Goal: Task Accomplishment & Management: Use online tool/utility

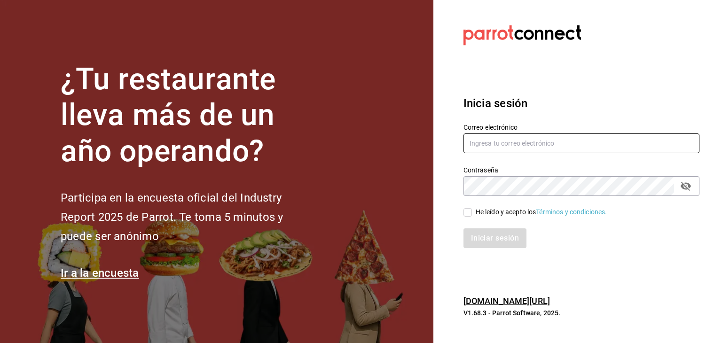
type input "[EMAIL_ADDRESS][DOMAIN_NAME]"
click at [464, 213] on input "He leído y acepto los Términos y condiciones." at bounding box center [467, 212] width 8 height 8
checkbox input "true"
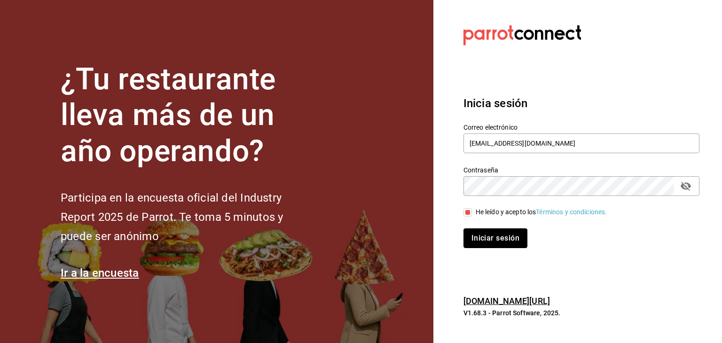
click at [478, 234] on button "Iniciar sesión" at bounding box center [495, 238] width 64 height 20
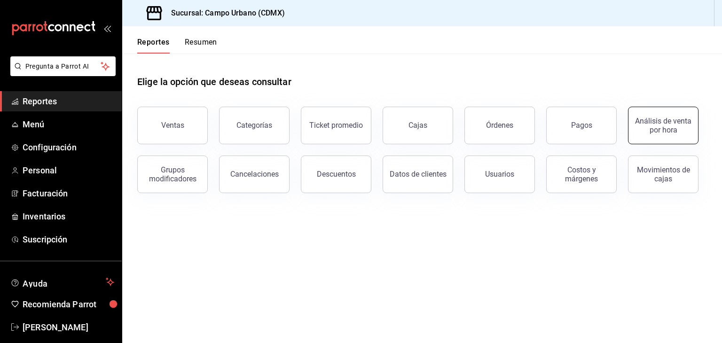
click at [675, 126] on div "Análisis de venta por hora" at bounding box center [663, 125] width 58 height 18
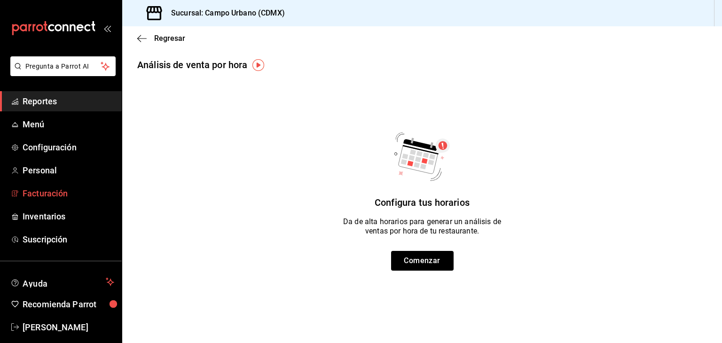
click at [56, 195] on span "Facturación" at bounding box center [69, 193] width 92 height 13
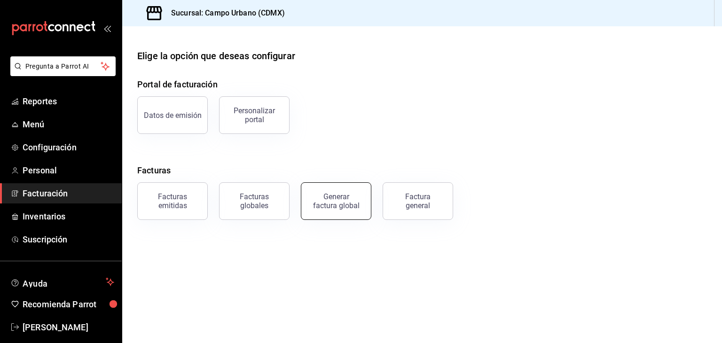
click at [362, 200] on button "Generar factura global" at bounding box center [336, 201] width 70 height 38
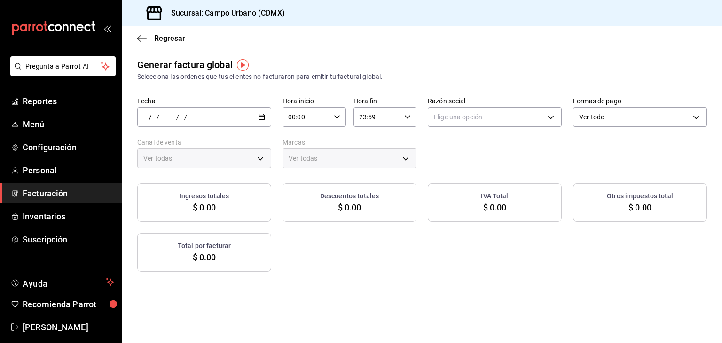
type input "PARROT,UBER_EATS,RAPPI,DIDI_FOOD,ONLINE"
click at [260, 119] on icon "button" at bounding box center [261, 117] width 7 height 7
click at [184, 147] on span "Rango de fechas" at bounding box center [181, 145] width 73 height 10
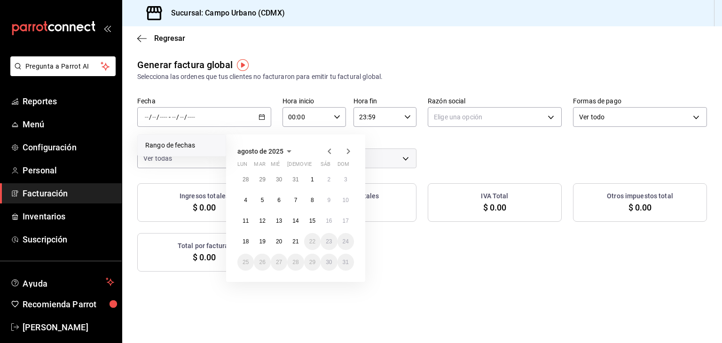
click at [329, 149] on icon "button" at bounding box center [329, 151] width 11 height 11
click at [264, 181] on button "1" at bounding box center [262, 179] width 16 height 17
click at [301, 261] on button "31" at bounding box center [295, 262] width 16 height 17
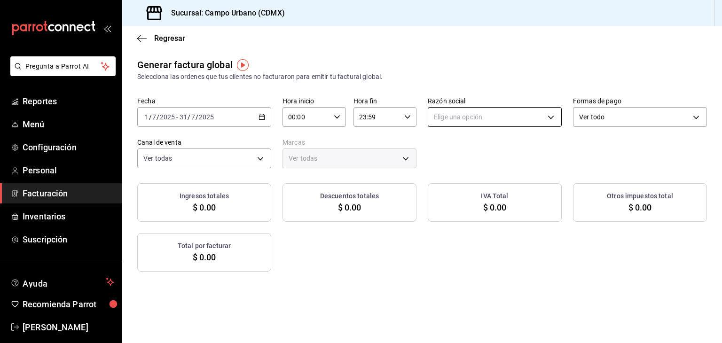
click at [543, 117] on body "Pregunta a Parrot AI Reportes Menú Configuración Personal Facturación Inventari…" at bounding box center [361, 171] width 722 height 343
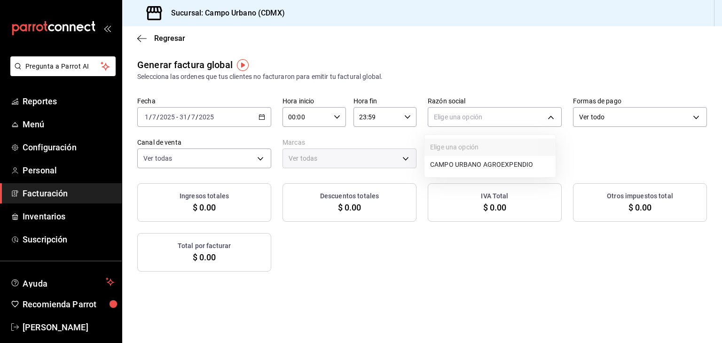
click at [490, 168] on li "CAMPO URBANO AGROEXPENDIO" at bounding box center [489, 164] width 131 height 17
type input "ffdece60-b875-4814-bc65-a266f06ec63a"
type input "f2e5bddf-476e-49d4-87ae-66ec6013e618,3940b3c9-d4d6-48c3-8756-46d8d5e51d0c"
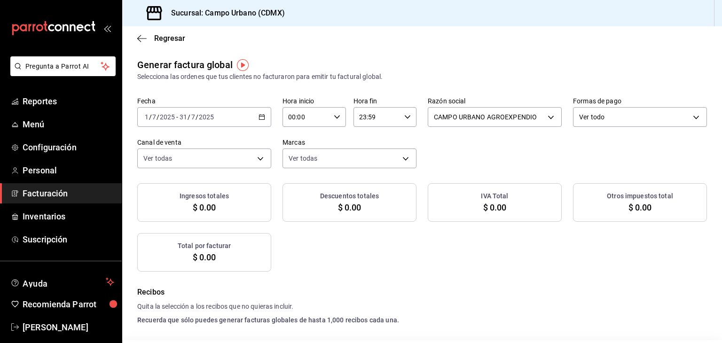
checkbox input "true"
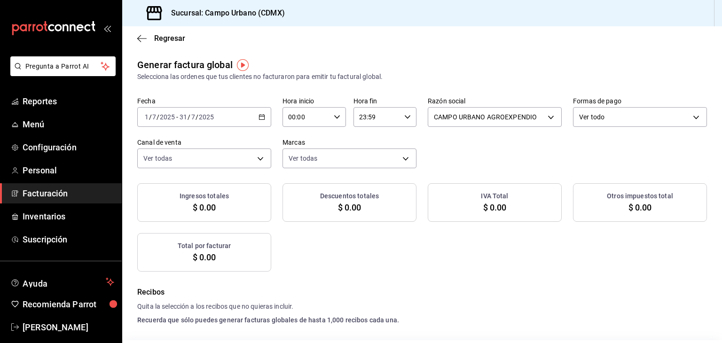
checkbox input "true"
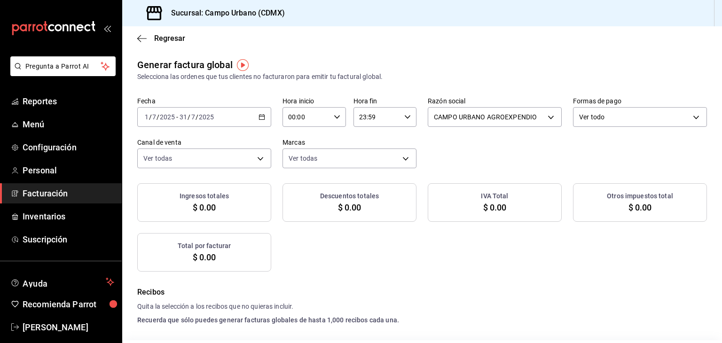
checkbox input "true"
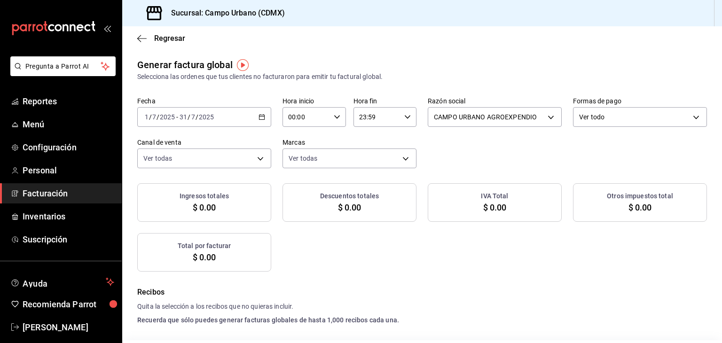
checkbox input "true"
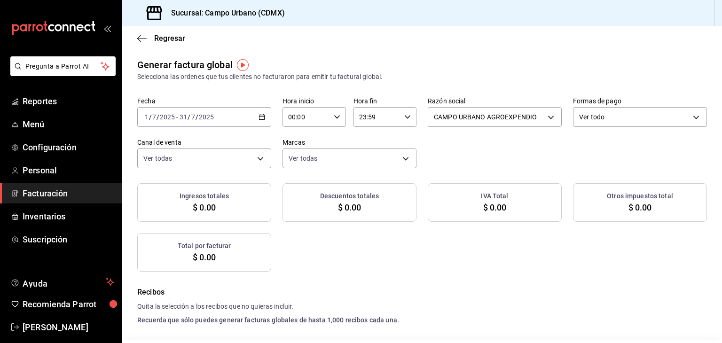
checkbox input "true"
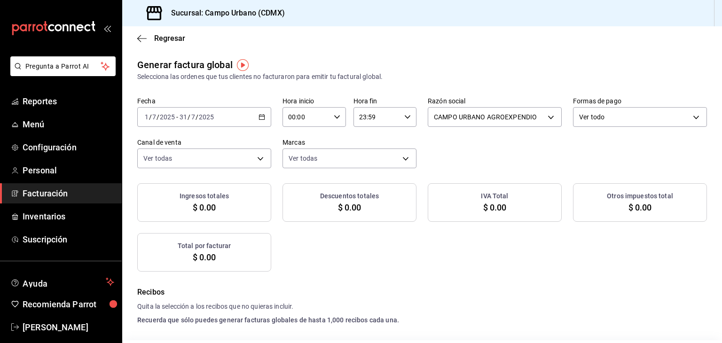
checkbox input "true"
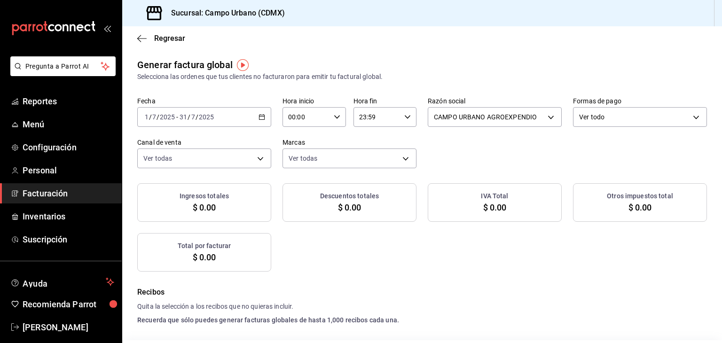
checkbox input "true"
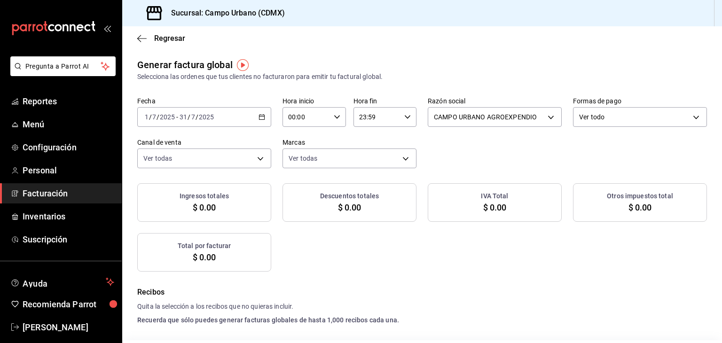
checkbox input "true"
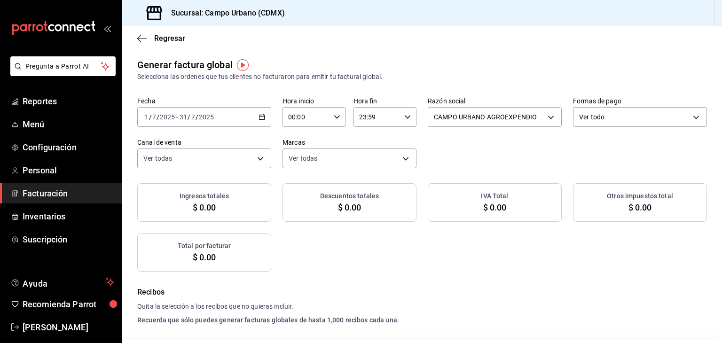
checkbox input "true"
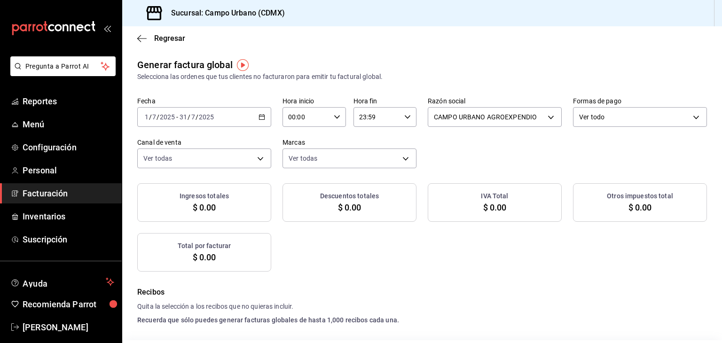
checkbox input "true"
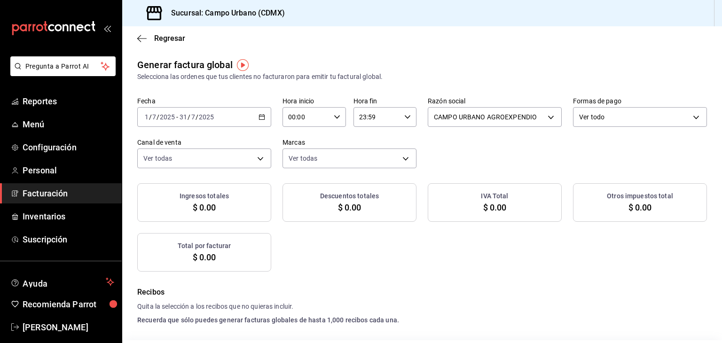
checkbox input "true"
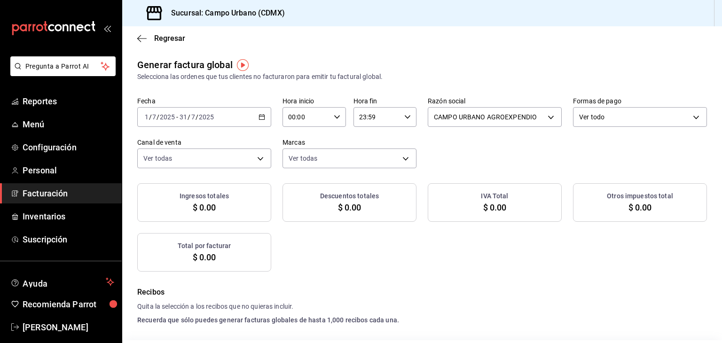
checkbox input "true"
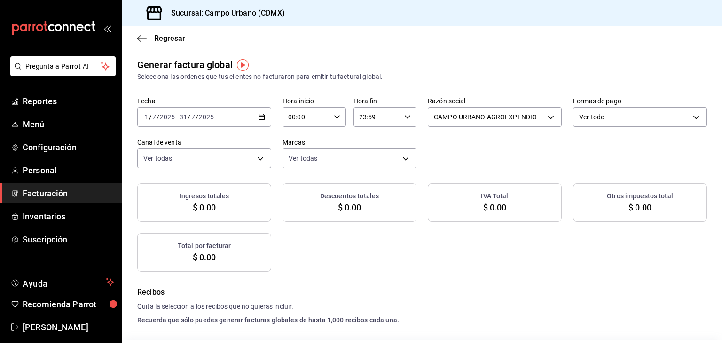
checkbox input "true"
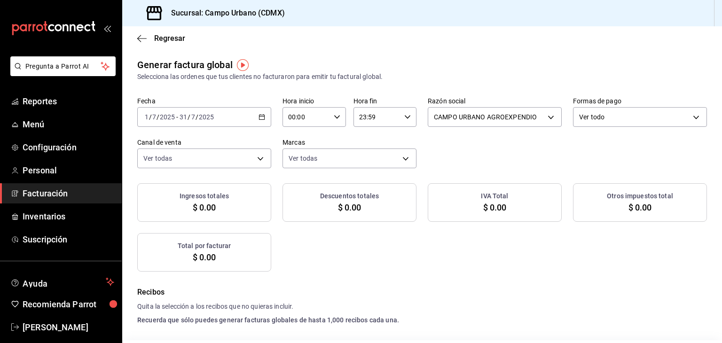
checkbox input "true"
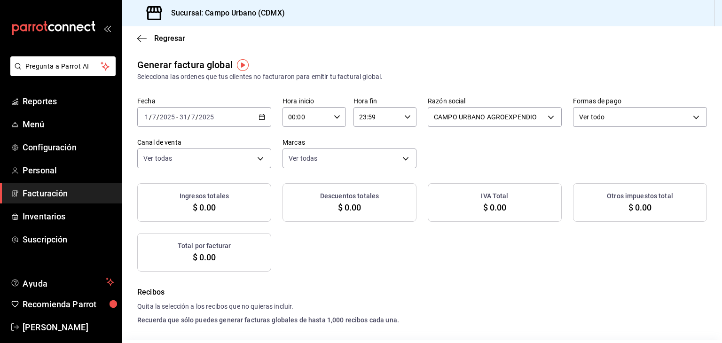
checkbox input "true"
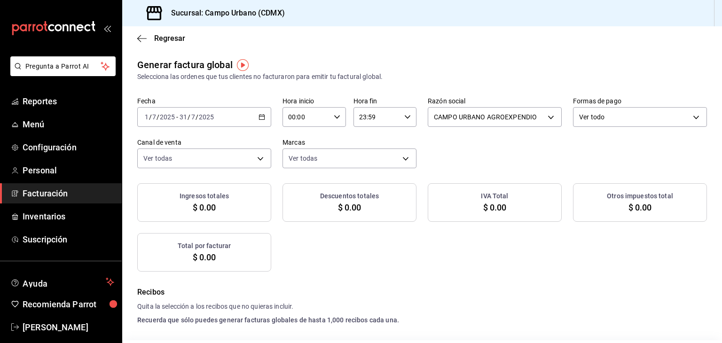
checkbox input "true"
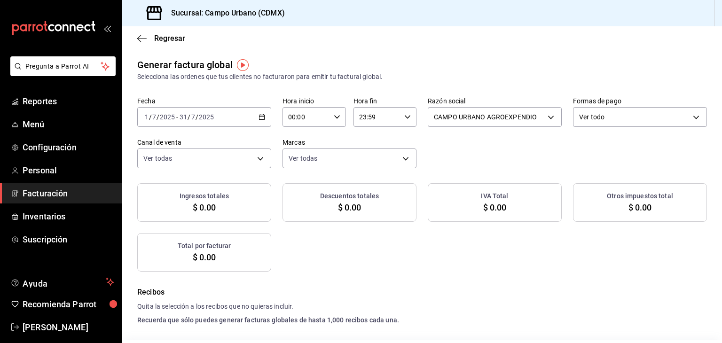
checkbox input "true"
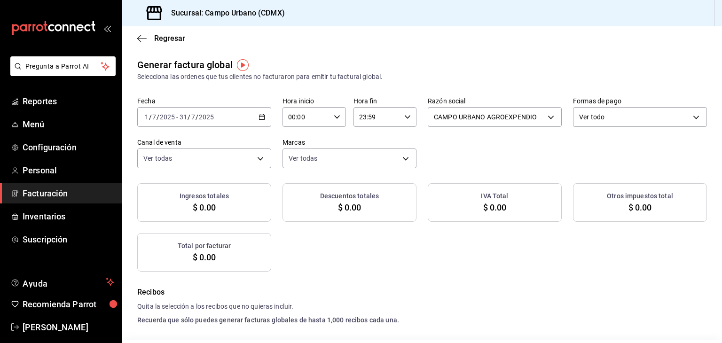
checkbox input "true"
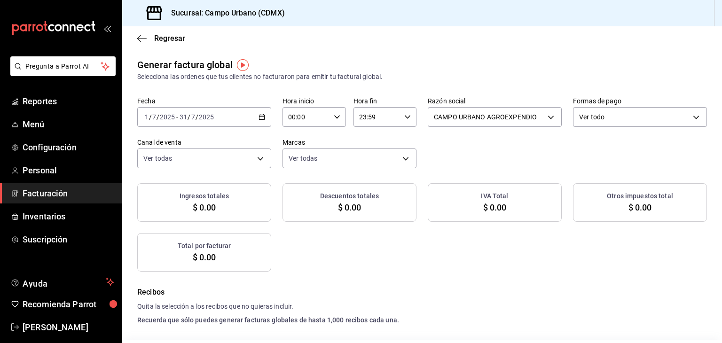
checkbox input "true"
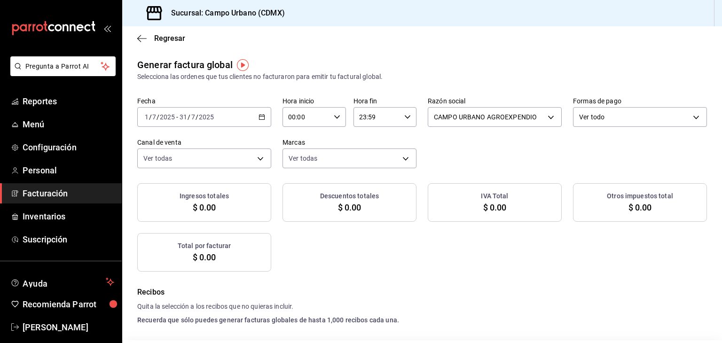
checkbox input "true"
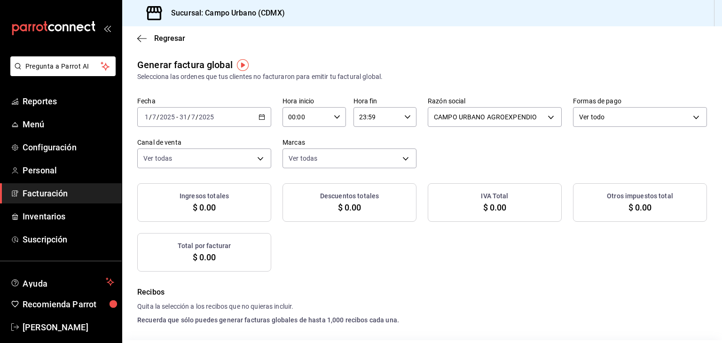
checkbox input "true"
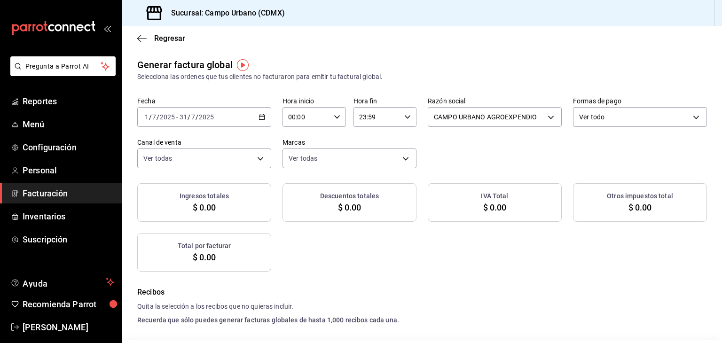
checkbox input "true"
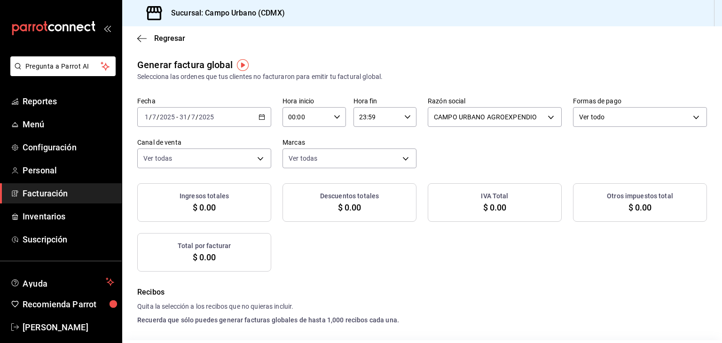
checkbox input "true"
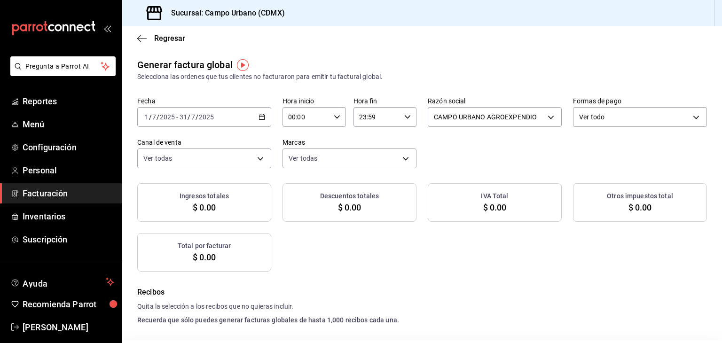
checkbox input "true"
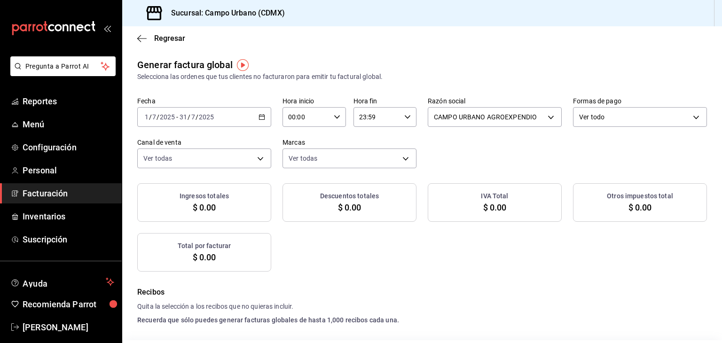
checkbox input "true"
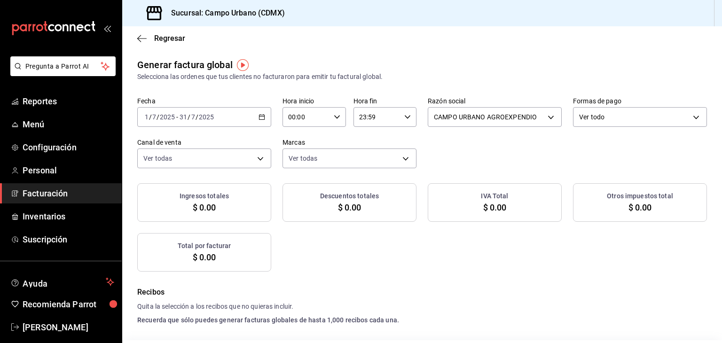
checkbox input "true"
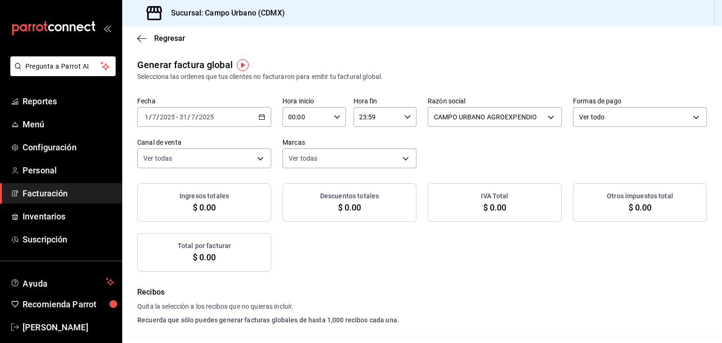
checkbox input "true"
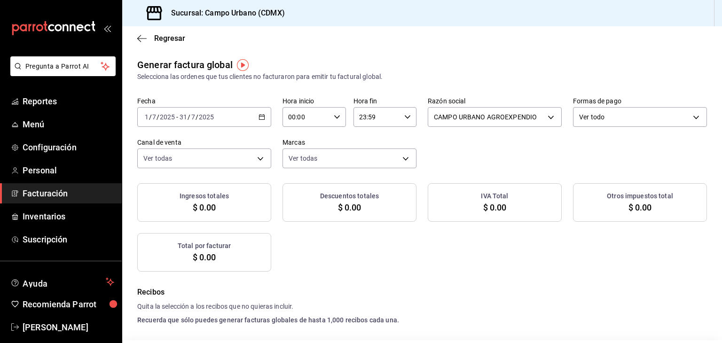
checkbox input "true"
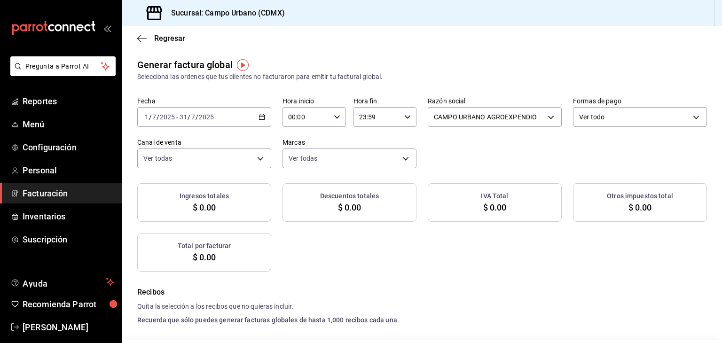
checkbox input "true"
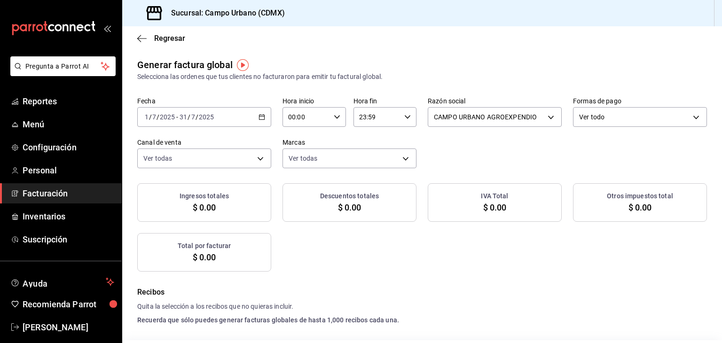
checkbox input "true"
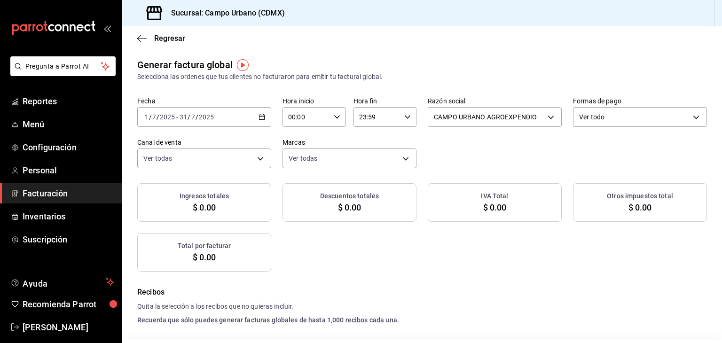
checkbox input "true"
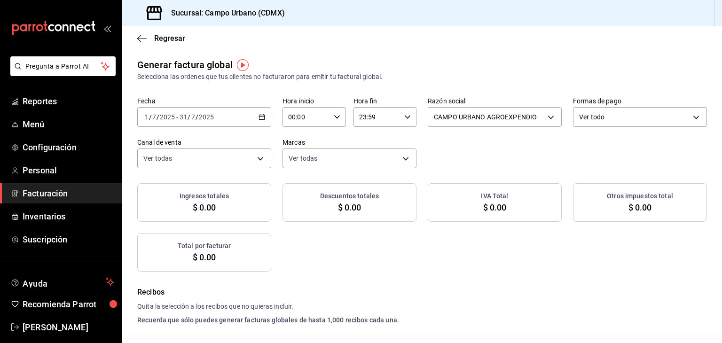
checkbox input "true"
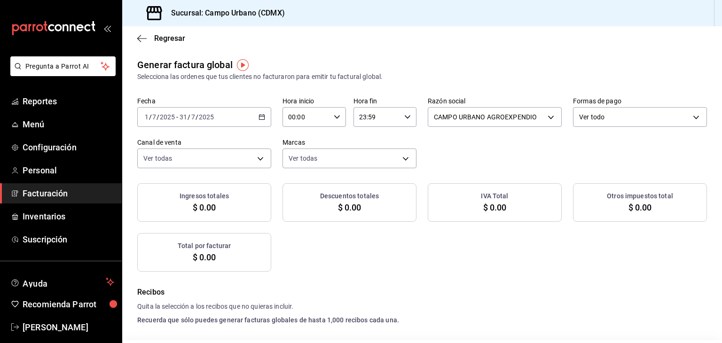
checkbox input "true"
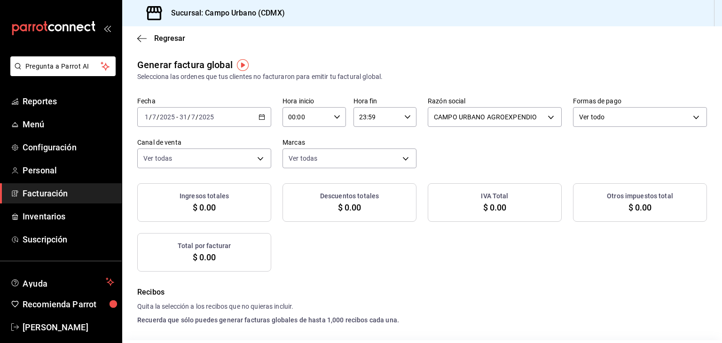
checkbox input "true"
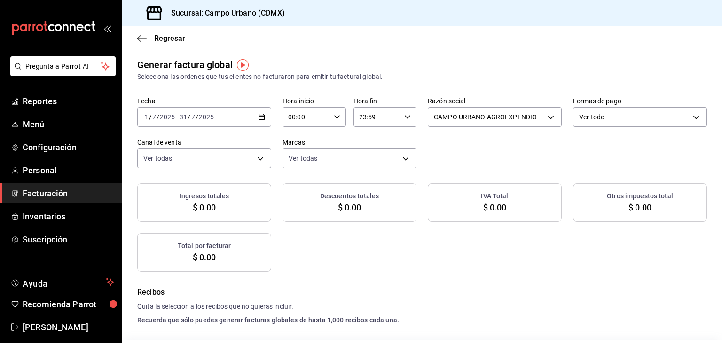
checkbox input "true"
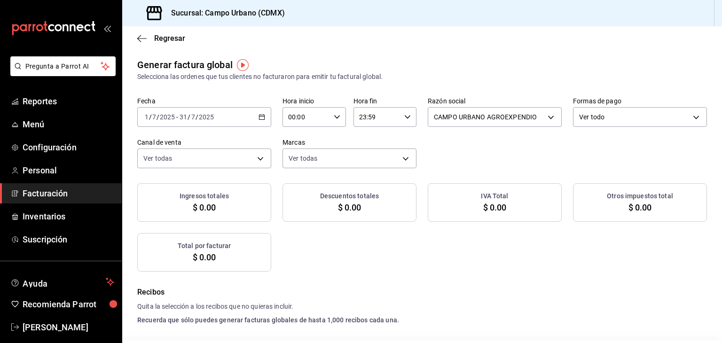
checkbox input "true"
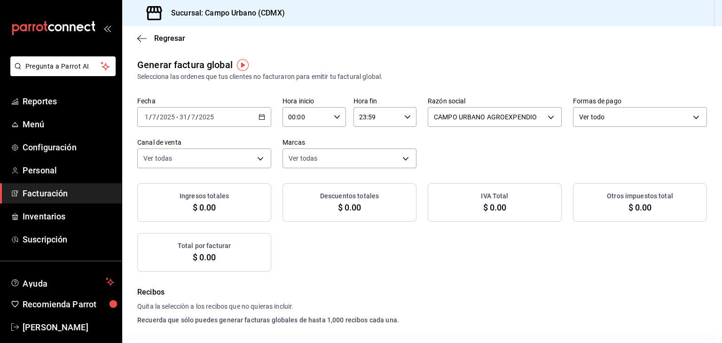
checkbox input "true"
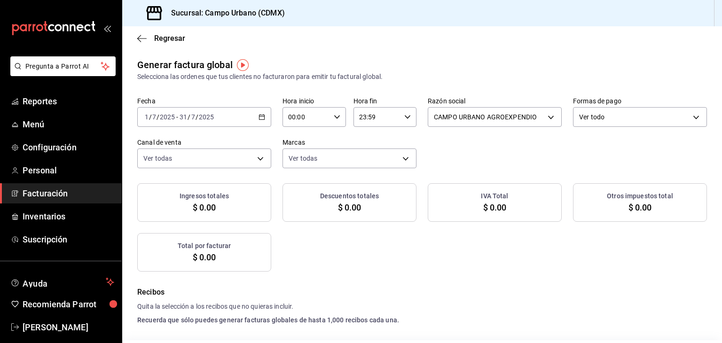
checkbox input "true"
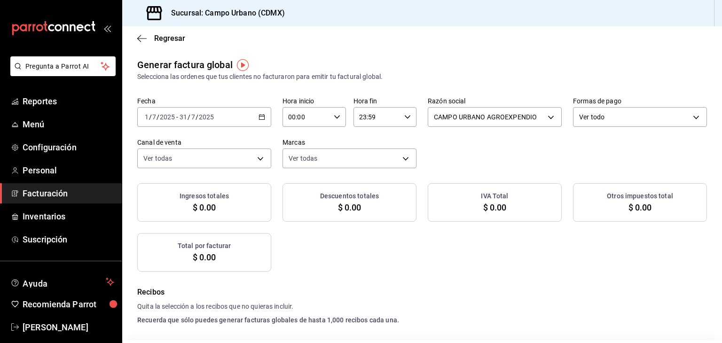
checkbox input "true"
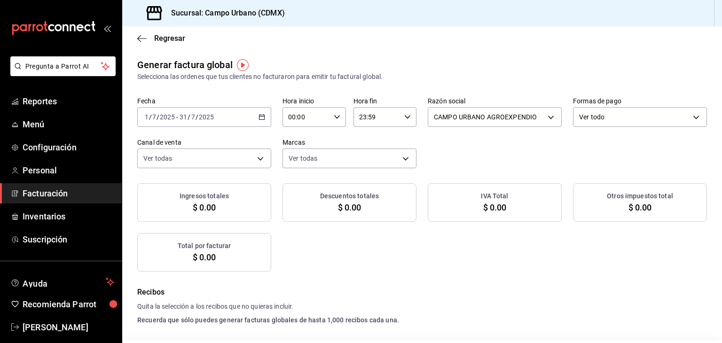
checkbox input "true"
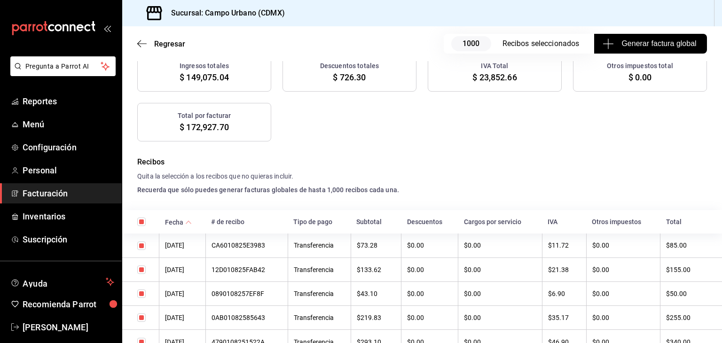
scroll to position [94, 0]
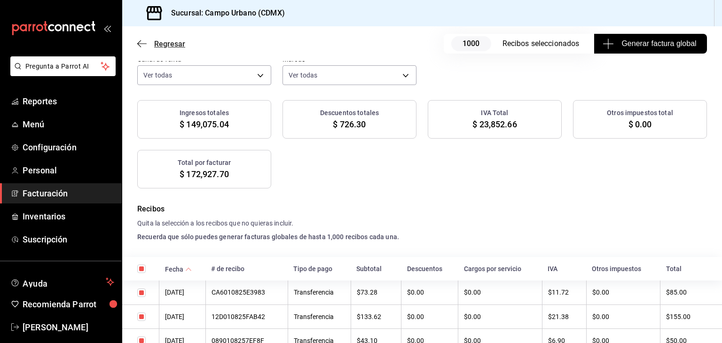
click at [141, 44] on icon "button" at bounding box center [141, 43] width 9 height 0
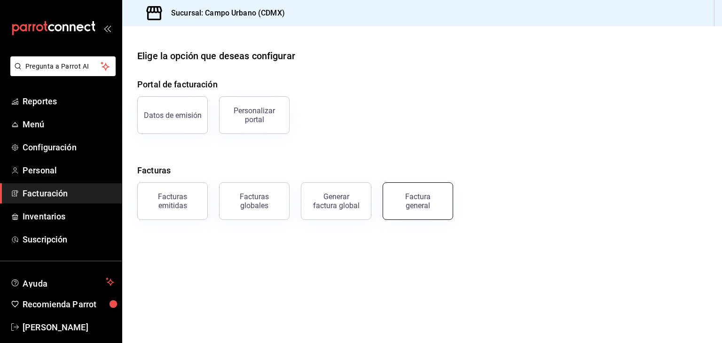
click at [420, 198] on div "Factura general" at bounding box center [417, 201] width 47 height 18
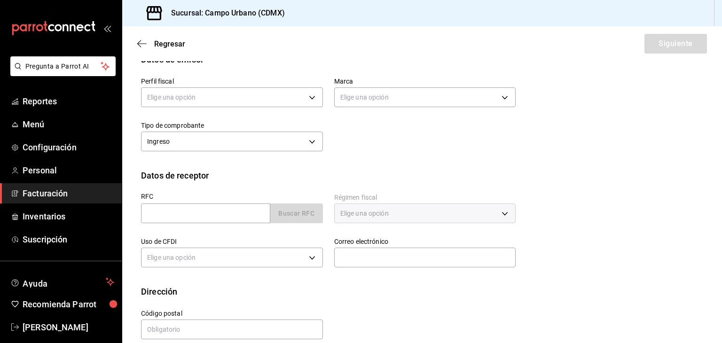
scroll to position [107, 0]
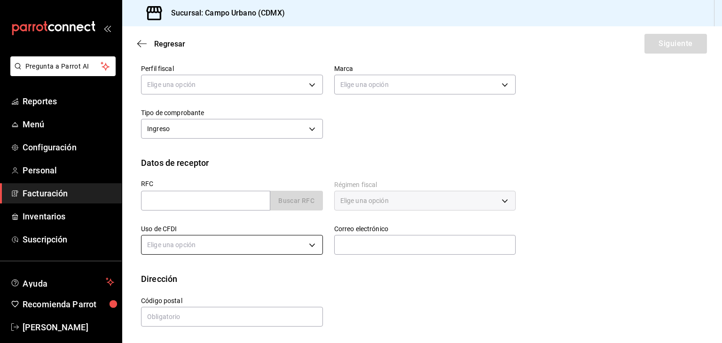
click at [307, 247] on body "Pregunta a Parrot AI Reportes Menú Configuración Personal Facturación Inventari…" at bounding box center [361, 171] width 722 height 343
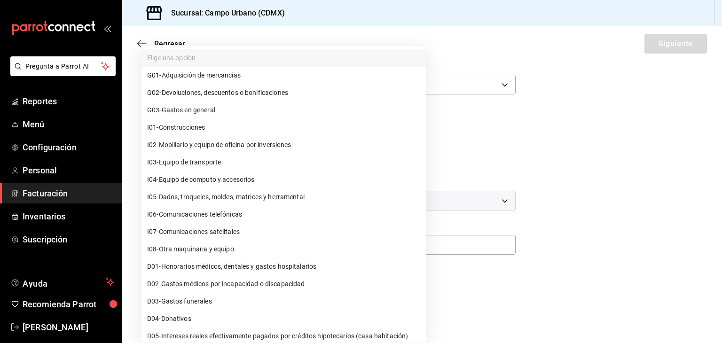
click at [580, 194] on div at bounding box center [361, 171] width 722 height 343
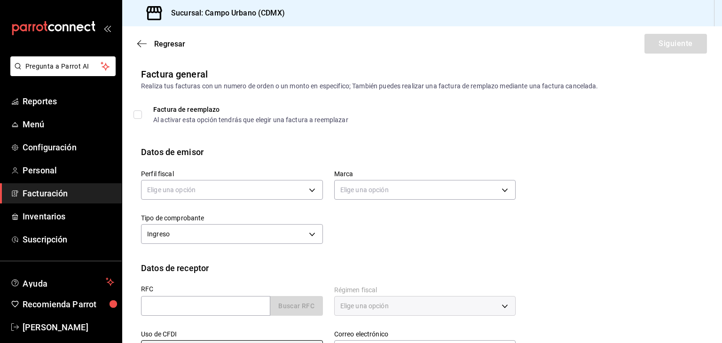
scroll to position [0, 0]
click at [145, 42] on icon "button" at bounding box center [141, 43] width 9 height 8
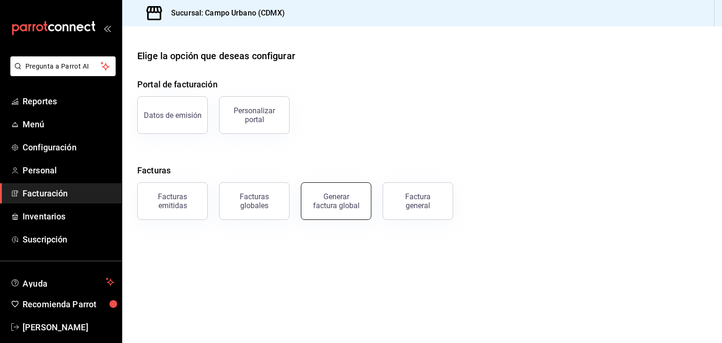
click at [350, 210] on button "Generar factura global" at bounding box center [336, 201] width 70 height 38
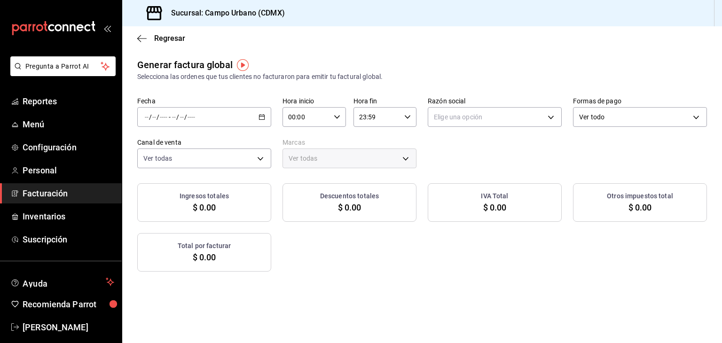
click at [258, 115] on icon "button" at bounding box center [261, 117] width 7 height 7
click at [184, 145] on span "Rango de fechas" at bounding box center [181, 145] width 73 height 10
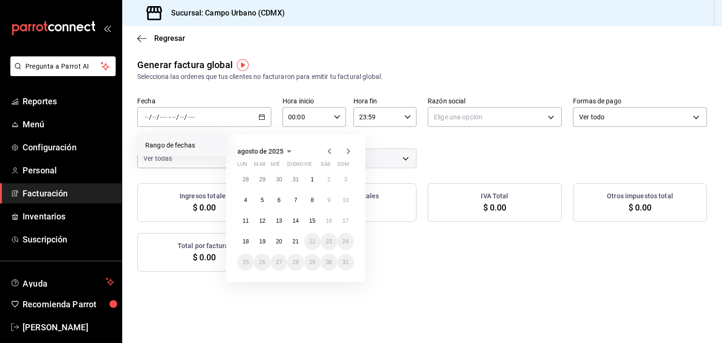
click at [327, 153] on icon "button" at bounding box center [329, 151] width 11 height 11
click at [262, 173] on button "1" at bounding box center [262, 179] width 16 height 17
click at [296, 259] on abbr "31" at bounding box center [295, 262] width 6 height 7
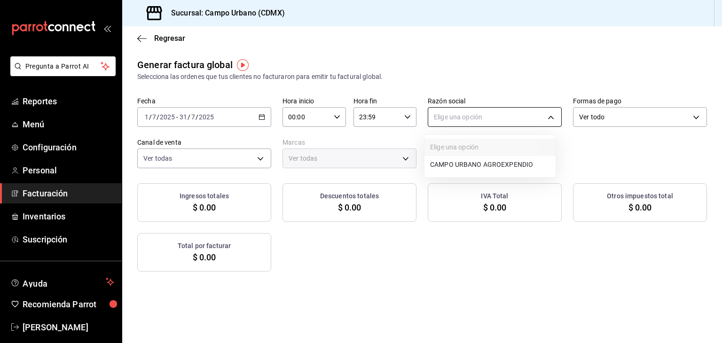
click at [470, 116] on body "Pregunta a Parrot AI Reportes Menú Configuración Personal Facturación Inventari…" at bounding box center [361, 171] width 722 height 343
click at [465, 161] on li "CAMPO URBANO AGROEXPENDIO" at bounding box center [489, 164] width 131 height 17
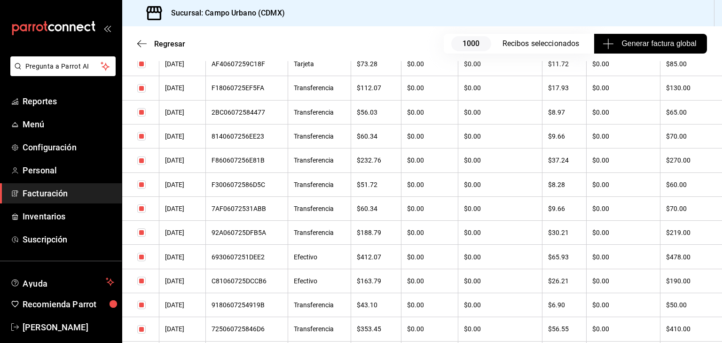
scroll to position [22588, 0]
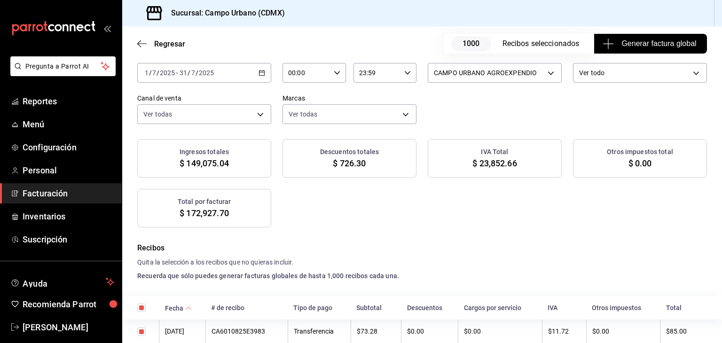
scroll to position [0, 0]
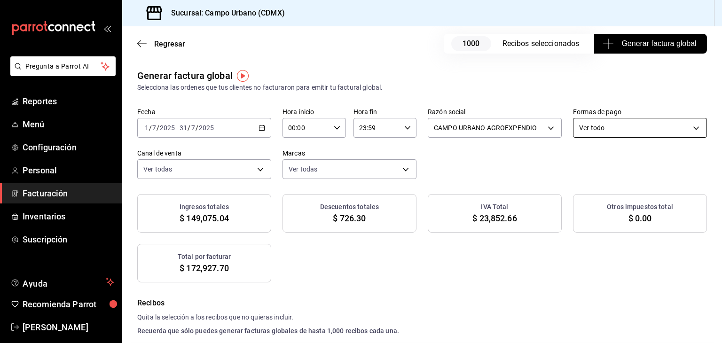
click at [691, 128] on body "Pregunta a Parrot AI Reportes Menú Configuración Personal Facturación Inventari…" at bounding box center [361, 171] width 722 height 343
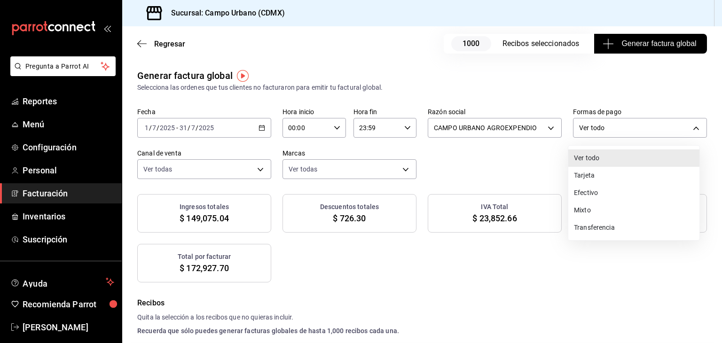
click at [606, 174] on li "Tarjeta" at bounding box center [633, 175] width 131 height 17
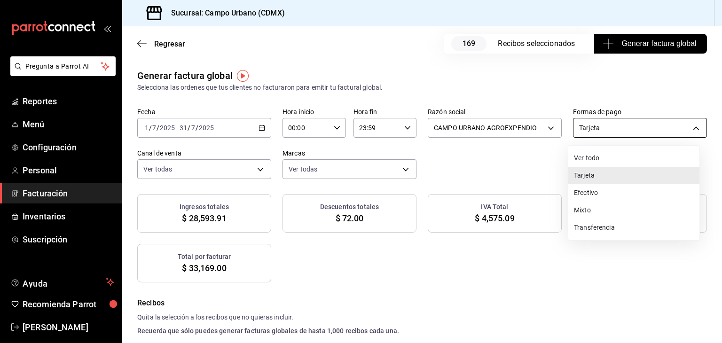
click at [668, 130] on body "Pregunta a Parrot AI Reportes Menú Configuración Personal Facturación Inventari…" at bounding box center [361, 171] width 722 height 343
click at [620, 156] on li "Ver todo" at bounding box center [633, 157] width 131 height 17
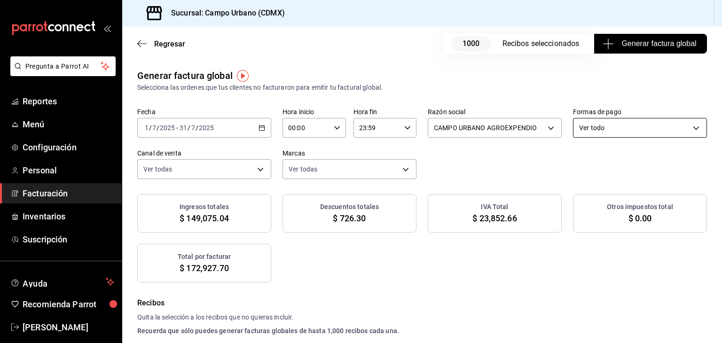
click at [687, 130] on body "Pregunta a Parrot AI Reportes Menú Configuración Personal Facturación Inventari…" at bounding box center [361, 171] width 722 height 343
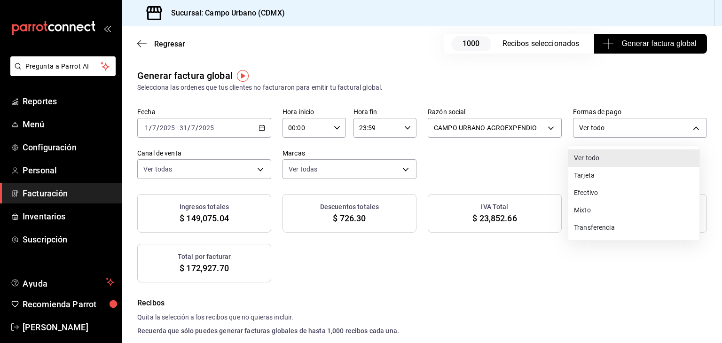
click at [626, 181] on li "Tarjeta" at bounding box center [633, 175] width 131 height 17
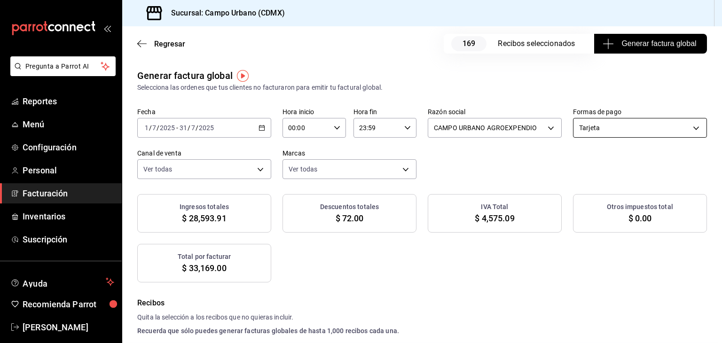
click at [653, 131] on body "Pregunta a Parrot AI Reportes Menú Configuración Personal Facturación Inventari…" at bounding box center [361, 171] width 722 height 343
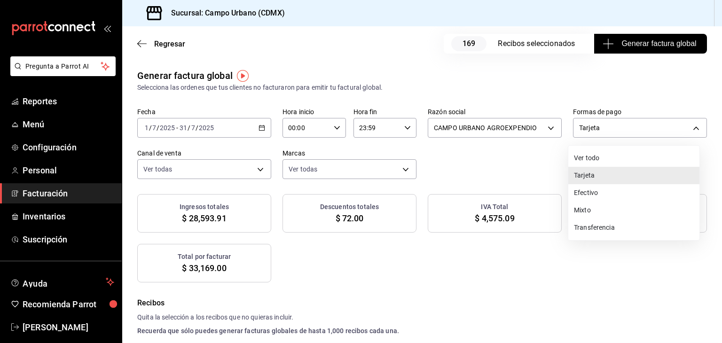
click at [584, 177] on li "Tarjeta" at bounding box center [633, 175] width 131 height 17
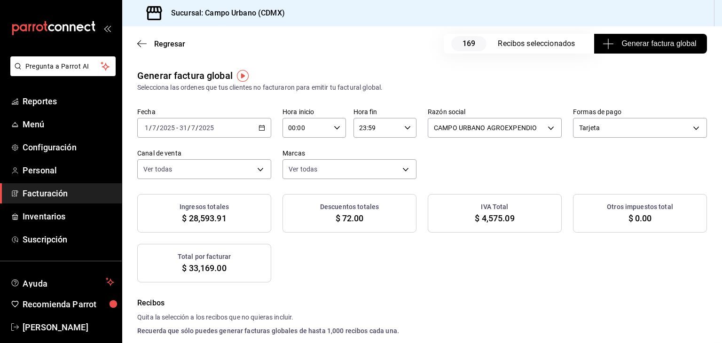
click at [671, 40] on span "Generar factura global" at bounding box center [650, 43] width 92 height 11
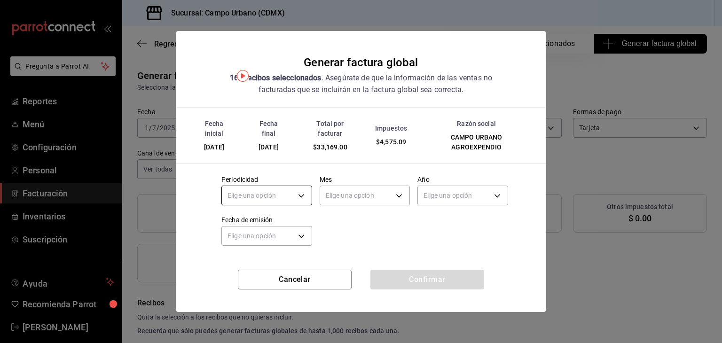
click at [304, 194] on body "Pregunta a Parrot AI Reportes Menú Configuración Personal Facturación Inventari…" at bounding box center [361, 171] width 722 height 343
click at [265, 269] on li "Mensual" at bounding box center [267, 271] width 90 height 16
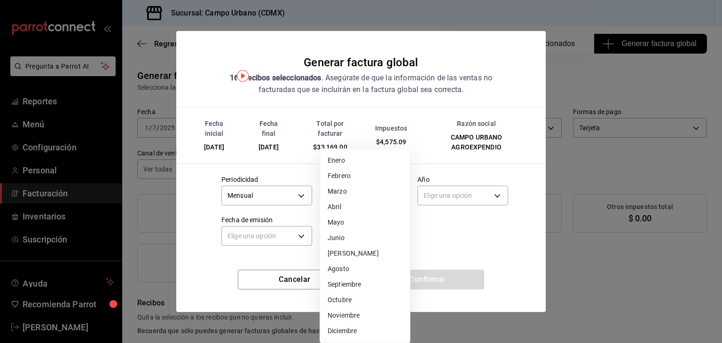
click at [399, 195] on body "Pregunta a Parrot AI Reportes Menú Configuración Personal Facturación Inventari…" at bounding box center [361, 171] width 722 height 343
click at [367, 251] on li "[PERSON_NAME]" at bounding box center [365, 254] width 90 height 16
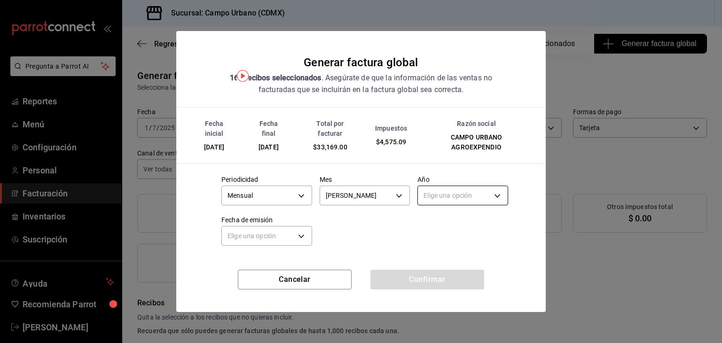
click at [494, 195] on body "Pregunta a Parrot AI Reportes Menú Configuración Personal Facturación Inventari…" at bounding box center [361, 171] width 722 height 343
click at [463, 225] on li "2025" at bounding box center [463, 225] width 90 height 16
click at [298, 237] on body "Pregunta a Parrot AI Reportes Menú Configuración Personal Facturación Inventari…" at bounding box center [361, 171] width 722 height 343
click at [266, 280] on li "Ayer" at bounding box center [267, 280] width 90 height 16
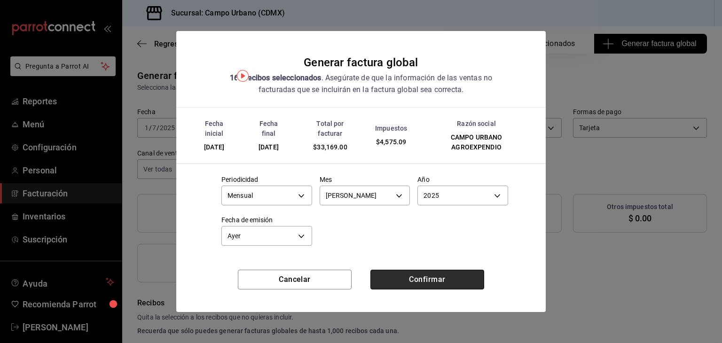
click at [455, 283] on button "Confirmar" at bounding box center [427, 280] width 114 height 20
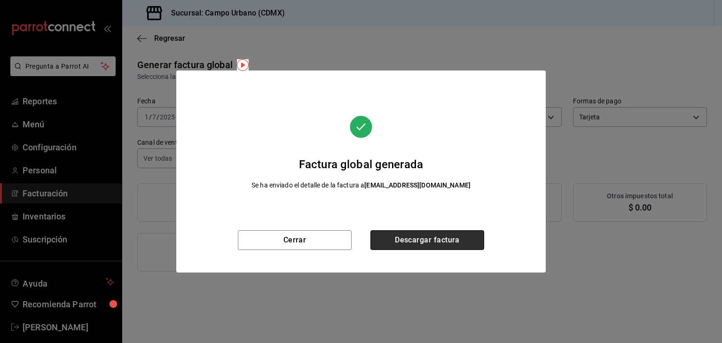
click at [435, 241] on button "Descargar factura" at bounding box center [427, 240] width 114 height 20
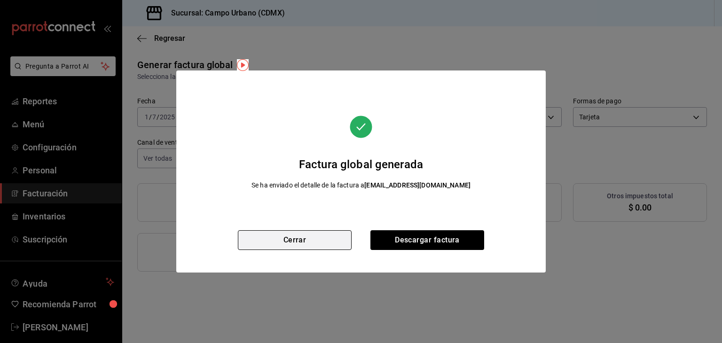
click at [322, 245] on button "Cerrar" at bounding box center [295, 240] width 114 height 20
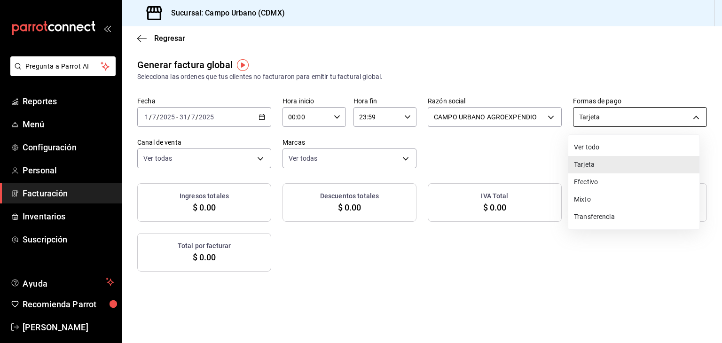
click at [692, 112] on body "Pregunta a Parrot AI Reportes Menú Configuración Personal Facturación Inventari…" at bounding box center [361, 171] width 722 height 343
click at [628, 215] on li "Transferencia" at bounding box center [633, 216] width 131 height 17
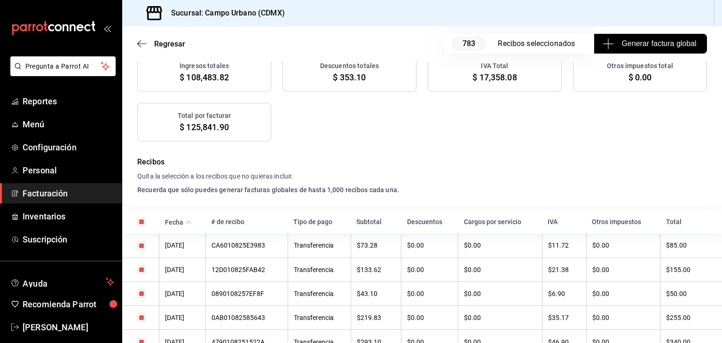
scroll to position [47, 0]
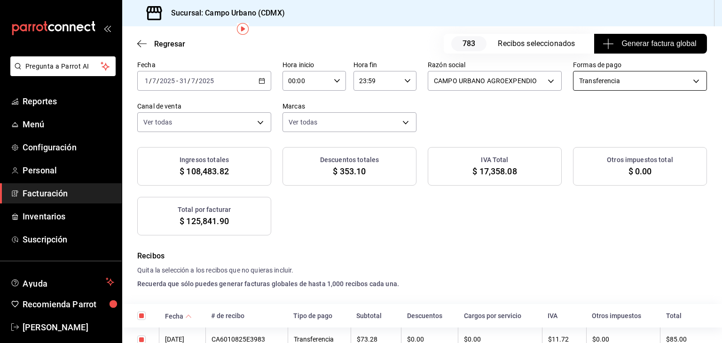
click at [590, 86] on body "Pregunta a Parrot AI Reportes Menú Configuración Personal Facturación Inventari…" at bounding box center [361, 171] width 722 height 343
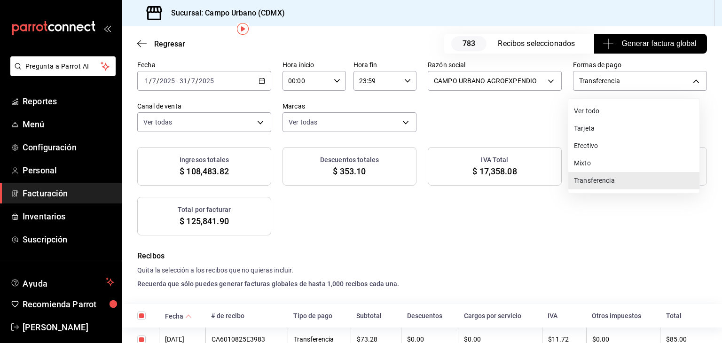
click at [587, 163] on li "Mixto" at bounding box center [633, 163] width 131 height 17
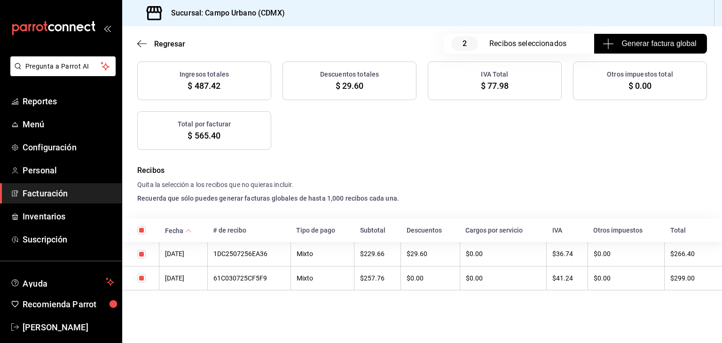
scroll to position [0, 0]
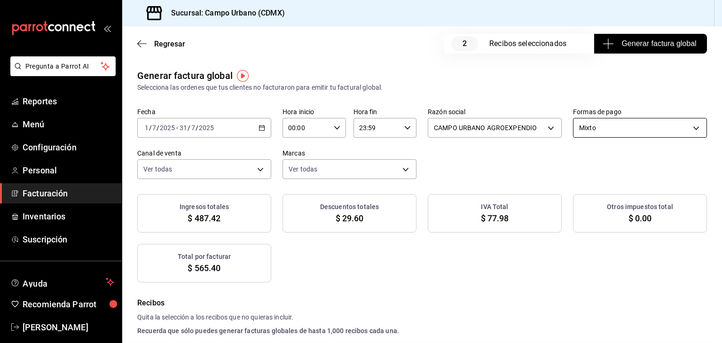
click at [610, 132] on body "Pregunta a Parrot AI Reportes Menú Configuración Personal Facturación Inventari…" at bounding box center [361, 171] width 722 height 343
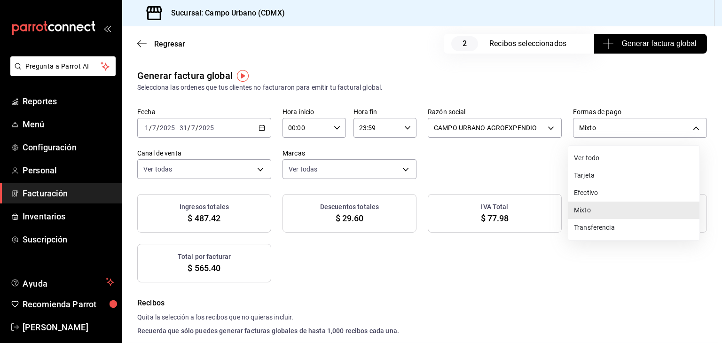
click at [597, 189] on li "Efectivo" at bounding box center [633, 192] width 131 height 17
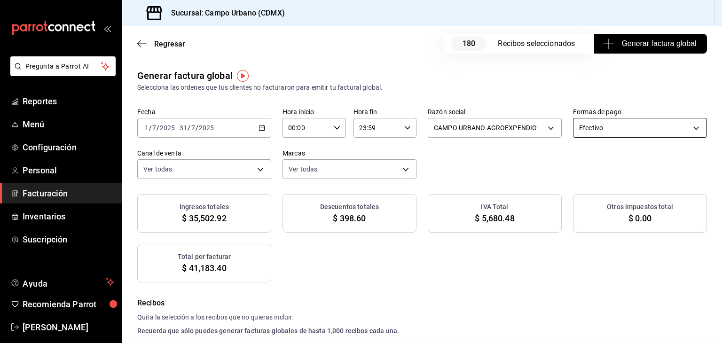
click at [615, 127] on body "Pregunta a Parrot AI Reportes Menú Configuración Personal Facturación Inventari…" at bounding box center [361, 171] width 722 height 343
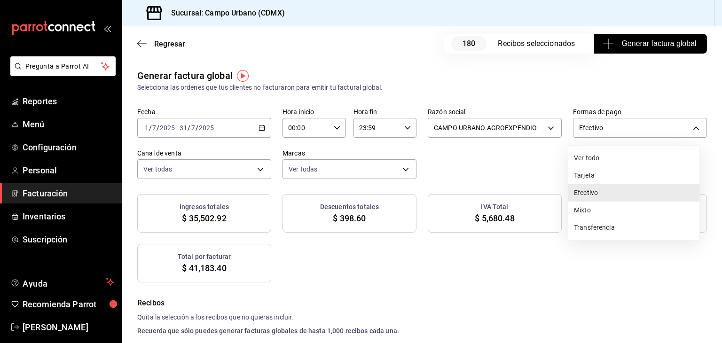
click at [591, 227] on li "Transferencia" at bounding box center [633, 227] width 131 height 17
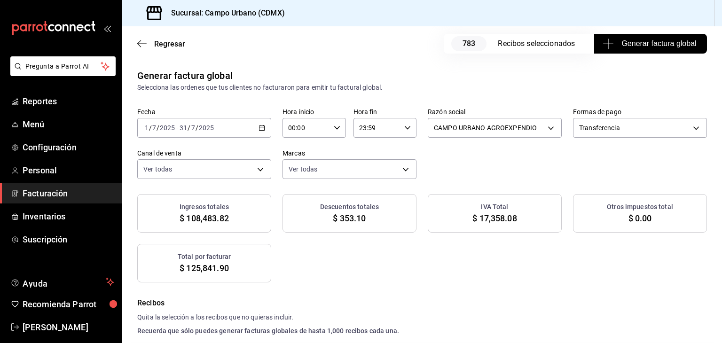
scroll to position [198, 0]
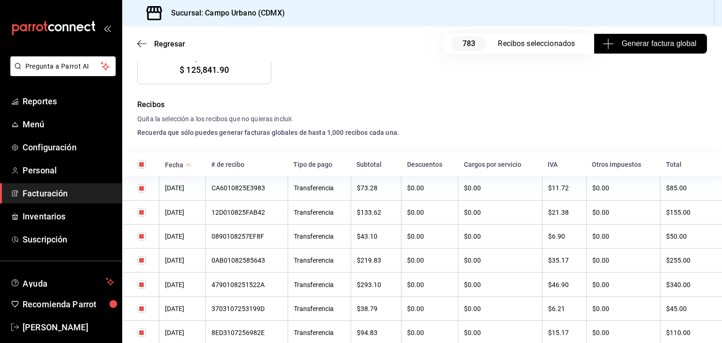
click at [141, 166] on input "checkbox" at bounding box center [141, 164] width 8 height 8
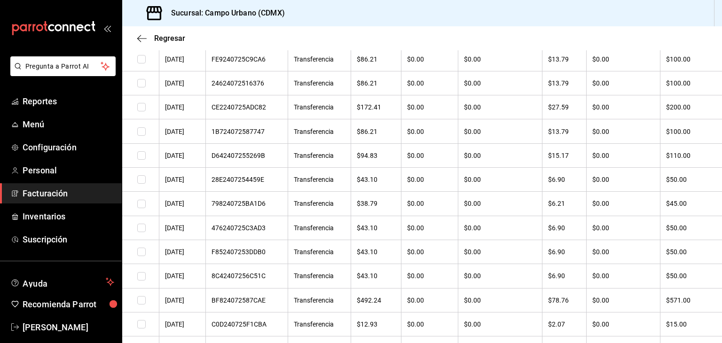
scroll to position [5261, 0]
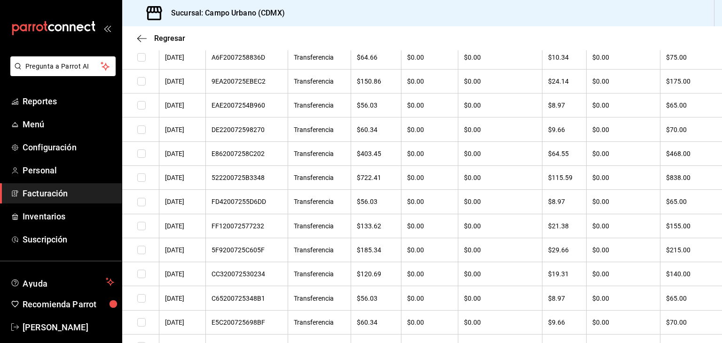
scroll to position [6999, 0]
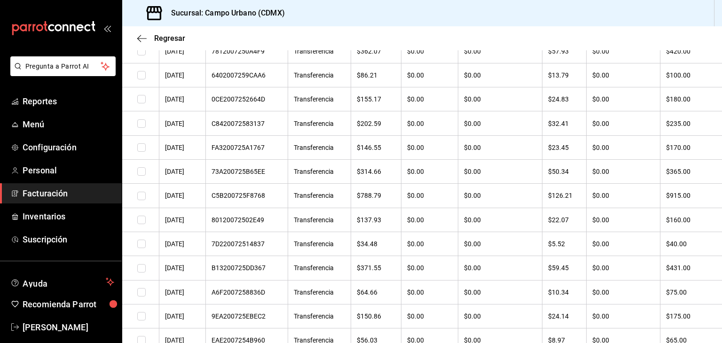
click at [141, 200] on input "checkbox" at bounding box center [141, 196] width 8 height 8
checkbox input "true"
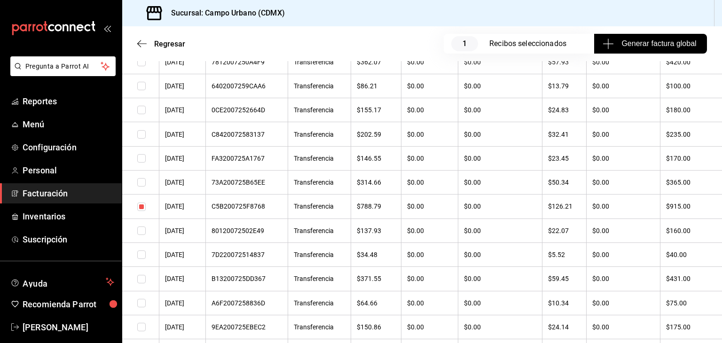
scroll to position [7010, 0]
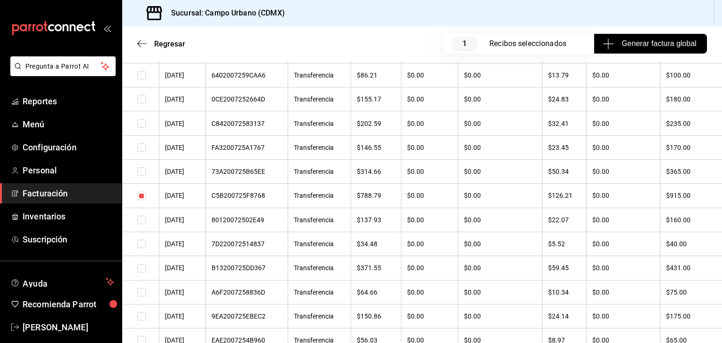
click at [141, 176] on input "checkbox" at bounding box center [141, 171] width 8 height 8
checkbox input "true"
click at [142, 55] on input "checkbox" at bounding box center [141, 51] width 8 height 8
checkbox input "true"
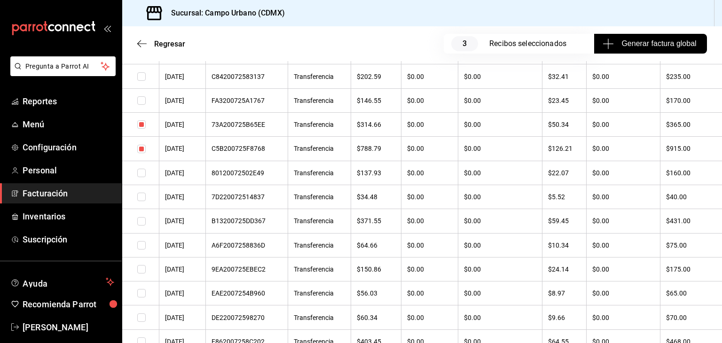
click at [141, 225] on input "checkbox" at bounding box center [141, 221] width 8 height 8
checkbox input "true"
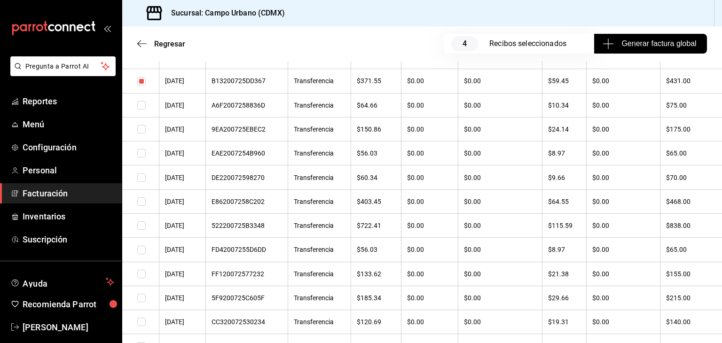
scroll to position [7198, 0]
click at [142, 229] on input "checkbox" at bounding box center [141, 224] width 8 height 8
checkbox input "true"
click at [143, 205] on input "checkbox" at bounding box center [141, 200] width 8 height 8
checkbox input "true"
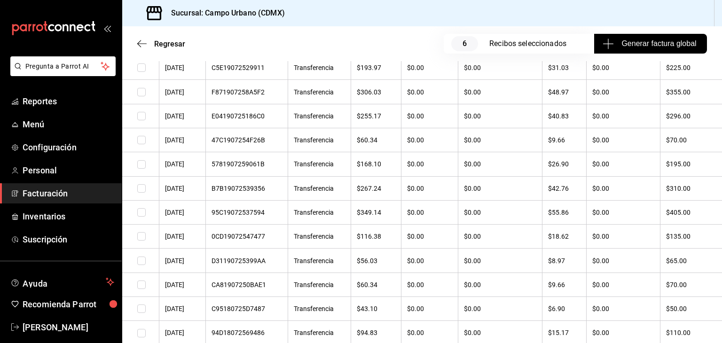
scroll to position [8184, 0]
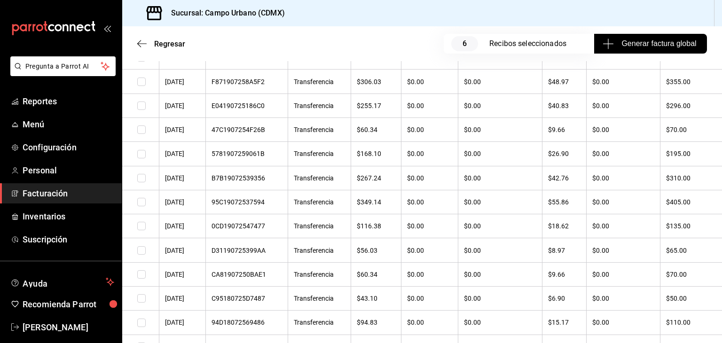
click at [143, 206] on input "checkbox" at bounding box center [141, 202] width 8 height 8
checkbox input "true"
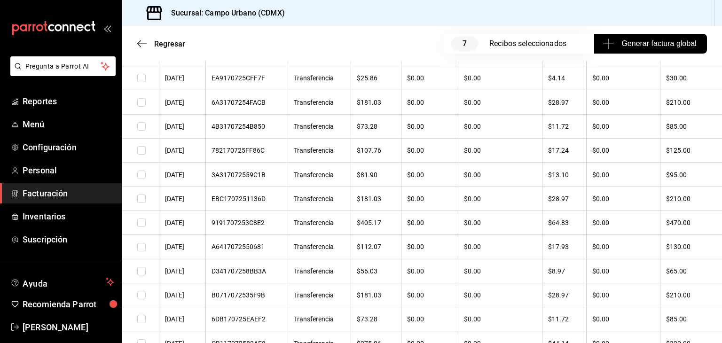
scroll to position [9077, 0]
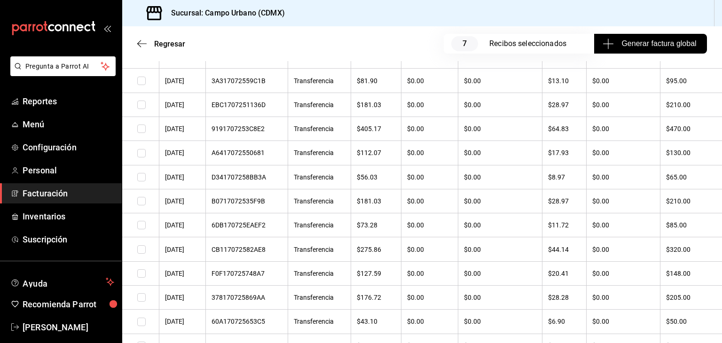
click at [137, 133] on input "checkbox" at bounding box center [141, 128] width 8 height 8
click at [141, 133] on input "checkbox" at bounding box center [141, 128] width 8 height 8
checkbox input "true"
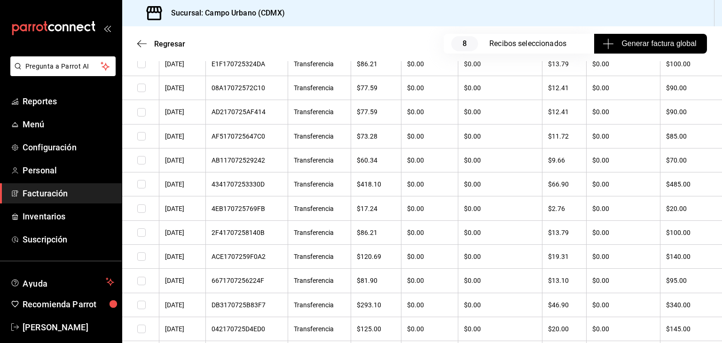
scroll to position [9405, 0]
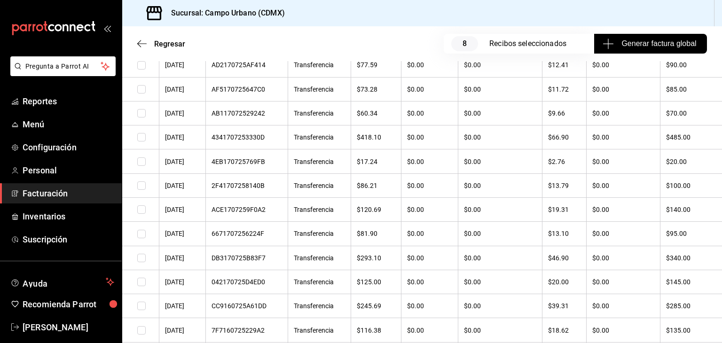
click at [140, 141] on input "checkbox" at bounding box center [141, 137] width 8 height 8
checkbox input "true"
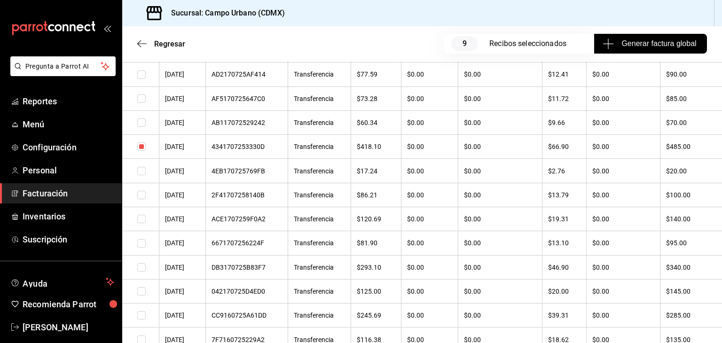
scroll to position [9488, 0]
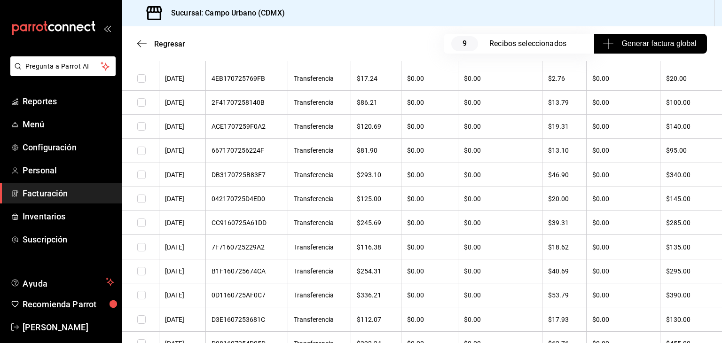
click at [140, 179] on input "checkbox" at bounding box center [141, 175] width 8 height 8
checkbox input "true"
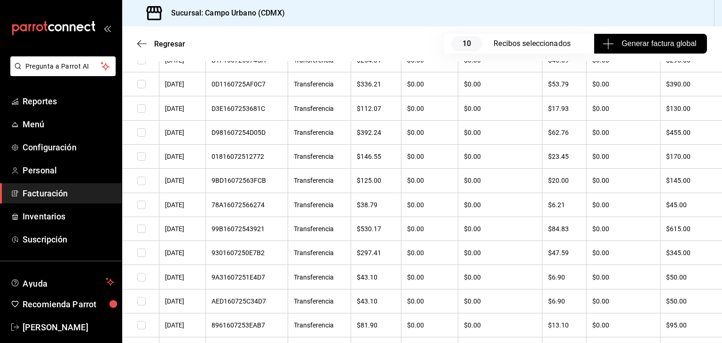
scroll to position [9723, 0]
click at [143, 113] on input "checkbox" at bounding box center [141, 108] width 8 height 8
checkbox input "true"
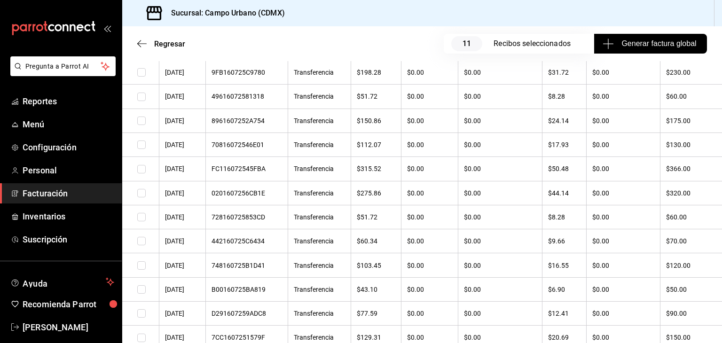
scroll to position [10240, 0]
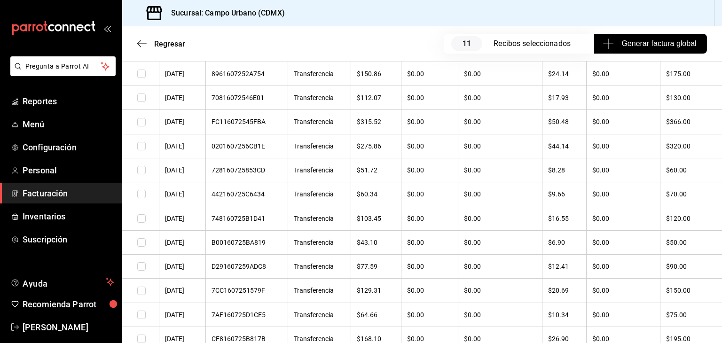
click at [141, 126] on input "checkbox" at bounding box center [141, 122] width 8 height 8
checkbox input "true"
click at [139, 150] on input "checkbox" at bounding box center [141, 146] width 8 height 8
checkbox input "true"
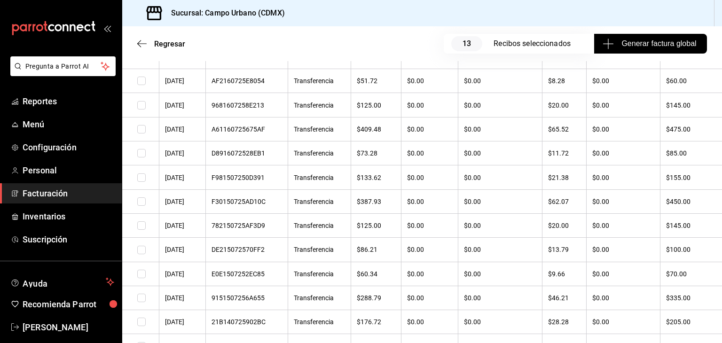
drag, startPoint x: 143, startPoint y: 209, endPoint x: 350, endPoint y: 252, distance: 211.6
click at [143, 133] on input "checkbox" at bounding box center [141, 129] width 8 height 8
checkbox input "true"
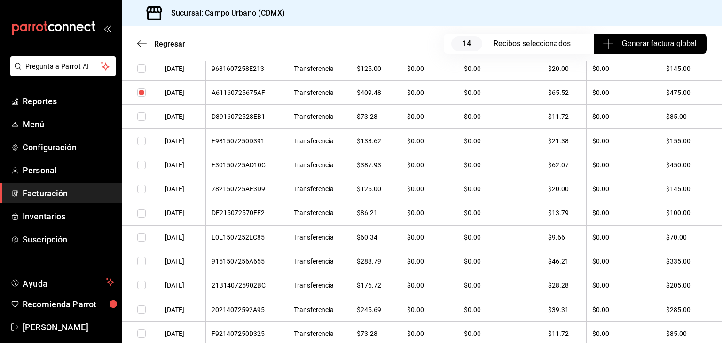
scroll to position [10569, 0]
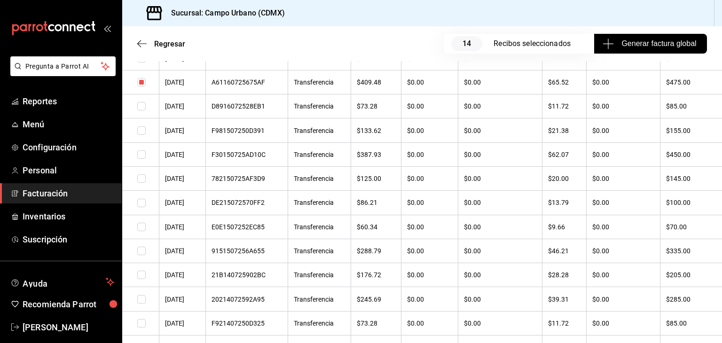
click at [139, 159] on input "checkbox" at bounding box center [141, 154] width 8 height 8
checkbox input "true"
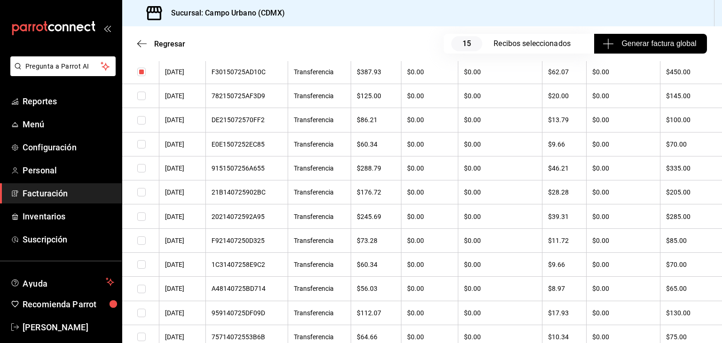
scroll to position [10663, 0]
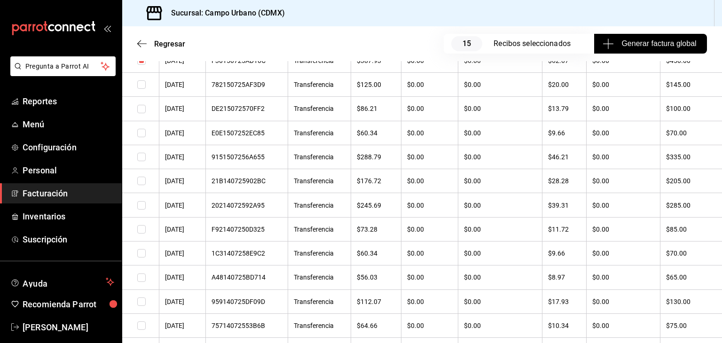
click at [141, 161] on input "checkbox" at bounding box center [141, 157] width 8 height 8
checkbox input "true"
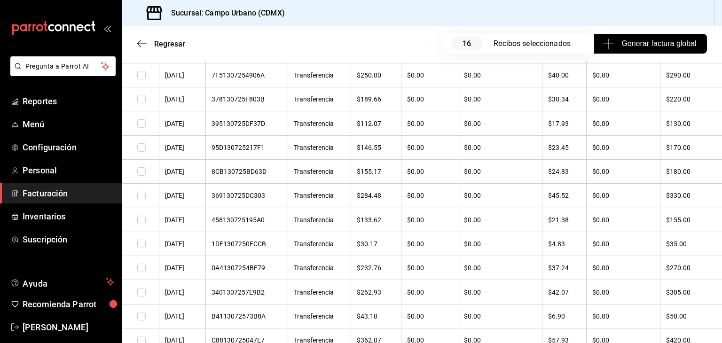
scroll to position [11320, 0]
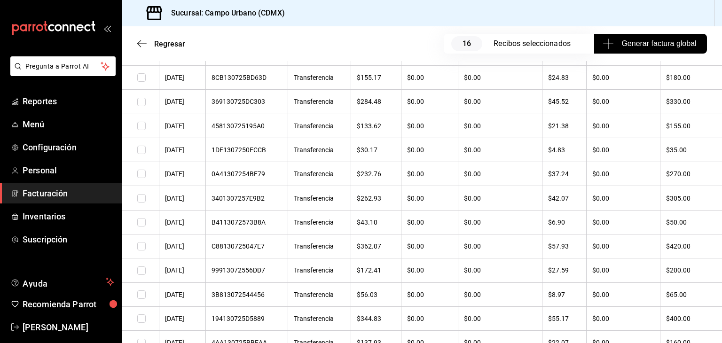
click at [142, 106] on input "checkbox" at bounding box center [141, 102] width 8 height 8
checkbox input "true"
click at [140, 202] on input "checkbox" at bounding box center [141, 198] width 8 height 8
checkbox input "true"
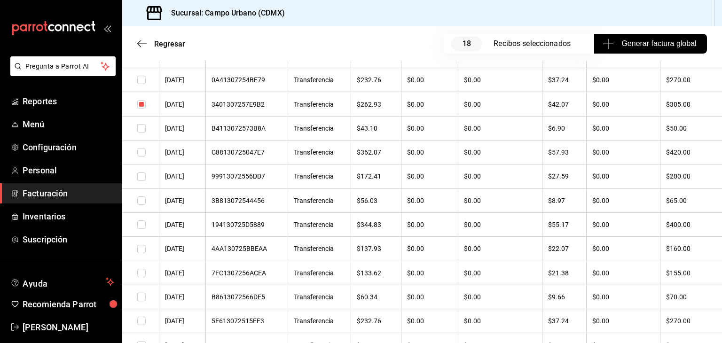
click at [142, 156] on input "checkbox" at bounding box center [141, 152] width 8 height 8
checkbox input "true"
click at [141, 229] on input "checkbox" at bounding box center [141, 224] width 8 height 8
checkbox input "true"
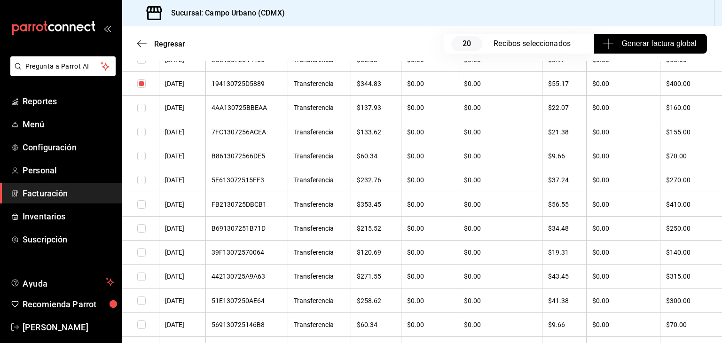
scroll to position [11602, 0]
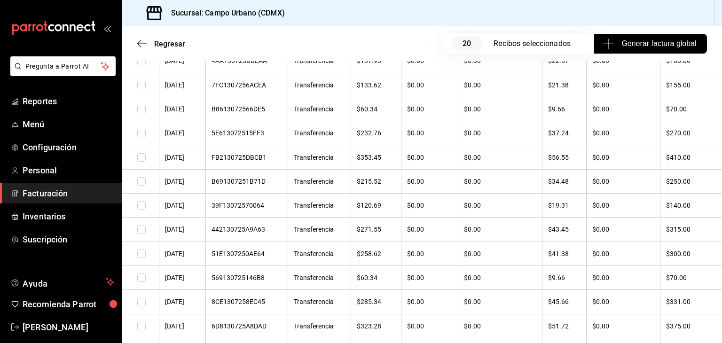
click at [140, 162] on input "checkbox" at bounding box center [141, 157] width 8 height 8
checkbox input "true"
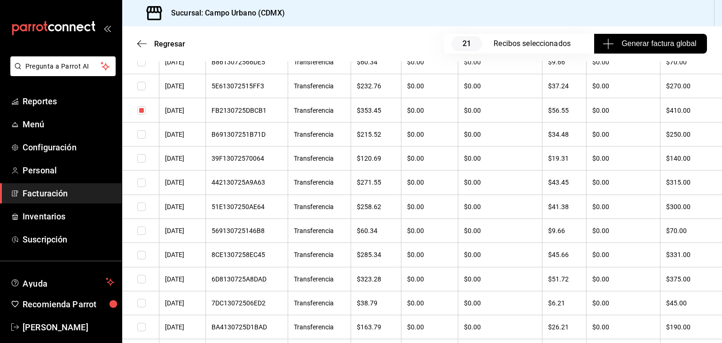
click at [140, 211] on input "checkbox" at bounding box center [141, 206] width 8 height 8
checkbox input "true"
click at [142, 187] on input "checkbox" at bounding box center [141, 182] width 8 height 8
checkbox input "true"
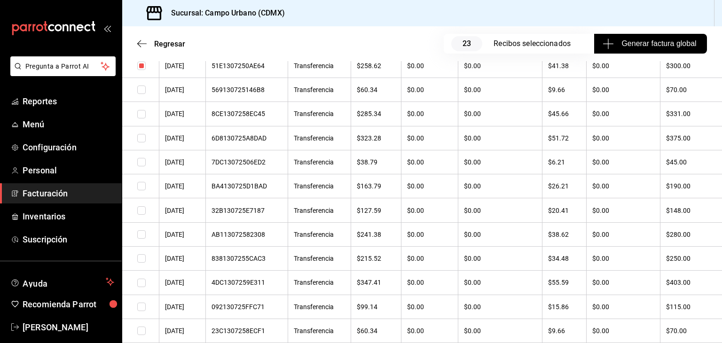
click at [144, 142] on input "checkbox" at bounding box center [141, 138] width 8 height 8
checkbox input "true"
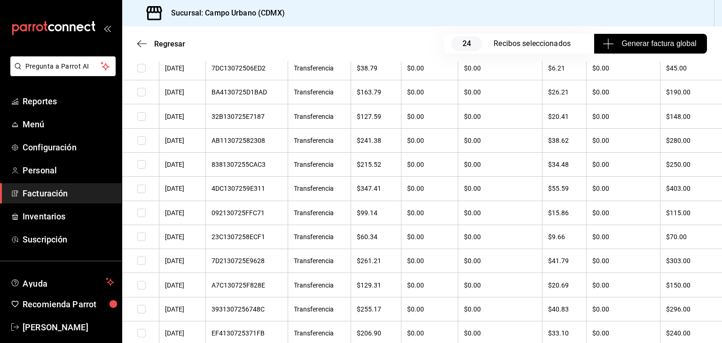
scroll to position [11931, 0]
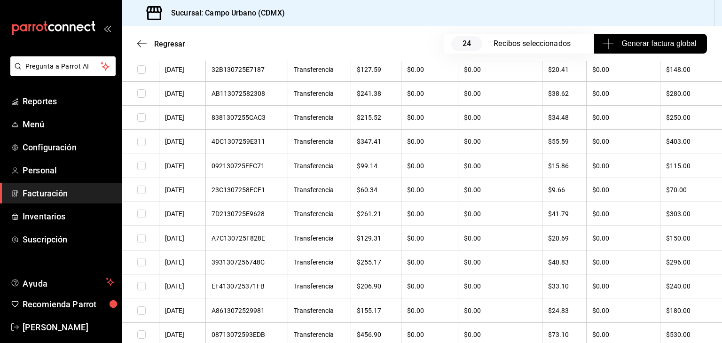
click at [139, 146] on input "checkbox" at bounding box center [141, 142] width 8 height 8
checkbox input "true"
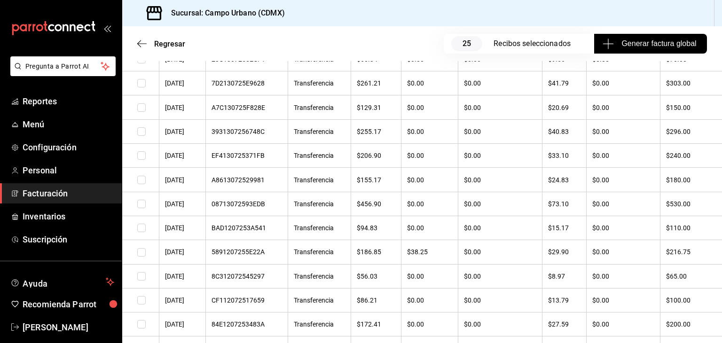
scroll to position [12072, 0]
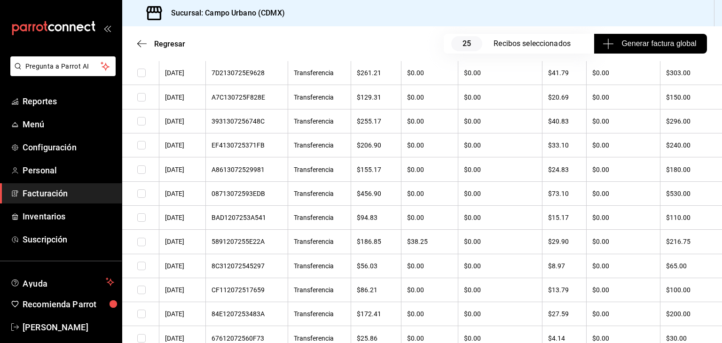
click at [142, 198] on input "checkbox" at bounding box center [141, 193] width 8 height 8
checkbox input "true"
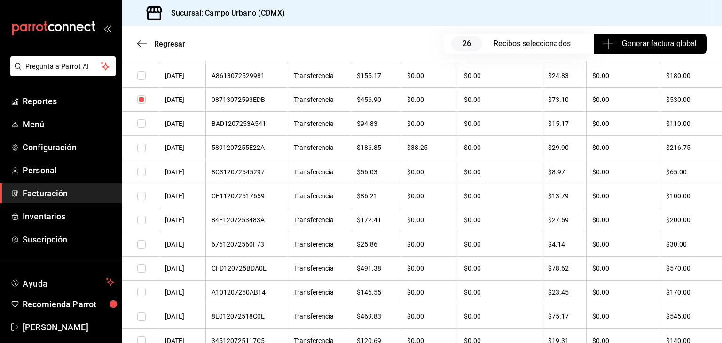
scroll to position [12307, 0]
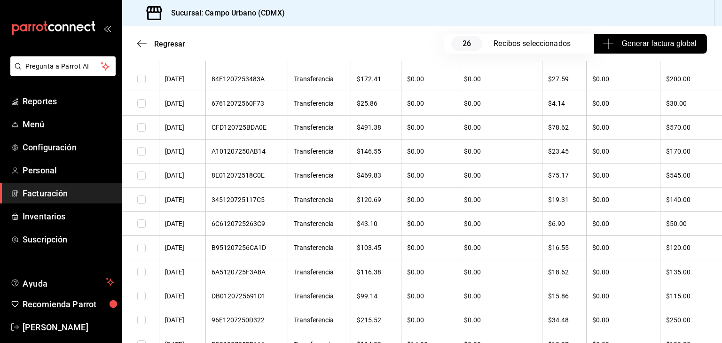
click at [139, 132] on input "checkbox" at bounding box center [141, 127] width 8 height 8
checkbox input "true"
click at [141, 180] on input "checkbox" at bounding box center [141, 175] width 8 height 8
checkbox input "true"
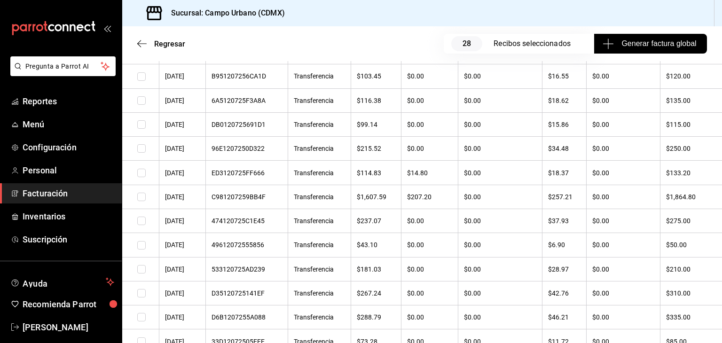
scroll to position [12495, 0]
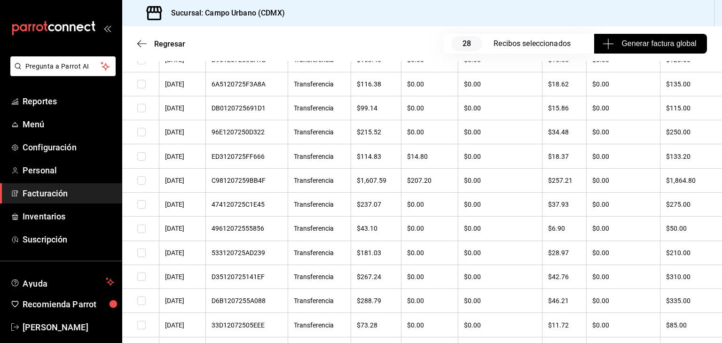
click at [140, 185] on input "checkbox" at bounding box center [141, 180] width 8 height 8
checkbox input "true"
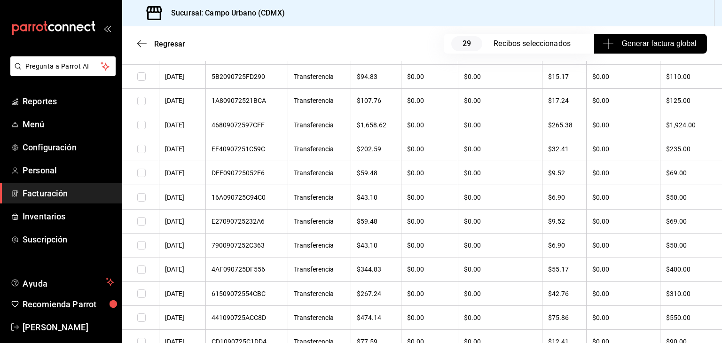
scroll to position [14655, 0]
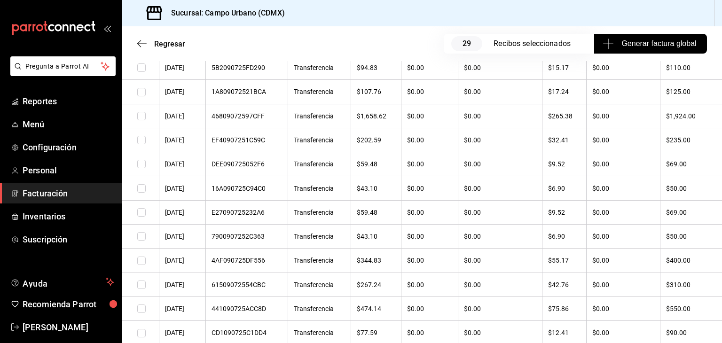
click at [143, 120] on input "checkbox" at bounding box center [141, 116] width 8 height 8
checkbox input "true"
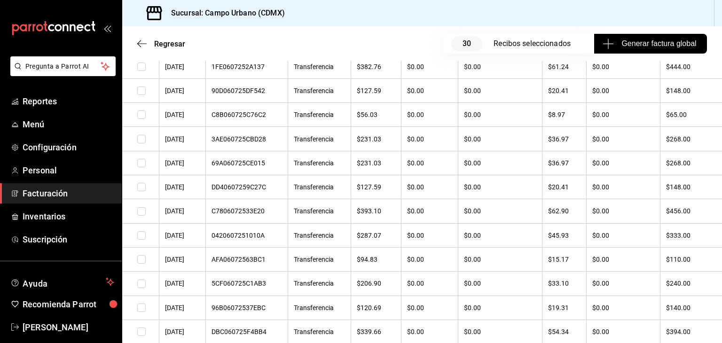
scroll to position [16253, 0]
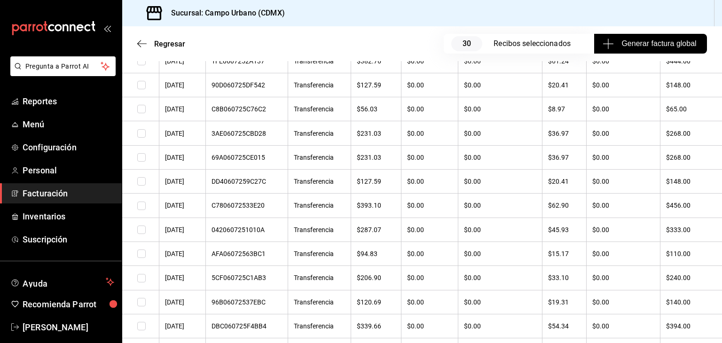
click at [141, 65] on input "checkbox" at bounding box center [141, 61] width 8 height 8
checkbox input "true"
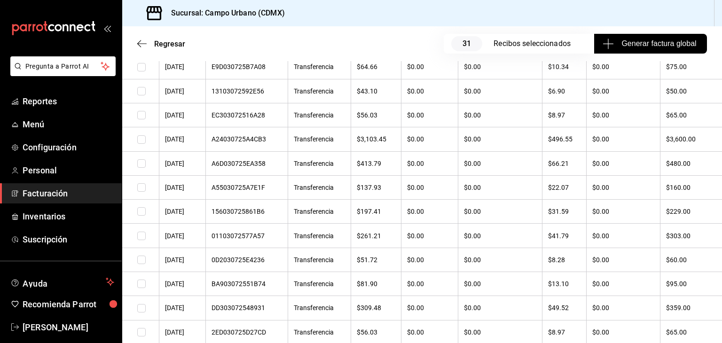
scroll to position [17944, 0]
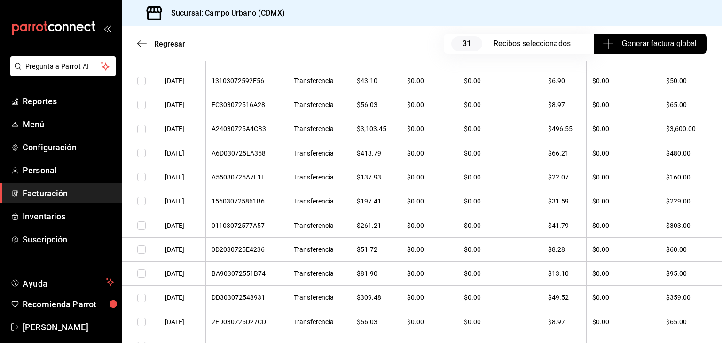
click at [142, 133] on input "checkbox" at bounding box center [141, 129] width 8 height 8
checkbox input "true"
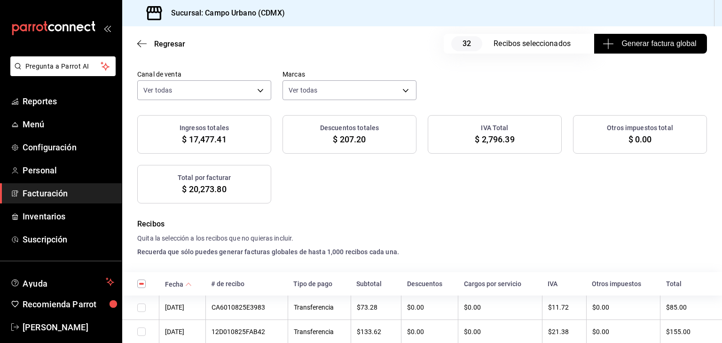
scroll to position [94, 0]
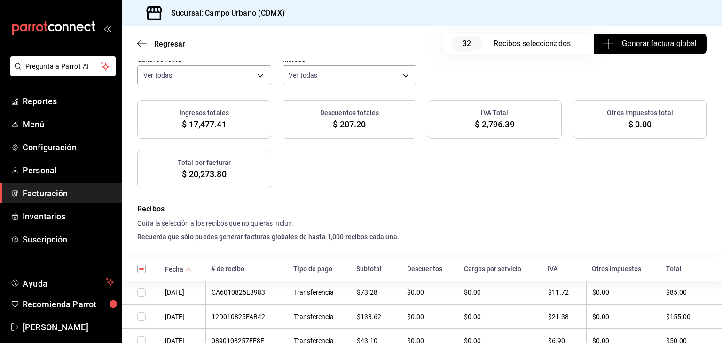
click at [388, 165] on div "Ingresos totales $ 17,477.41 Descuentos totales $ 207.20 IVA Total $ 2,796.39 O…" at bounding box center [421, 144] width 569 height 88
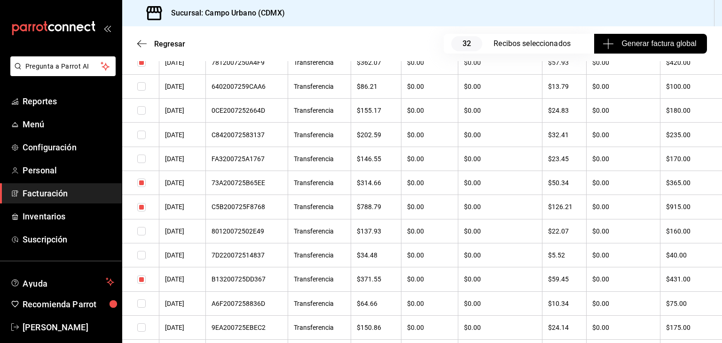
scroll to position [6999, 0]
click at [142, 66] on input "checkbox" at bounding box center [141, 62] width 8 height 8
checkbox input "false"
click at [142, 186] on input "checkbox" at bounding box center [141, 182] width 8 height 8
checkbox input "false"
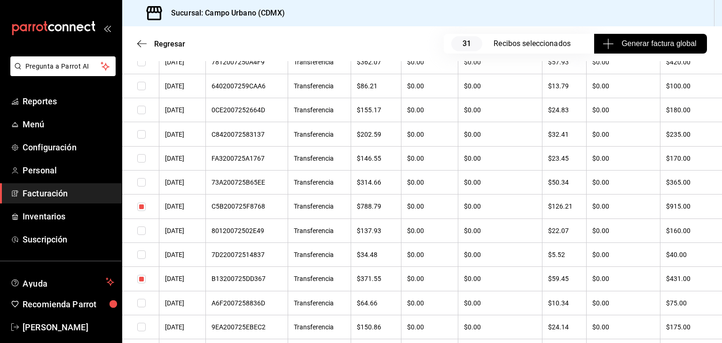
click at [141, 211] on input "checkbox" at bounding box center [141, 206] width 8 height 8
checkbox input "false"
click at [141, 283] on input "checkbox" at bounding box center [141, 279] width 8 height 8
checkbox input "false"
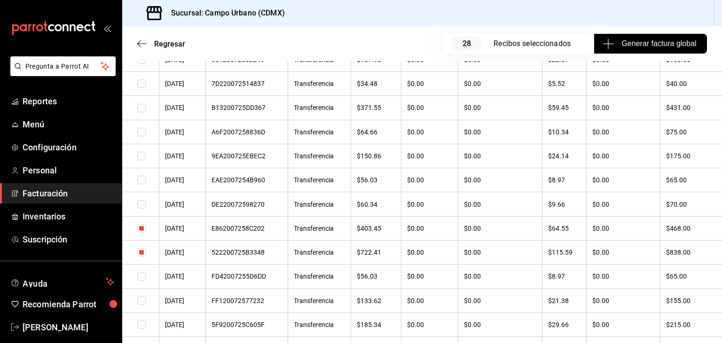
scroll to position [7234, 0]
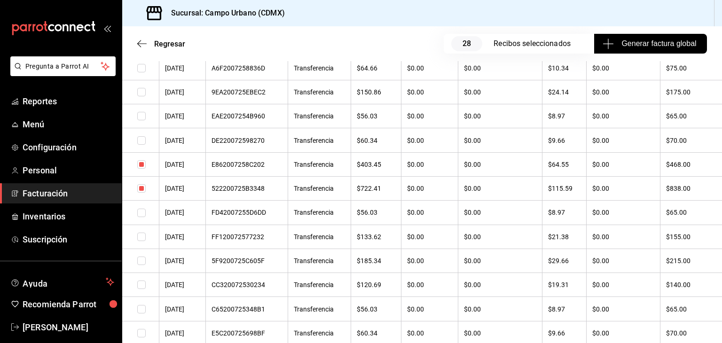
click at [139, 169] on input "checkbox" at bounding box center [141, 164] width 8 height 8
checkbox input "false"
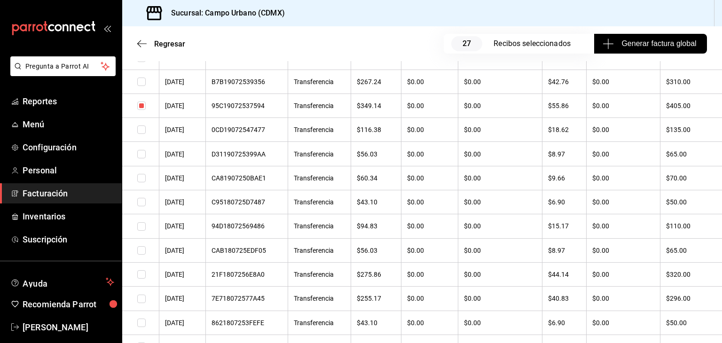
scroll to position [8314, 0]
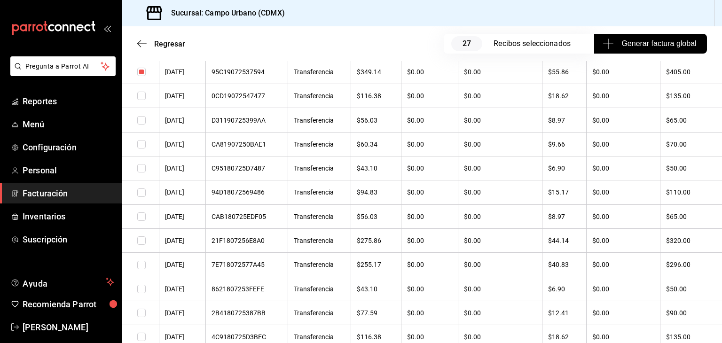
click at [140, 76] on input "checkbox" at bounding box center [141, 72] width 8 height 8
checkbox input "false"
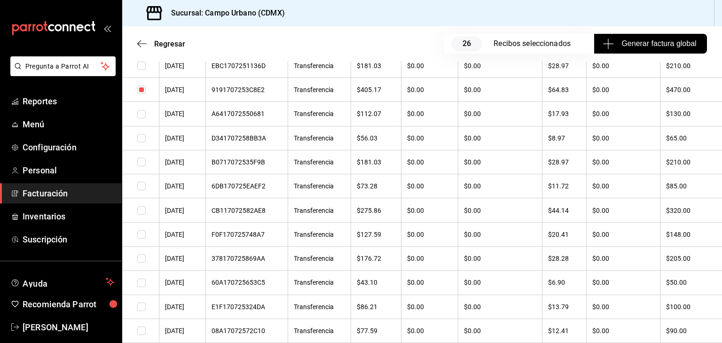
scroll to position [9160, 0]
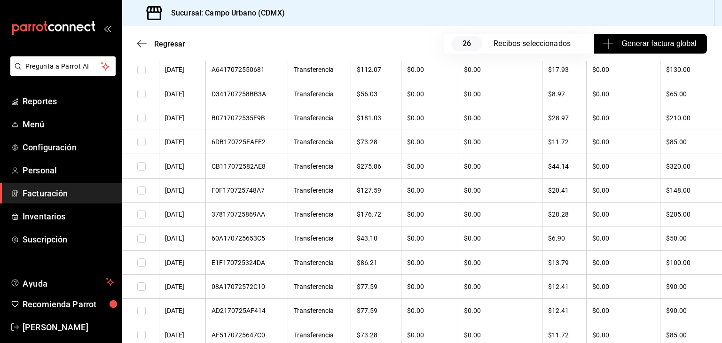
click at [140, 50] on input "checkbox" at bounding box center [141, 45] width 8 height 8
checkbox input "false"
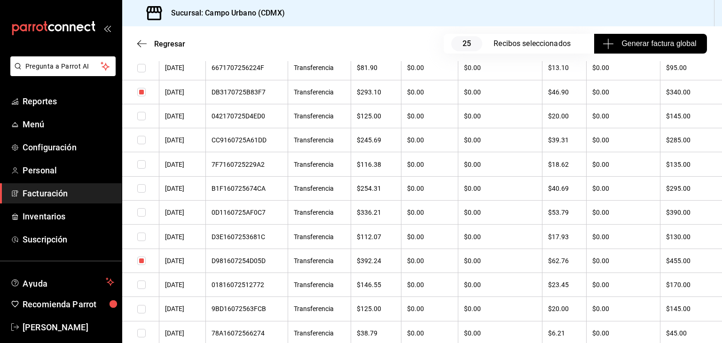
scroll to position [9488, 0]
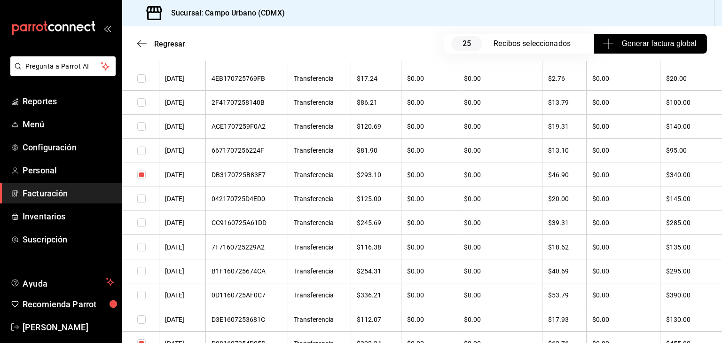
click at [143, 58] on input "checkbox" at bounding box center [141, 54] width 8 height 8
checkbox input "false"
click at [140, 179] on input "checkbox" at bounding box center [141, 175] width 8 height 8
checkbox input "false"
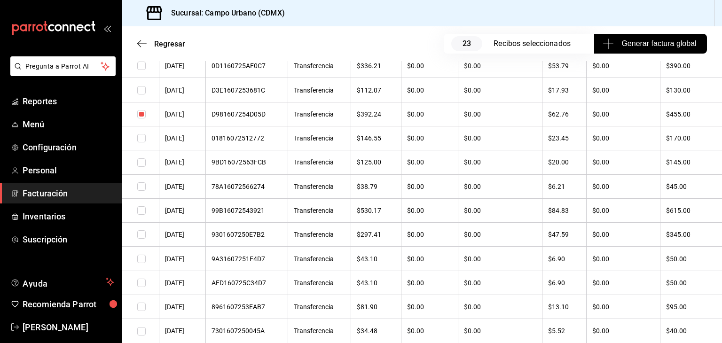
scroll to position [9723, 0]
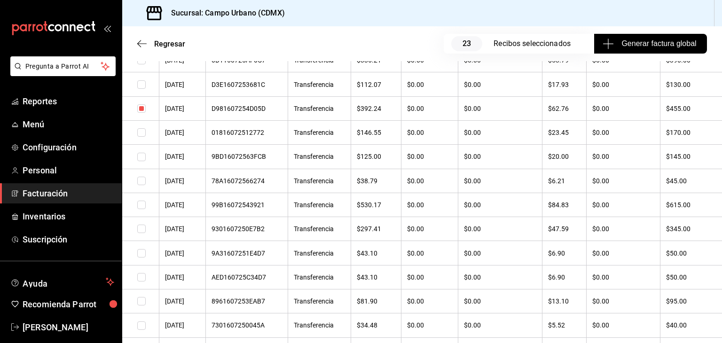
click at [140, 113] on input "checkbox" at bounding box center [141, 108] width 8 height 8
checkbox input "false"
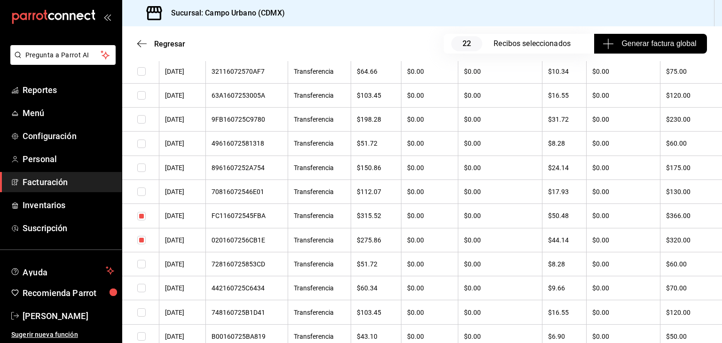
scroll to position [10287, 0]
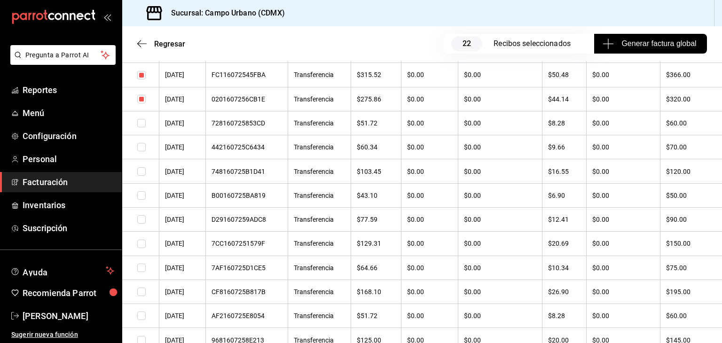
drag, startPoint x: 140, startPoint y: 155, endPoint x: 142, endPoint y: 180, distance: 25.4
click at [141, 79] on input "checkbox" at bounding box center [141, 75] width 8 height 8
checkbox input "false"
click at [142, 103] on input "checkbox" at bounding box center [141, 99] width 8 height 8
checkbox input "false"
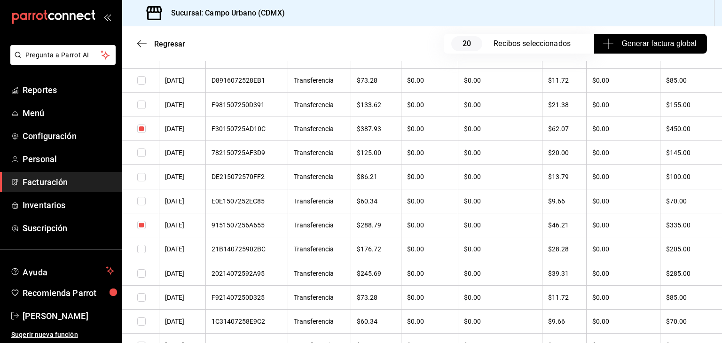
scroll to position [10616, 0]
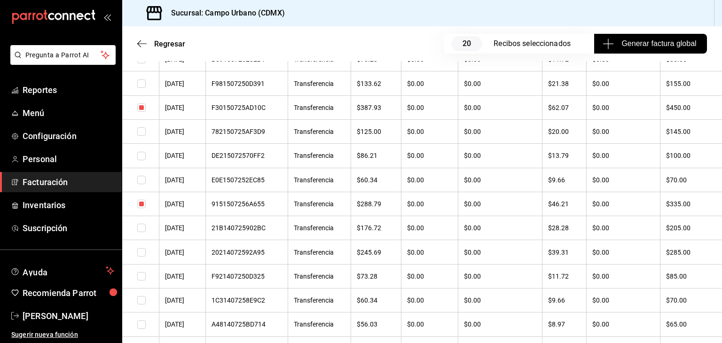
click at [140, 208] on input "checkbox" at bounding box center [141, 204] width 8 height 8
checkbox input "false"
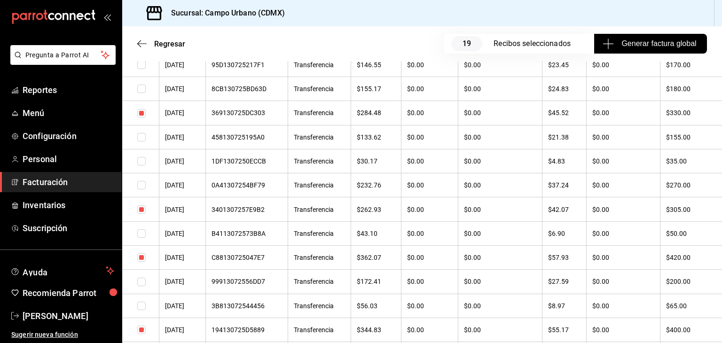
scroll to position [11320, 0]
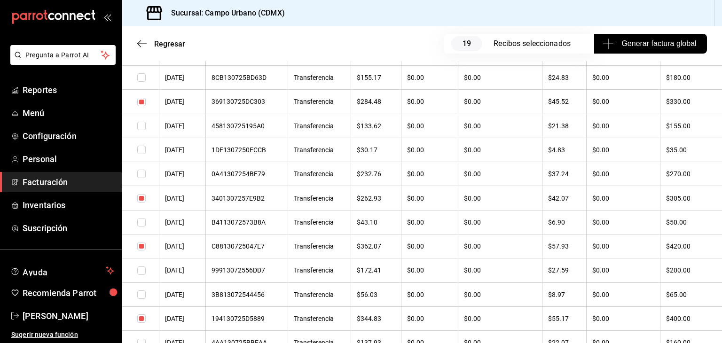
click at [142, 106] on input "checkbox" at bounding box center [141, 102] width 8 height 8
checkbox input "false"
click at [141, 202] on input "checkbox" at bounding box center [141, 198] width 8 height 8
checkbox input "false"
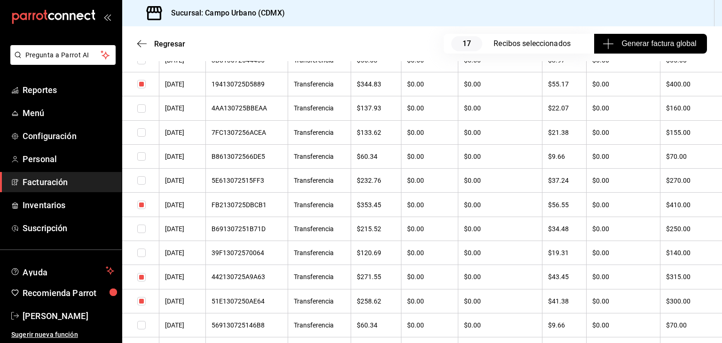
scroll to position [11602, 0]
click at [139, 41] on input "checkbox" at bounding box center [141, 36] width 8 height 8
checkbox input "false"
click at [145, 162] on input "checkbox" at bounding box center [141, 157] width 8 height 8
checkbox input "false"
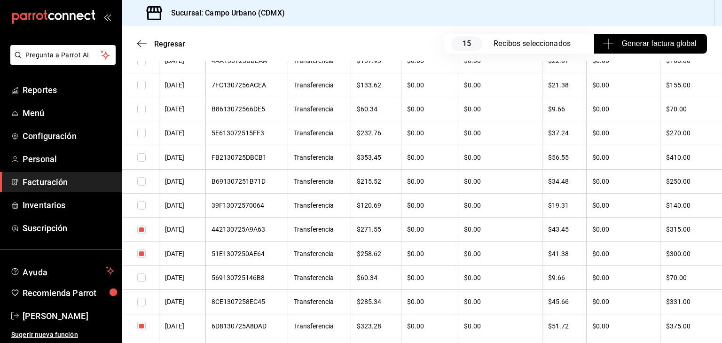
click at [141, 234] on input "checkbox" at bounding box center [141, 229] width 8 height 8
checkbox input "false"
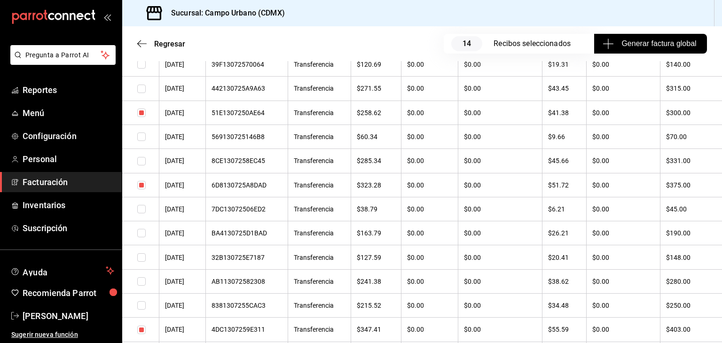
click at [142, 117] on input "checkbox" at bounding box center [141, 113] width 8 height 8
checkbox input "false"
click at [144, 189] on input "checkbox" at bounding box center [141, 185] width 8 height 8
checkbox input "false"
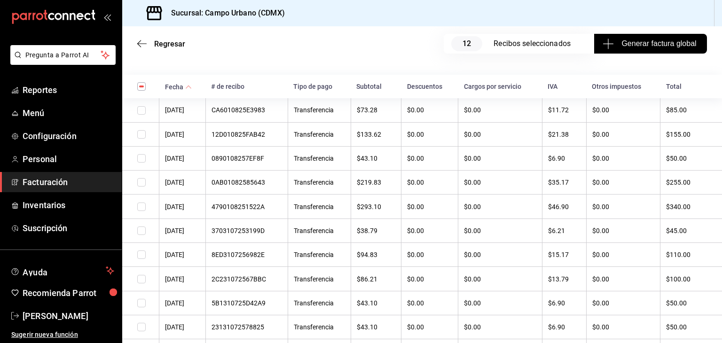
scroll to position [282, 0]
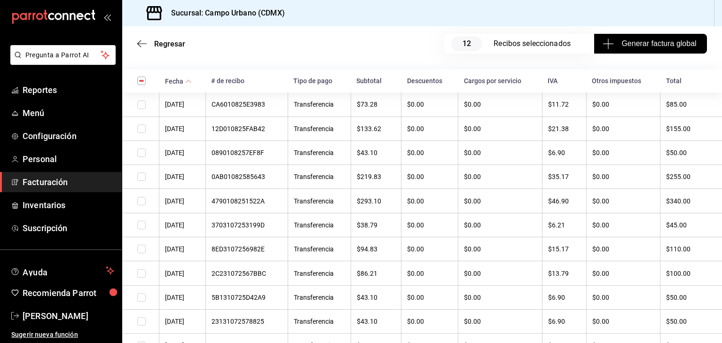
click at [141, 202] on input "checkbox" at bounding box center [141, 201] width 8 height 8
checkbox input "false"
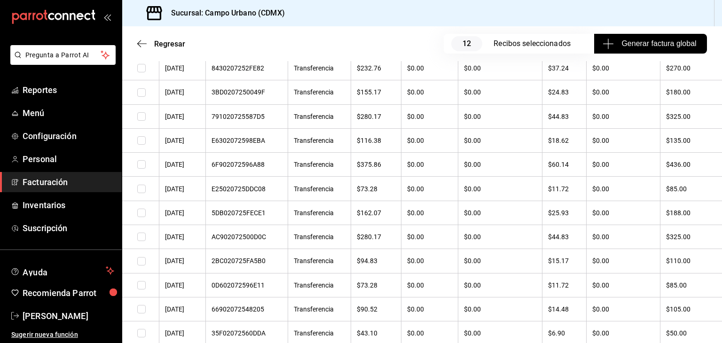
scroll to position [18629, 0]
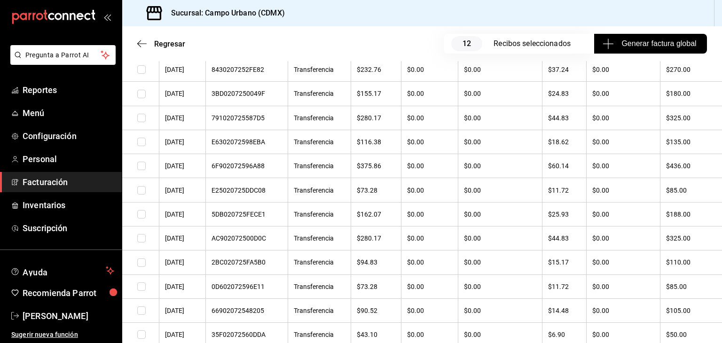
click at [142, 122] on input "checkbox" at bounding box center [141, 118] width 8 height 8
checkbox input "true"
click at [141, 74] on input "checkbox" at bounding box center [141, 69] width 8 height 8
checkbox input "true"
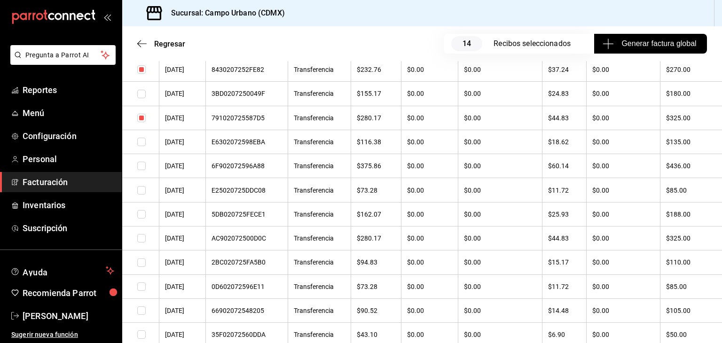
checkbox input "true"
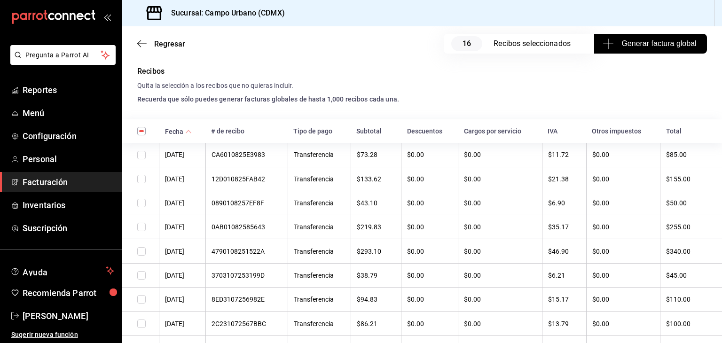
scroll to position [235, 0]
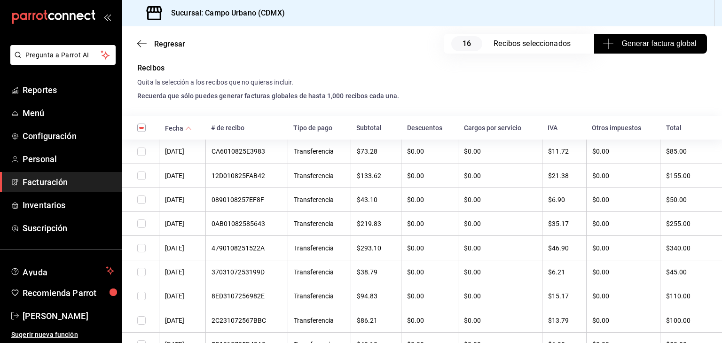
click at [144, 224] on input "checkbox" at bounding box center [141, 223] width 8 height 8
checkbox input "true"
click at [143, 151] on input "checkbox" at bounding box center [141, 151] width 8 height 8
checkbox input "true"
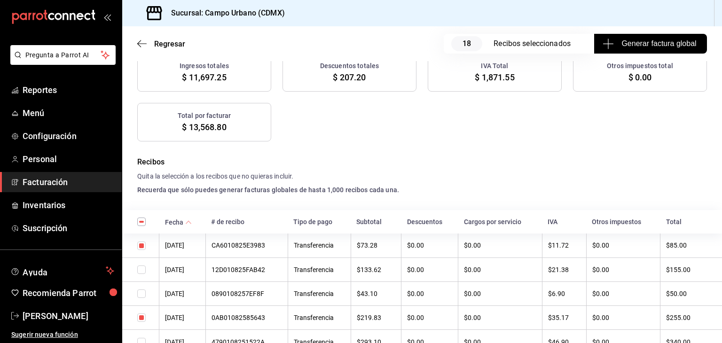
click at [142, 320] on input "checkbox" at bounding box center [141, 317] width 8 height 8
checkbox input "false"
click at [140, 294] on input "checkbox" at bounding box center [141, 293] width 8 height 8
checkbox input "true"
click at [143, 269] on input "checkbox" at bounding box center [141, 269] width 8 height 8
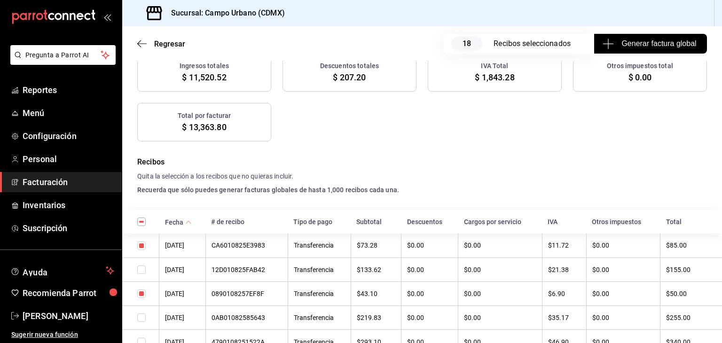
checkbox input "true"
click at [141, 296] on input "checkbox" at bounding box center [141, 293] width 8 height 8
checkbox input "false"
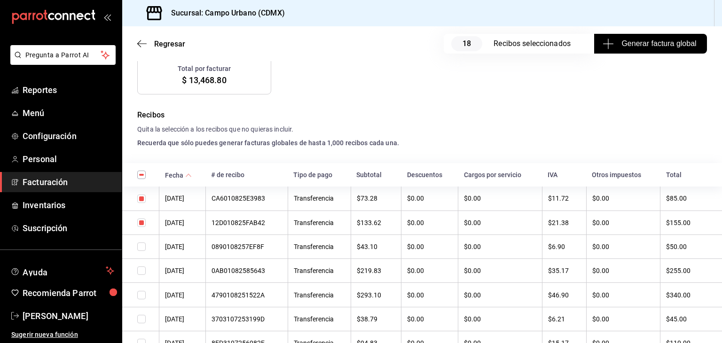
click at [142, 319] on input "checkbox" at bounding box center [141, 319] width 8 height 8
checkbox input "true"
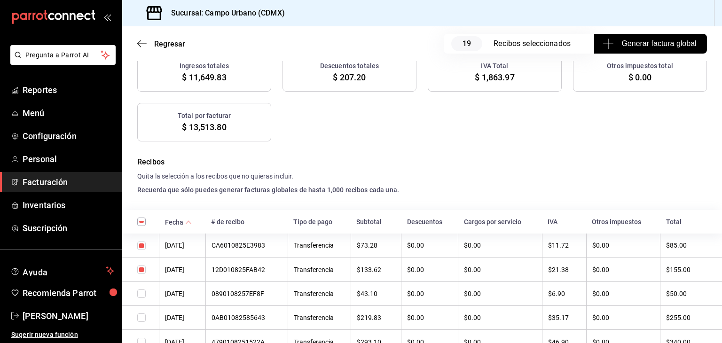
click at [140, 242] on input "checkbox" at bounding box center [141, 245] width 8 height 8
checkbox input "false"
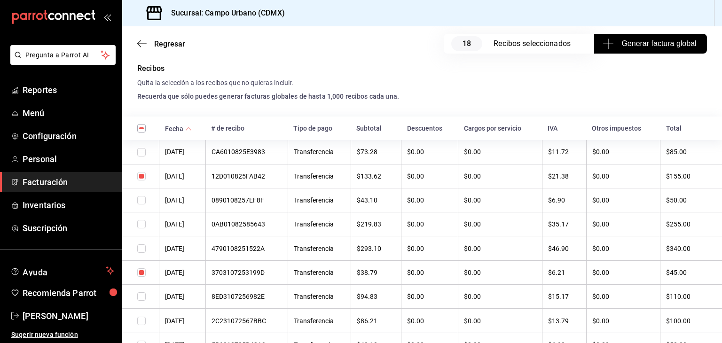
scroll to position [235, 0]
click at [142, 272] on input "checkbox" at bounding box center [141, 272] width 8 height 8
checkbox input "false"
click at [141, 151] on input "checkbox" at bounding box center [141, 151] width 8 height 8
checkbox input "true"
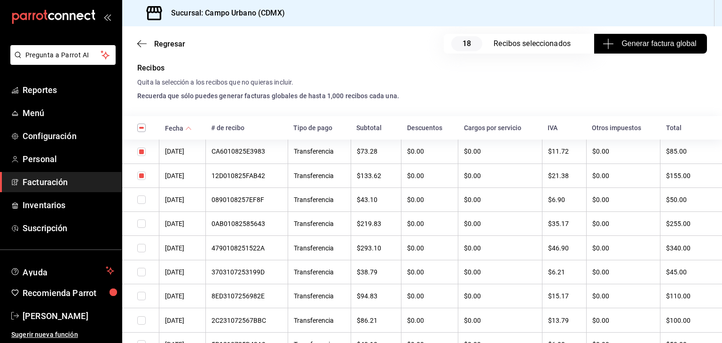
click at [141, 202] on input "checkbox" at bounding box center [141, 199] width 8 height 8
checkbox input "true"
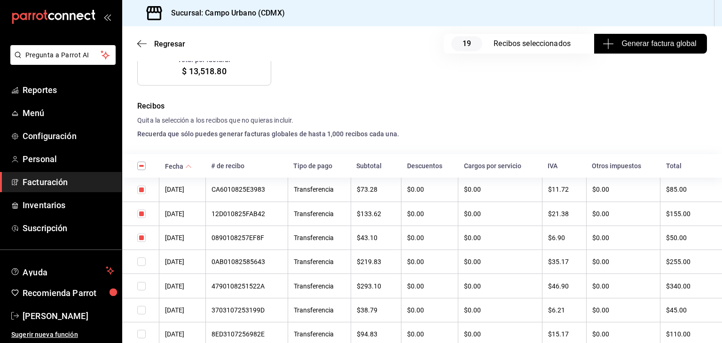
scroll to position [188, 0]
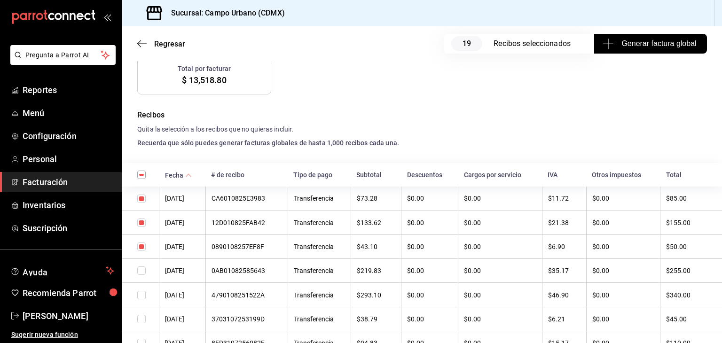
click at [141, 223] on input "checkbox" at bounding box center [141, 222] width 8 height 8
checkbox input "false"
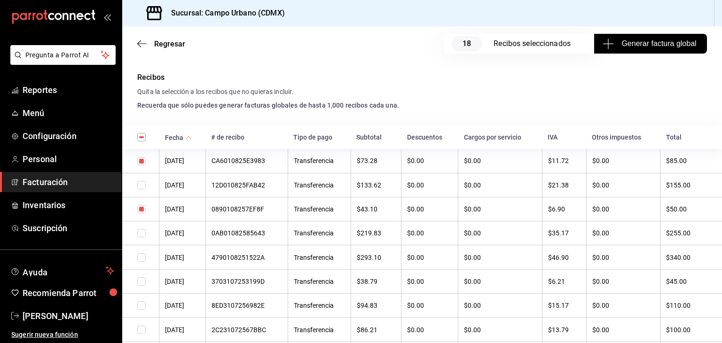
scroll to position [235, 0]
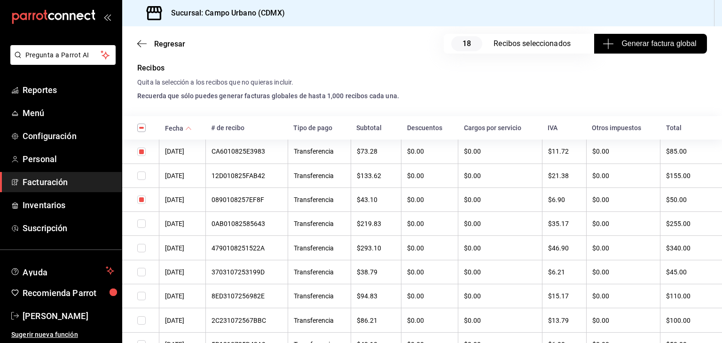
click at [142, 298] on input "checkbox" at bounding box center [141, 296] width 8 height 8
checkbox input "true"
click at [144, 272] on input "checkbox" at bounding box center [141, 272] width 8 height 8
checkbox input "true"
click at [141, 153] on input "checkbox" at bounding box center [141, 151] width 8 height 8
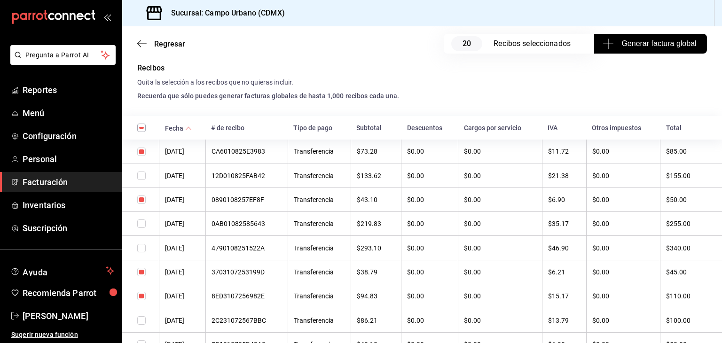
checkbox input "false"
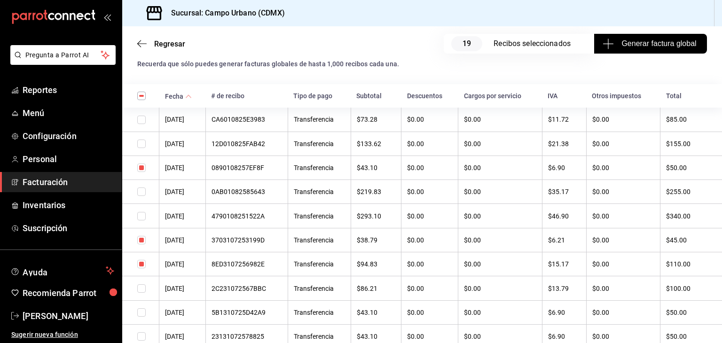
scroll to position [282, 0]
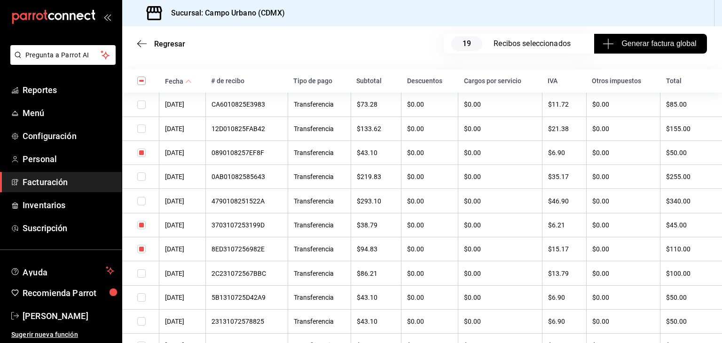
click at [142, 301] on input "checkbox" at bounding box center [141, 297] width 8 height 8
checkbox input "true"
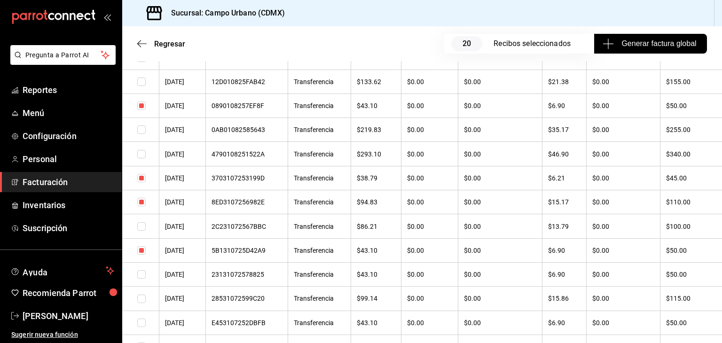
click at [142, 107] on input "checkbox" at bounding box center [141, 105] width 8 height 8
checkbox input "false"
click at [141, 177] on input "checkbox" at bounding box center [141, 178] width 8 height 8
checkbox input "false"
click at [142, 203] on input "checkbox" at bounding box center [141, 202] width 8 height 8
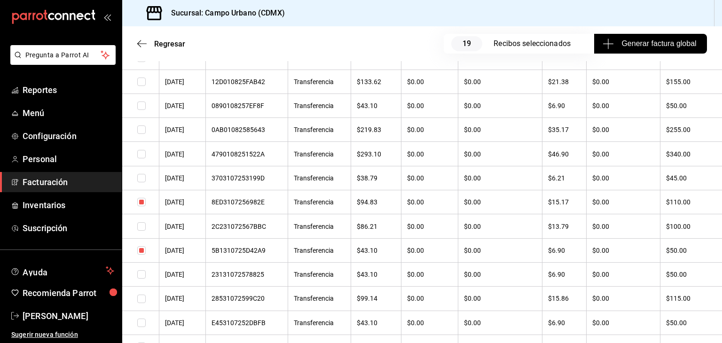
checkbox input "false"
drag, startPoint x: 140, startPoint y: 254, endPoint x: 517, endPoint y: 250, distance: 376.7
click at [139, 254] on input "checkbox" at bounding box center [141, 250] width 8 height 8
checkbox input "false"
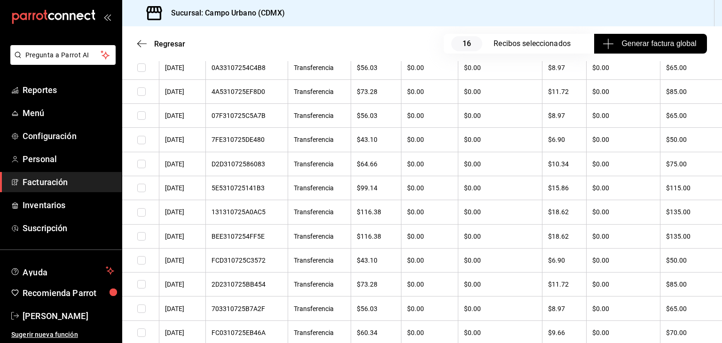
scroll to position [658, 0]
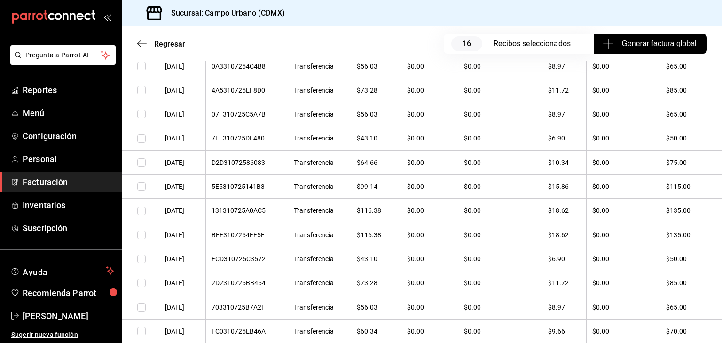
click at [141, 215] on input "checkbox" at bounding box center [141, 211] width 8 height 8
checkbox input "true"
click at [142, 239] on input "checkbox" at bounding box center [141, 235] width 8 height 8
checkbox input "true"
click at [141, 215] on input "checkbox" at bounding box center [141, 211] width 8 height 8
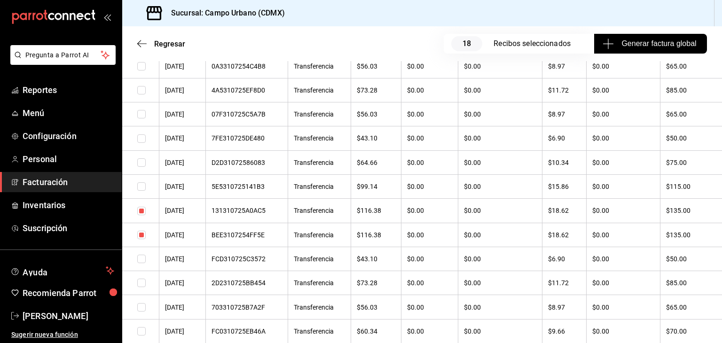
checkbox input "false"
click at [142, 163] on input "checkbox" at bounding box center [141, 162] width 8 height 8
checkbox input "true"
click at [143, 143] on input "checkbox" at bounding box center [141, 138] width 8 height 8
checkbox input "true"
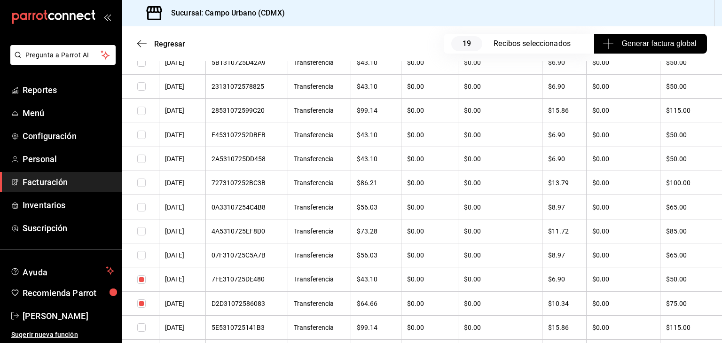
scroll to position [611, 0]
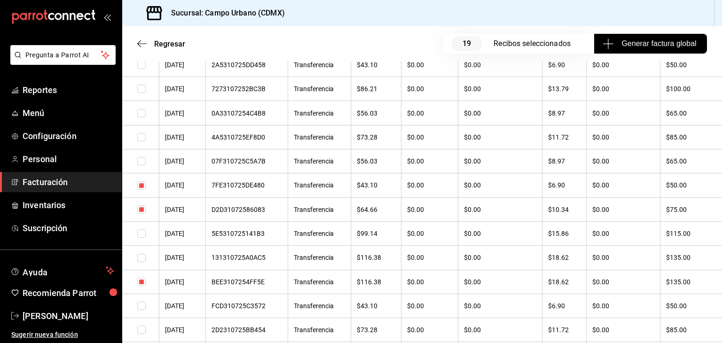
click at [139, 236] on input "checkbox" at bounding box center [141, 233] width 8 height 8
checkbox input "true"
click at [143, 213] on input "checkbox" at bounding box center [141, 209] width 8 height 8
checkbox input "false"
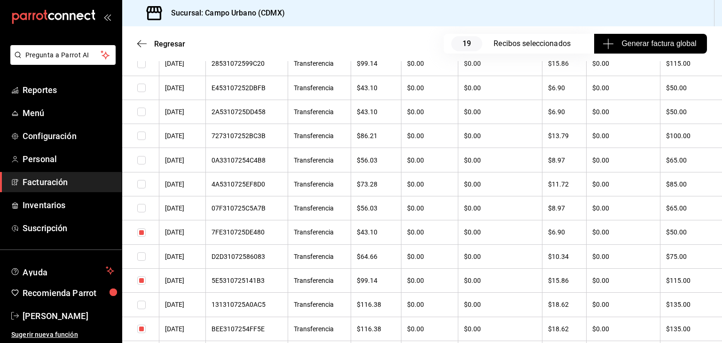
scroll to position [705, 0]
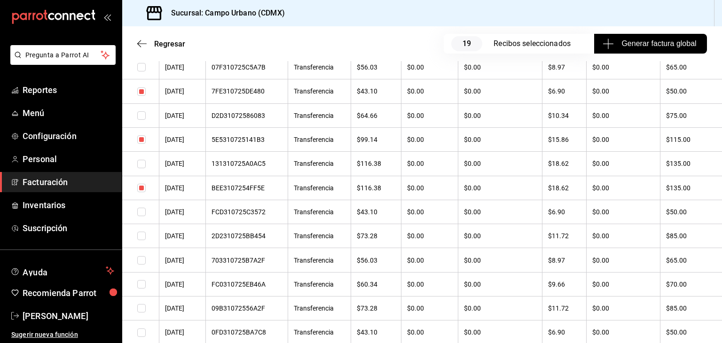
click at [140, 93] on input "checkbox" at bounding box center [141, 91] width 8 height 8
checkbox input "false"
click at [140, 168] on input "checkbox" at bounding box center [141, 164] width 8 height 8
checkbox input "true"
click at [139, 144] on input "checkbox" at bounding box center [141, 139] width 8 height 8
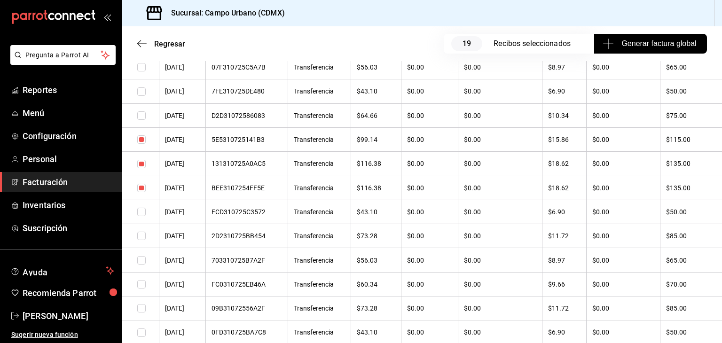
checkbox input "false"
click at [143, 168] on input "checkbox" at bounding box center [141, 164] width 8 height 8
checkbox input "false"
click at [140, 192] on input "checkbox" at bounding box center [141, 188] width 8 height 8
checkbox input "false"
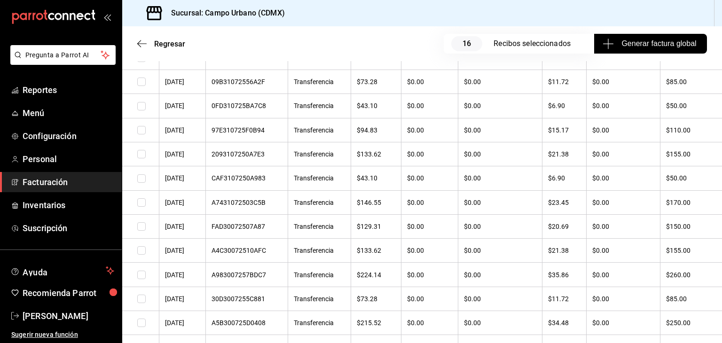
scroll to position [939, 0]
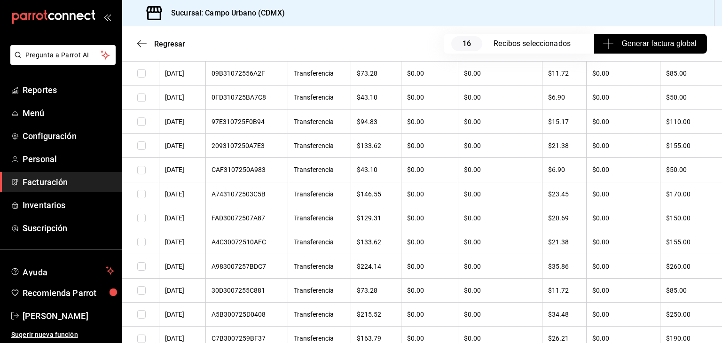
click at [142, 271] on input "checkbox" at bounding box center [141, 266] width 8 height 8
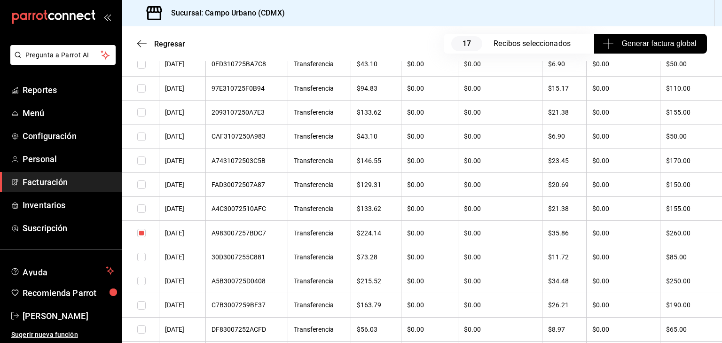
scroll to position [986, 0]
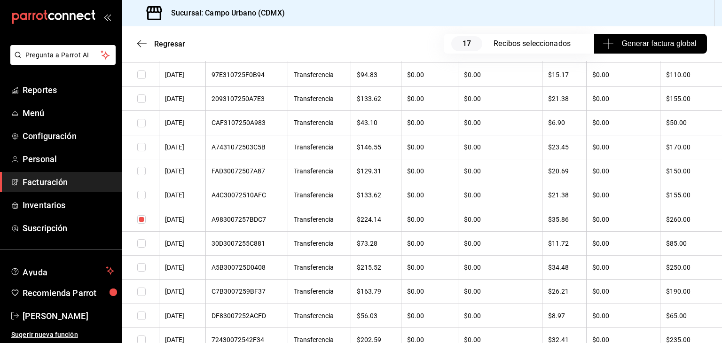
click at [140, 223] on input "checkbox" at bounding box center [141, 219] width 8 height 8
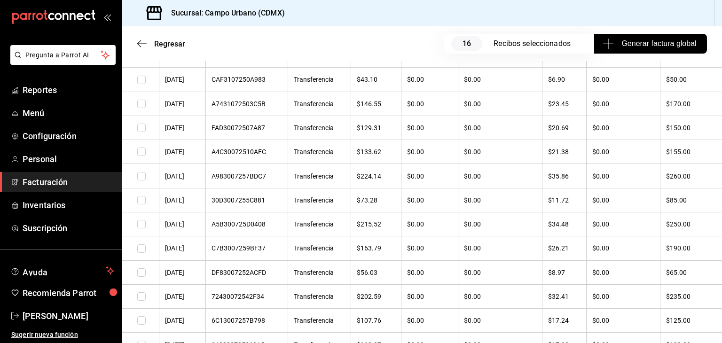
scroll to position [1033, 0]
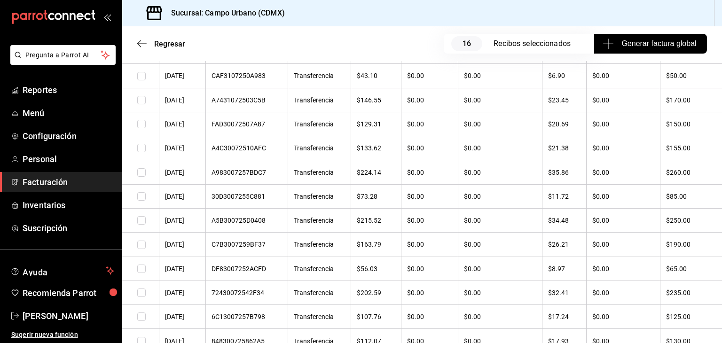
click at [142, 176] on input "checkbox" at bounding box center [141, 172] width 8 height 8
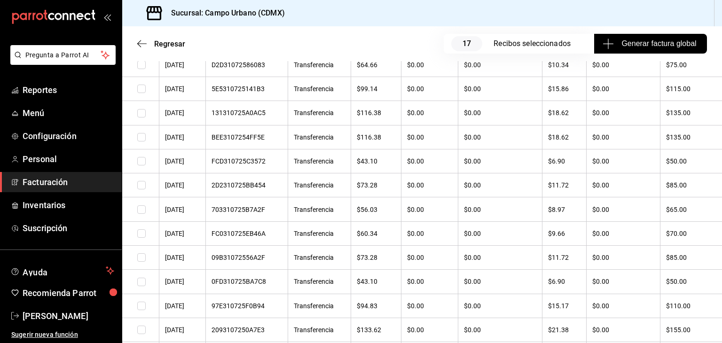
scroll to position [943, 0]
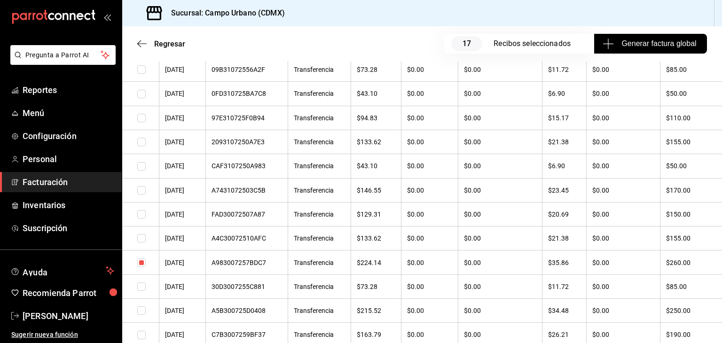
click at [141, 267] on input "checkbox" at bounding box center [141, 262] width 8 height 8
checkbox input "false"
click at [143, 242] on input "checkbox" at bounding box center [141, 238] width 8 height 8
checkbox input "true"
click at [144, 218] on input "checkbox" at bounding box center [141, 214] width 8 height 8
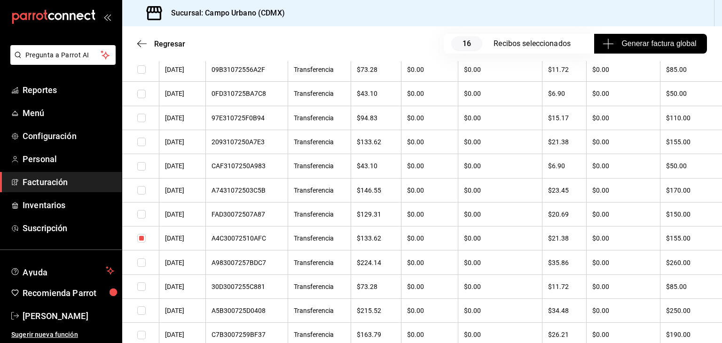
checkbox input "true"
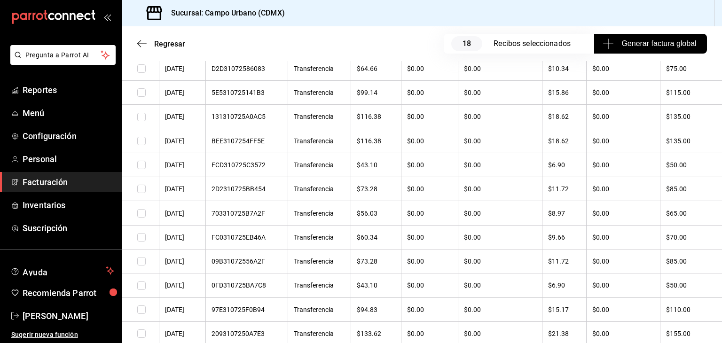
scroll to position [939, 0]
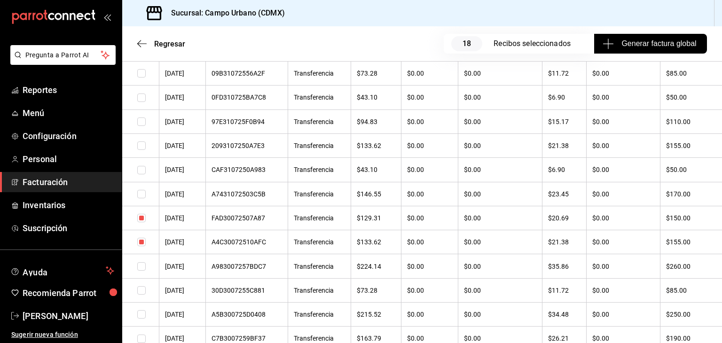
drag, startPoint x: 142, startPoint y: 247, endPoint x: 677, endPoint y: 162, distance: 541.7
click at [142, 245] on input "checkbox" at bounding box center [141, 242] width 8 height 8
checkbox input "false"
click at [143, 222] on input "checkbox" at bounding box center [141, 218] width 8 height 8
checkbox input "false"
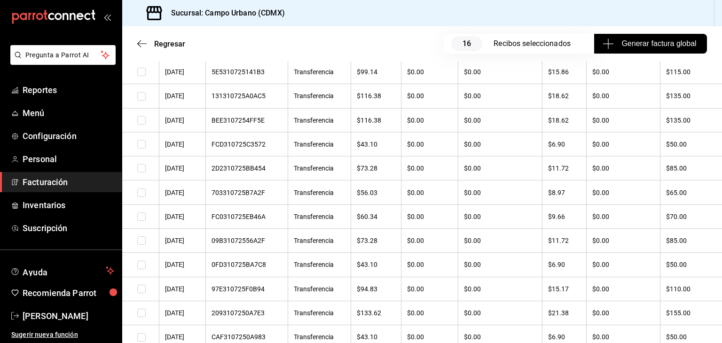
scroll to position [752, 0]
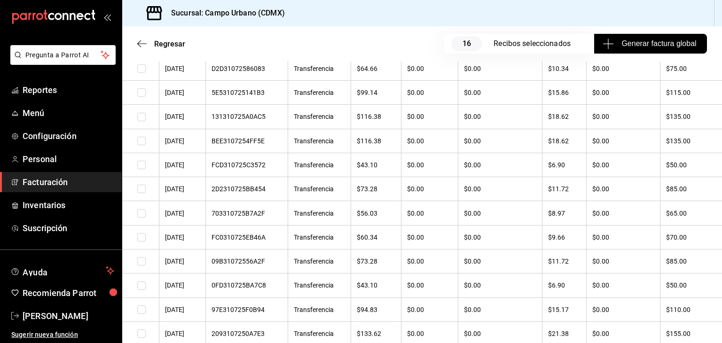
click at [143, 145] on input "checkbox" at bounding box center [141, 141] width 8 height 8
checkbox input "true"
click at [142, 121] on input "checkbox" at bounding box center [141, 117] width 8 height 8
checkbox input "true"
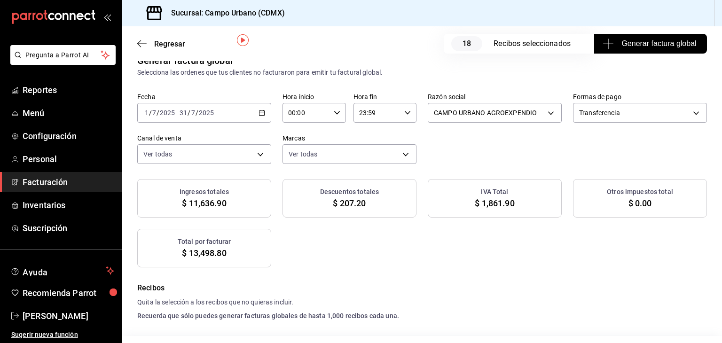
scroll to position [0, 0]
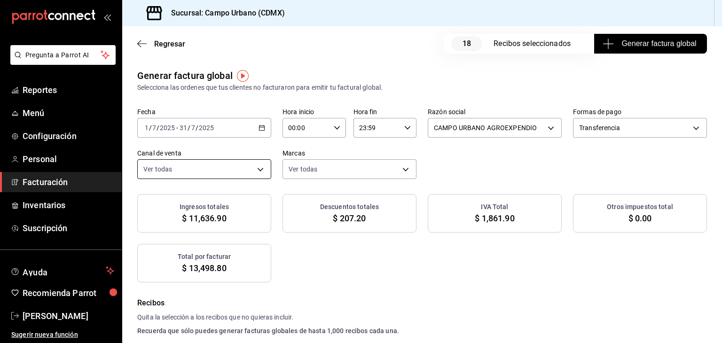
click at [261, 171] on body "Pregunta a Parrot AI Reportes Menú Configuración Personal Facturación Inventari…" at bounding box center [361, 171] width 722 height 343
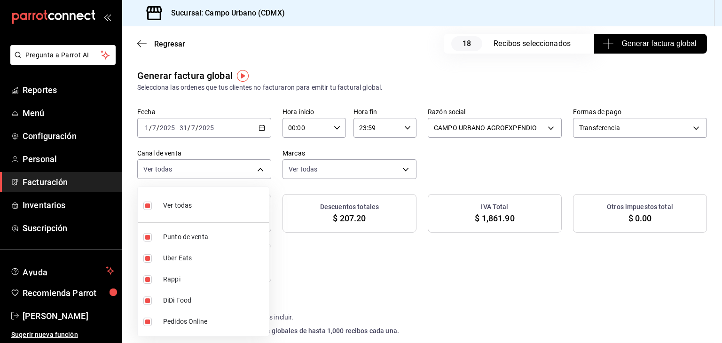
click at [404, 168] on div at bounding box center [361, 171] width 722 height 343
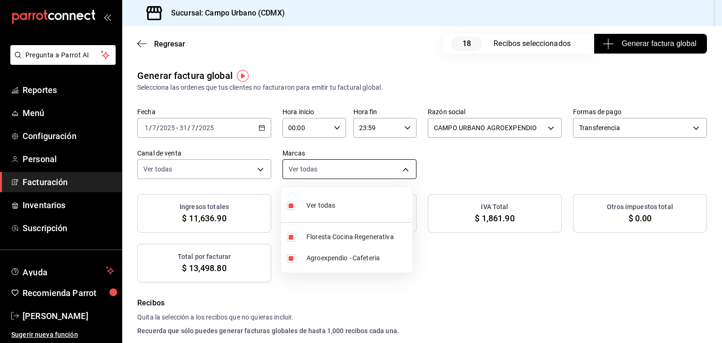
click at [403, 168] on body "Pregunta a Parrot AI Reportes Menú Configuración Personal Facturación Inventari…" at bounding box center [361, 171] width 722 height 343
click at [481, 178] on div at bounding box center [361, 171] width 722 height 343
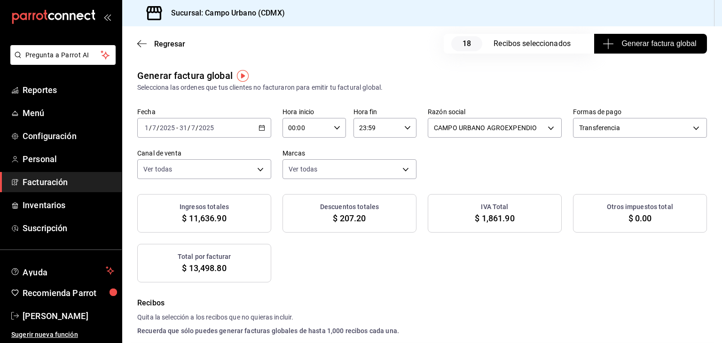
click at [632, 45] on span "Generar factura global" at bounding box center [650, 43] width 92 height 11
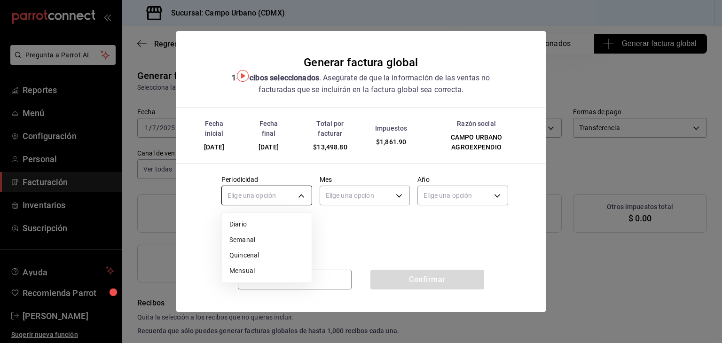
click at [301, 198] on body "Pregunta a Parrot AI Reportes Menú Configuración Personal Facturación Inventari…" at bounding box center [361, 171] width 722 height 343
click at [271, 272] on li "Mensual" at bounding box center [267, 271] width 90 height 16
type input "MONTHLY"
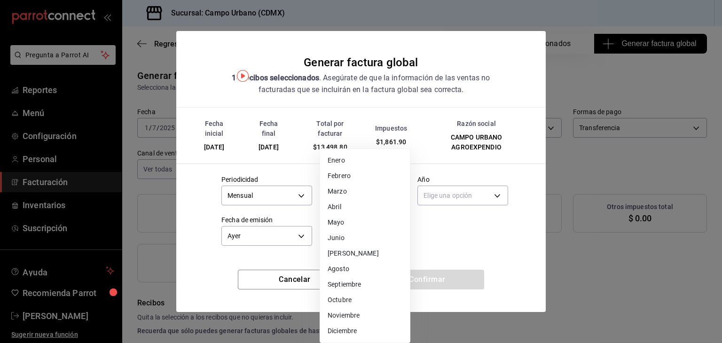
click at [402, 194] on body "Pregunta a Parrot AI Reportes Menú Configuración Personal Facturación Inventari…" at bounding box center [361, 171] width 722 height 343
click at [358, 252] on li "[PERSON_NAME]" at bounding box center [365, 254] width 90 height 16
type input "7"
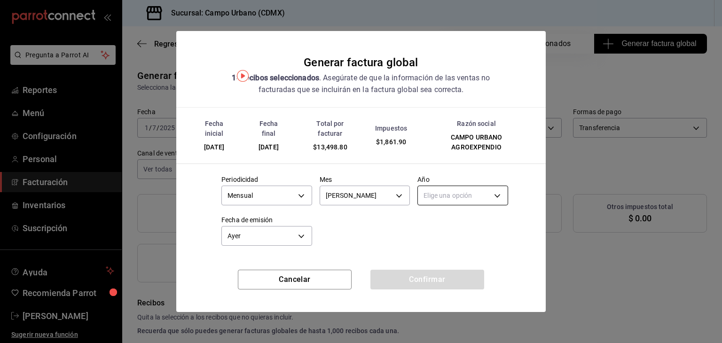
click at [500, 197] on body "Pregunta a Parrot AI Reportes Menú Configuración Personal Facturación Inventari…" at bounding box center [361, 171] width 722 height 343
click at [471, 223] on li "2025" at bounding box center [463, 225] width 90 height 16
type input "2025"
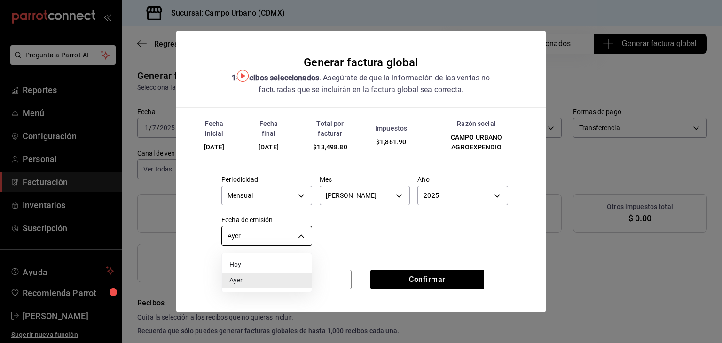
click at [304, 234] on body "Pregunta a Parrot AI Reportes Menú Configuración Personal Facturación Inventari…" at bounding box center [361, 171] width 722 height 343
click at [275, 262] on li "Hoy" at bounding box center [267, 265] width 90 height 16
type input "[DATE]"
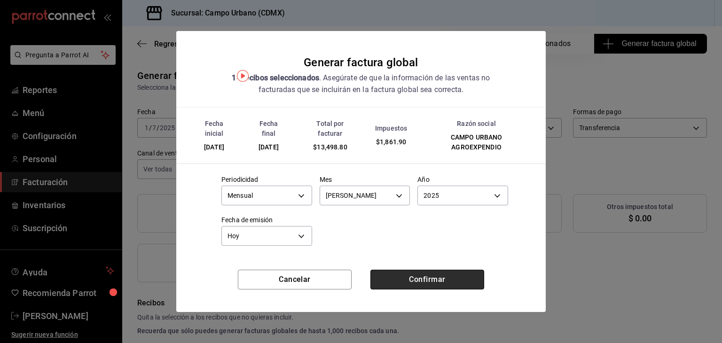
click at [461, 280] on button "Confirmar" at bounding box center [427, 280] width 114 height 20
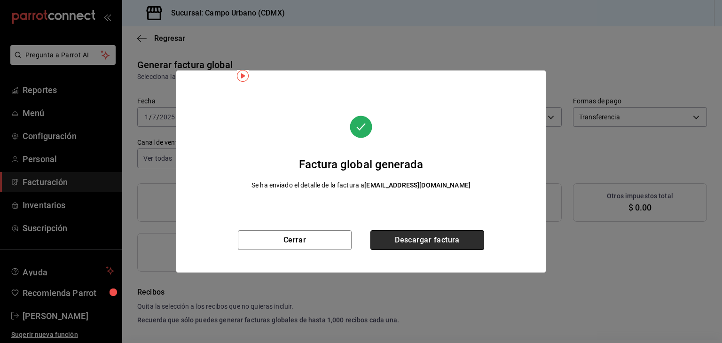
click at [451, 244] on button "Descargar factura" at bounding box center [427, 240] width 114 height 20
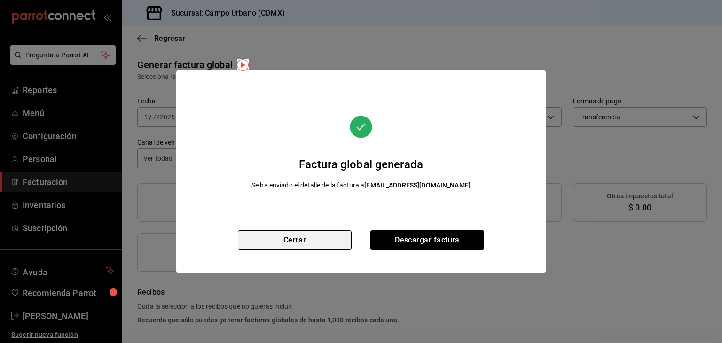
click at [297, 243] on button "Cerrar" at bounding box center [295, 240] width 114 height 20
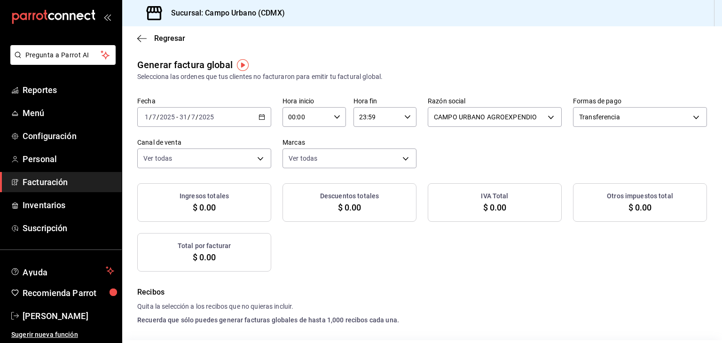
drag, startPoint x: 297, startPoint y: 243, endPoint x: 275, endPoint y: 233, distance: 24.4
click at [144, 35] on icon "button" at bounding box center [141, 38] width 9 height 8
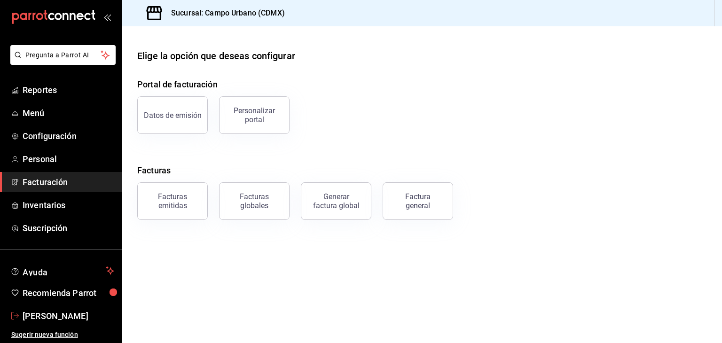
drag, startPoint x: 81, startPoint y: 313, endPoint x: 86, endPoint y: 302, distance: 12.6
click at [81, 313] on span "[PERSON_NAME]" at bounding box center [69, 316] width 92 height 13
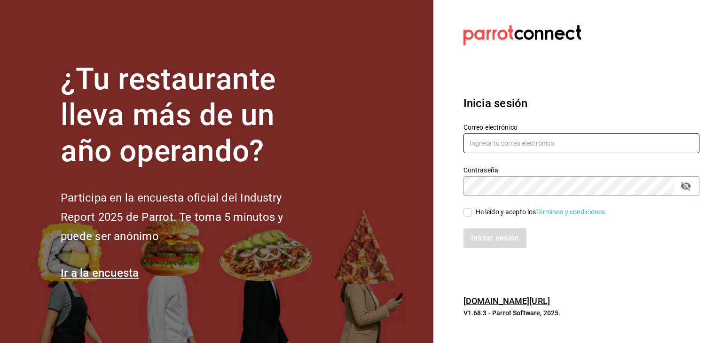
type input "[EMAIL_ADDRESS][DOMAIN_NAME]"
click at [468, 208] on input "He leído y acepto los Términos y condiciones." at bounding box center [467, 212] width 8 height 8
checkbox input "true"
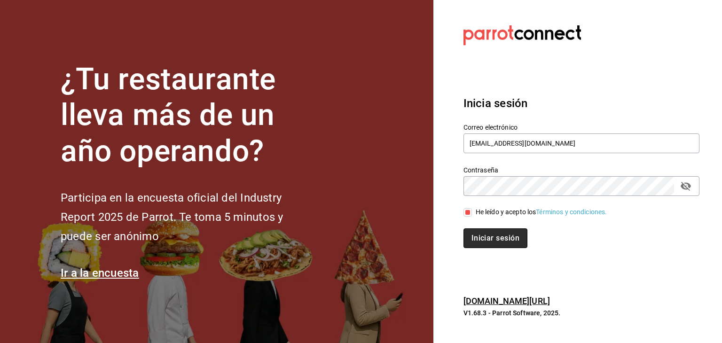
click at [481, 236] on button "Iniciar sesión" at bounding box center [495, 238] width 64 height 20
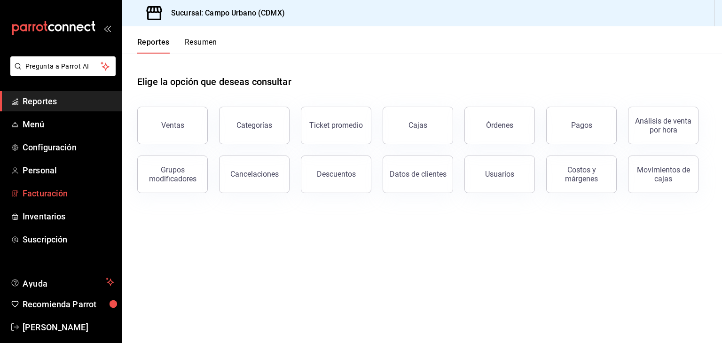
click at [46, 196] on span "Facturación" at bounding box center [69, 193] width 92 height 13
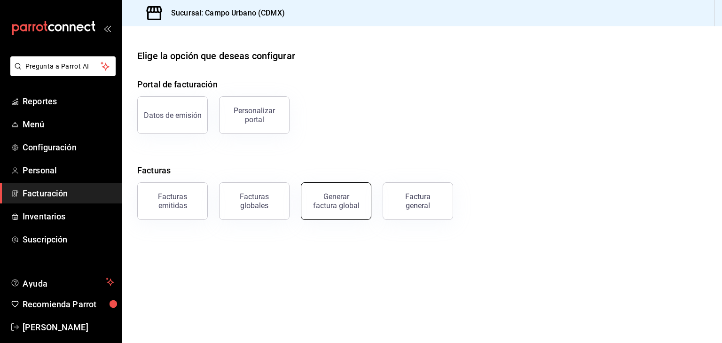
click at [346, 196] on div "Generar factura global" at bounding box center [335, 201] width 47 height 18
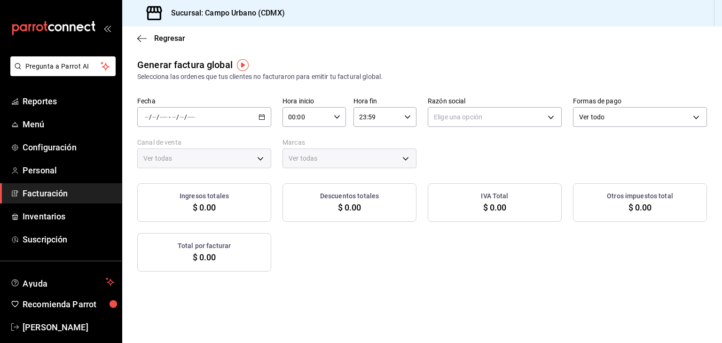
type input "PARROT,UBER_EATS,RAPPI,DIDI_FOOD,ONLINE"
click at [263, 118] on \(Stroke\) "button" at bounding box center [262, 117] width 6 height 5
click at [193, 147] on span "Rango de fechas" at bounding box center [181, 145] width 73 height 10
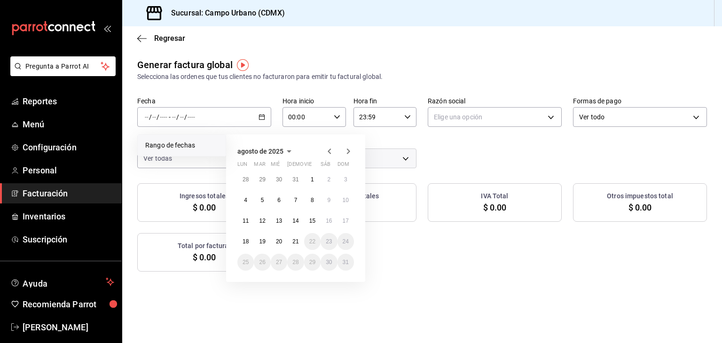
click at [326, 151] on icon "button" at bounding box center [329, 151] width 11 height 11
click at [261, 179] on abbr "1" at bounding box center [262, 179] width 3 height 7
click at [293, 263] on abbr "31" at bounding box center [295, 262] width 6 height 7
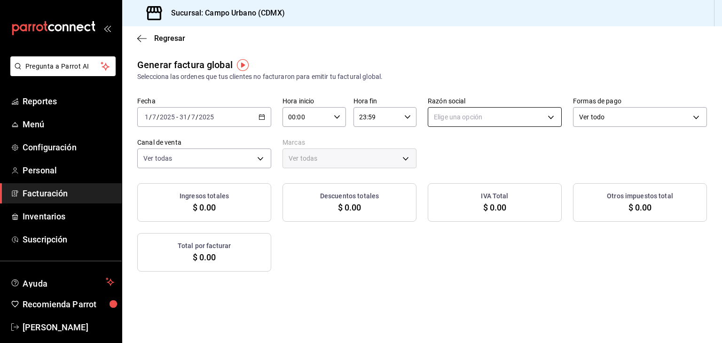
click at [543, 119] on body "Pregunta a Parrot AI Reportes Menú Configuración Personal Facturación Inventari…" at bounding box center [361, 171] width 722 height 343
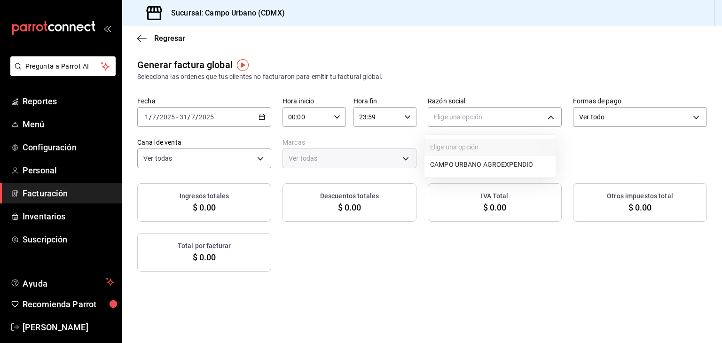
click at [512, 162] on li "CAMPO URBANO AGROEXPENDIO" at bounding box center [489, 164] width 131 height 17
type input "ffdece60-b875-4814-bc65-a266f06ec63a"
type input "f2e5bddf-476e-49d4-87ae-66ec6013e618,3940b3c9-d4d6-48c3-8756-46d8d5e51d0c"
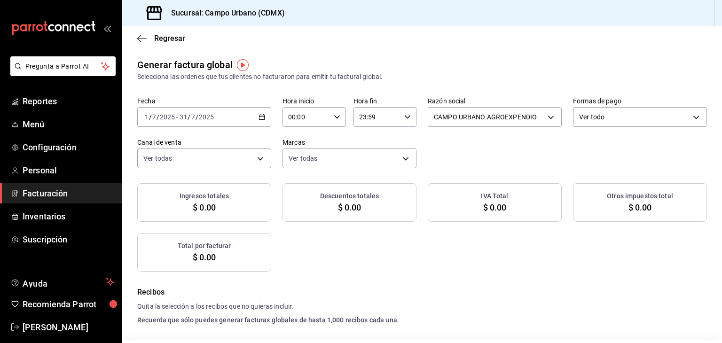
checkbox input "true"
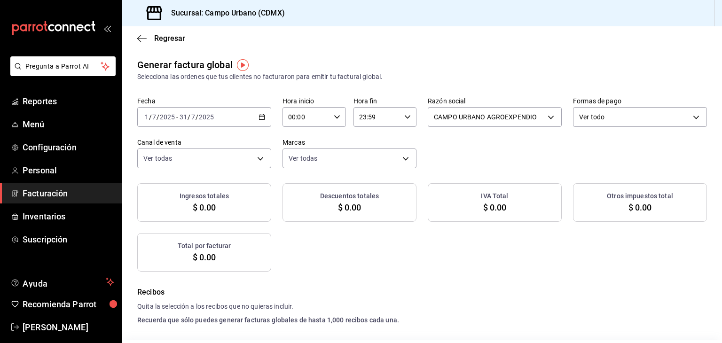
checkbox input "true"
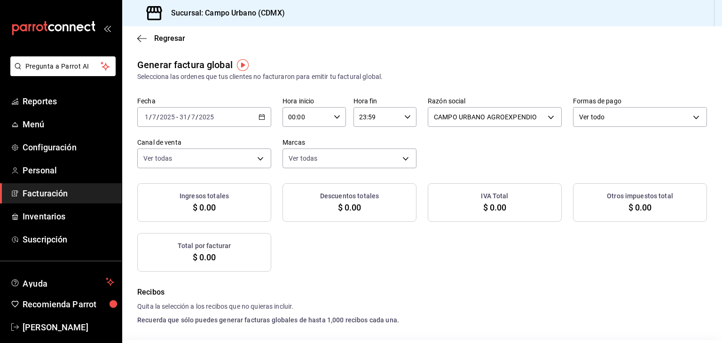
checkbox input "true"
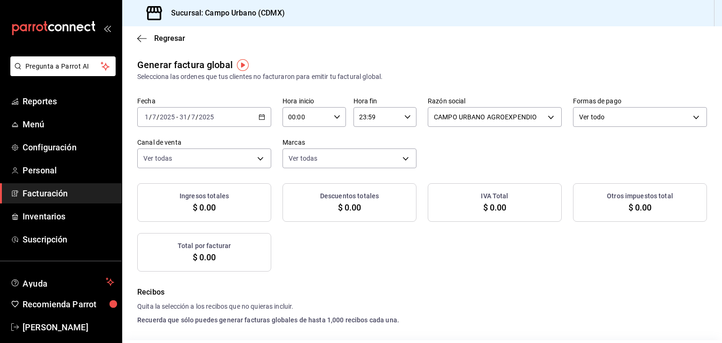
checkbox input "true"
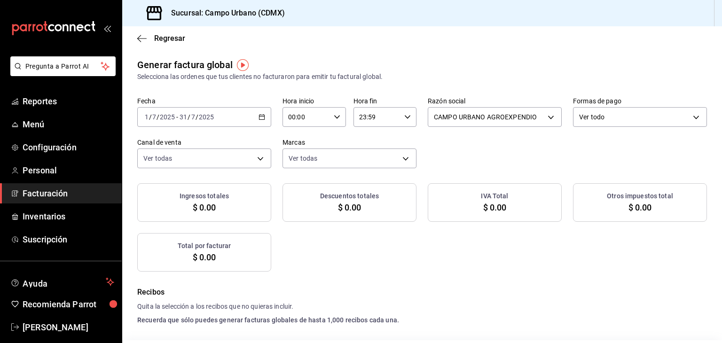
checkbox input "true"
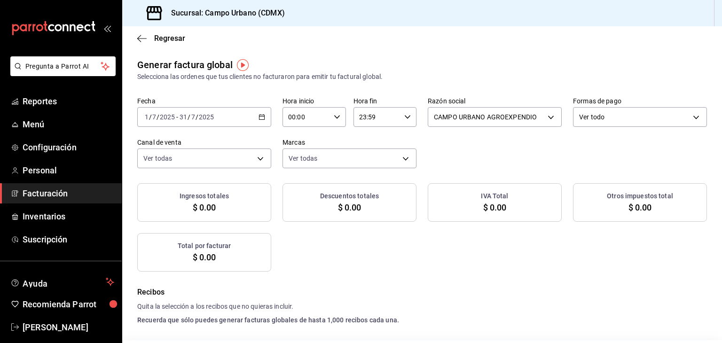
checkbox input "true"
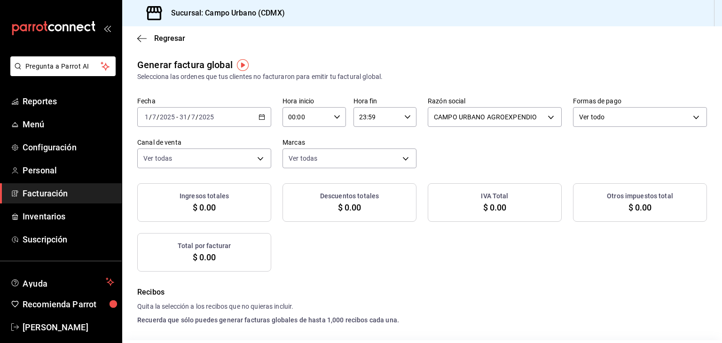
checkbox input "true"
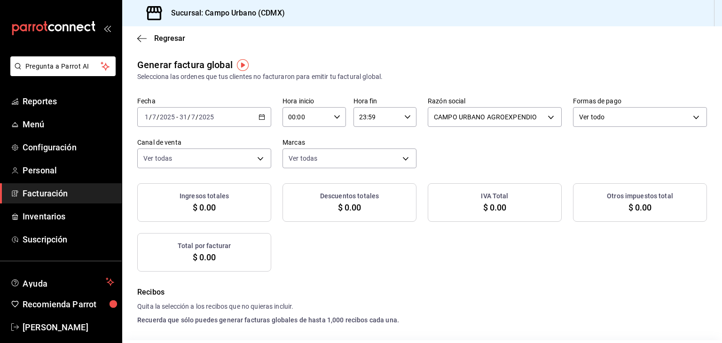
checkbox input "true"
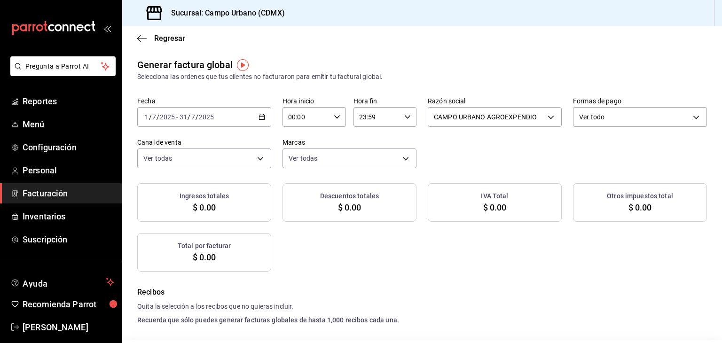
checkbox input "true"
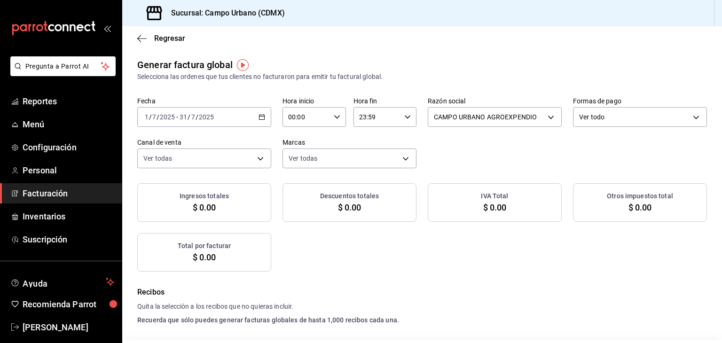
checkbox input "true"
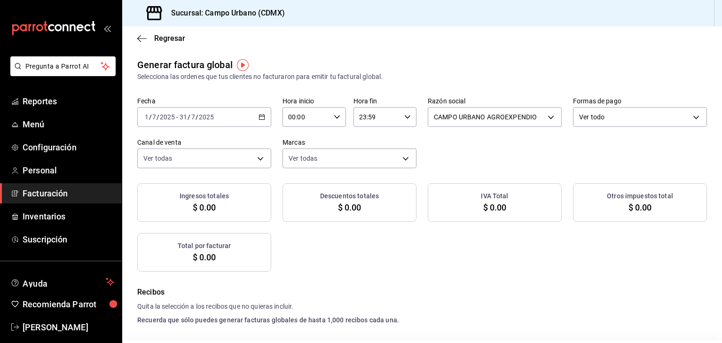
checkbox input "true"
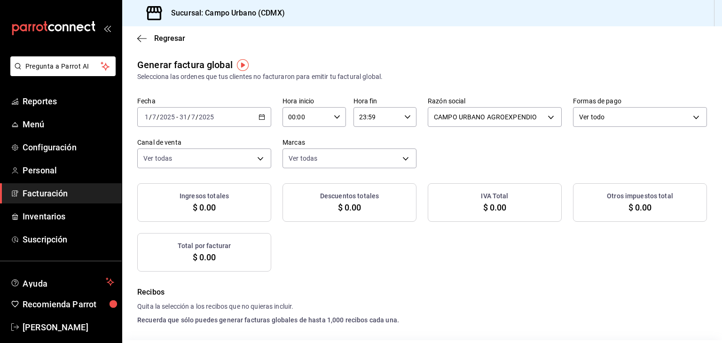
checkbox input "true"
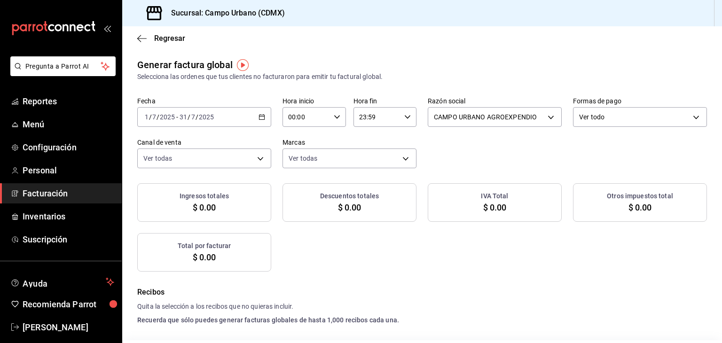
checkbox input "true"
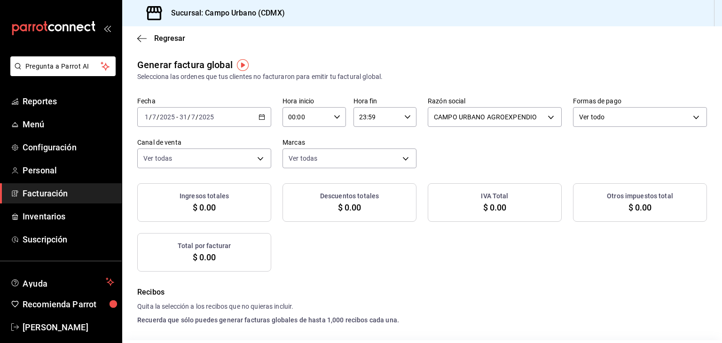
checkbox input "true"
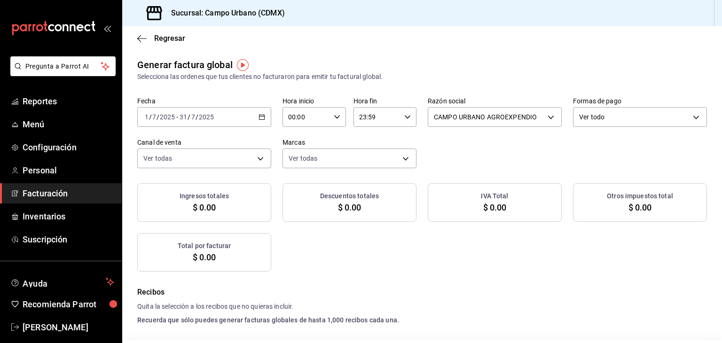
checkbox input "true"
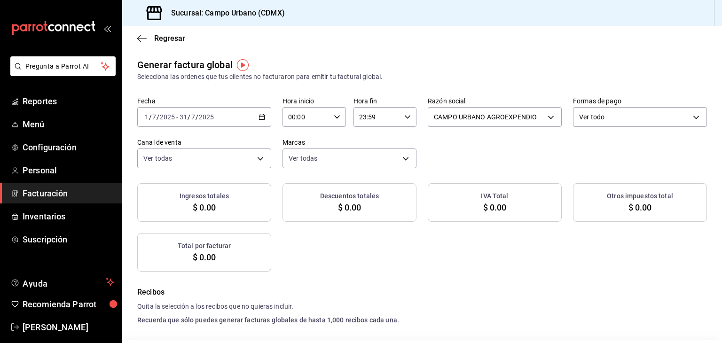
checkbox input "true"
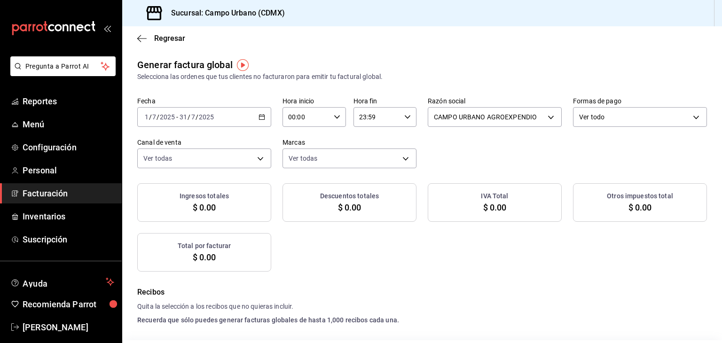
checkbox input "true"
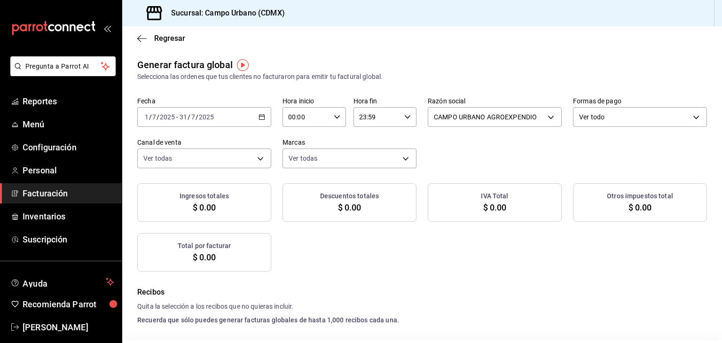
checkbox input "true"
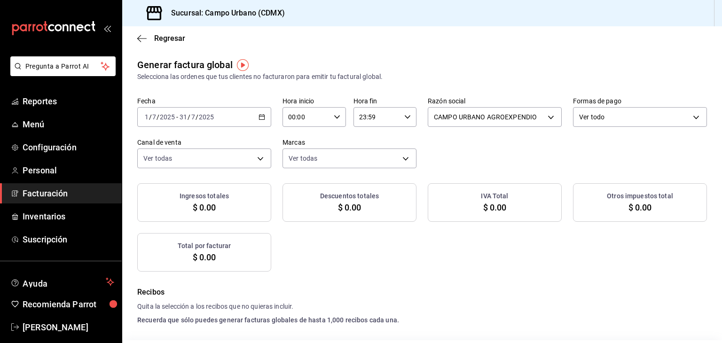
checkbox input "true"
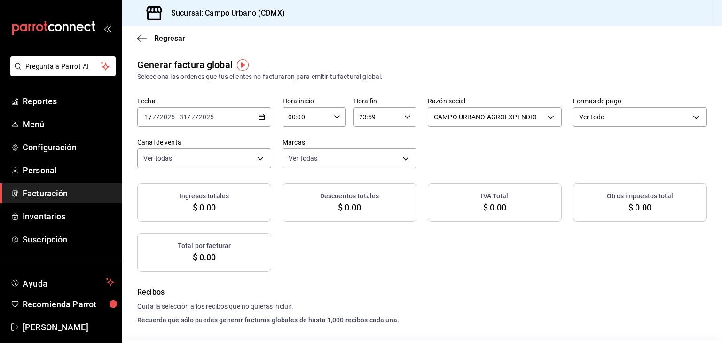
checkbox input "true"
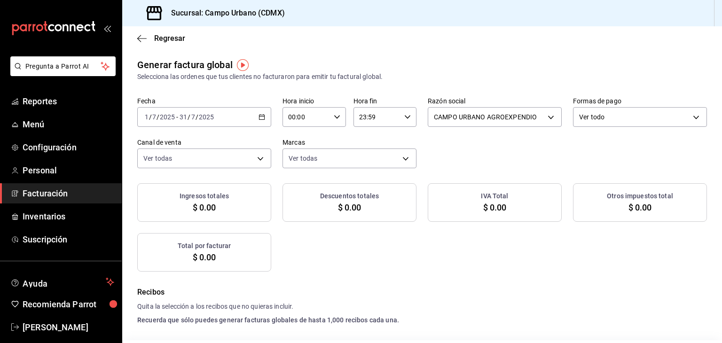
checkbox input "true"
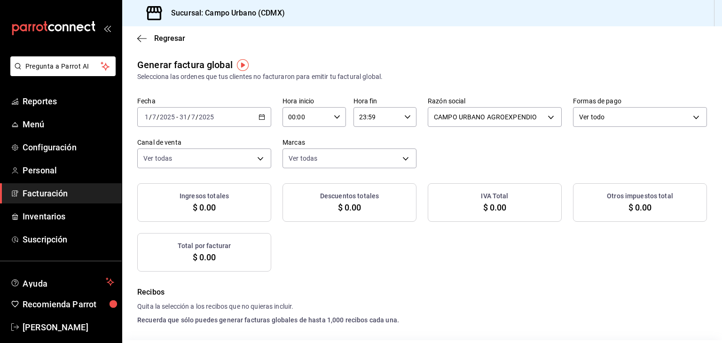
checkbox input "true"
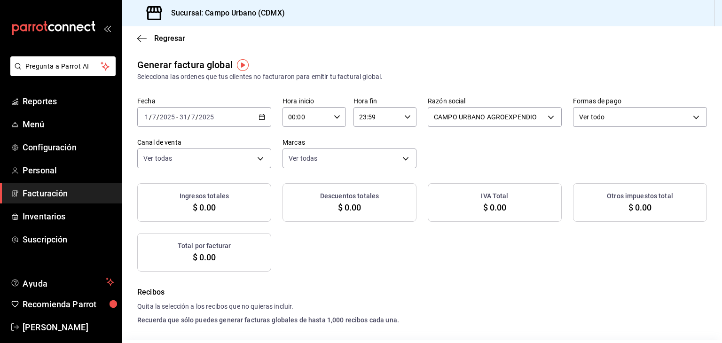
checkbox input "true"
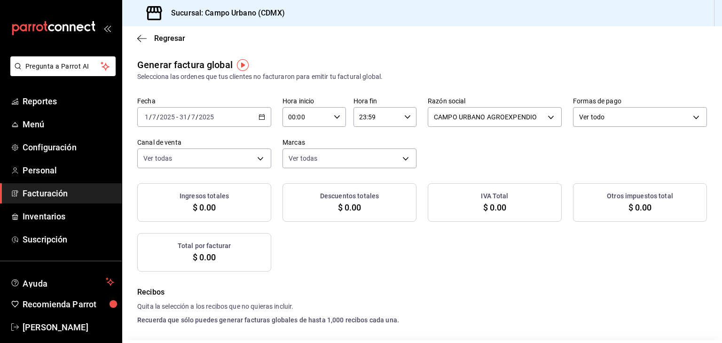
checkbox input "true"
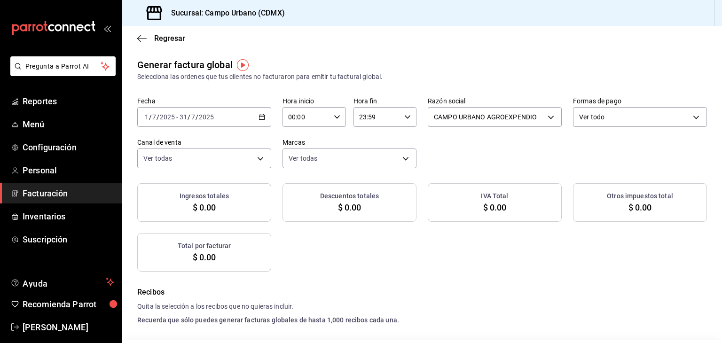
checkbox input "true"
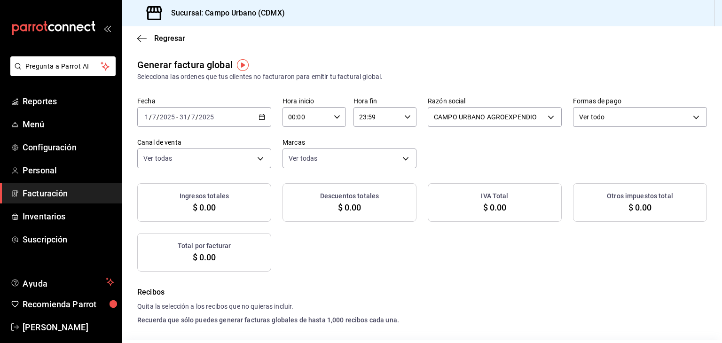
checkbox input "true"
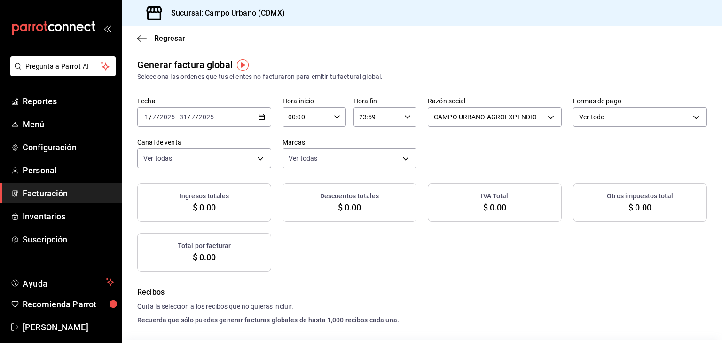
checkbox input "true"
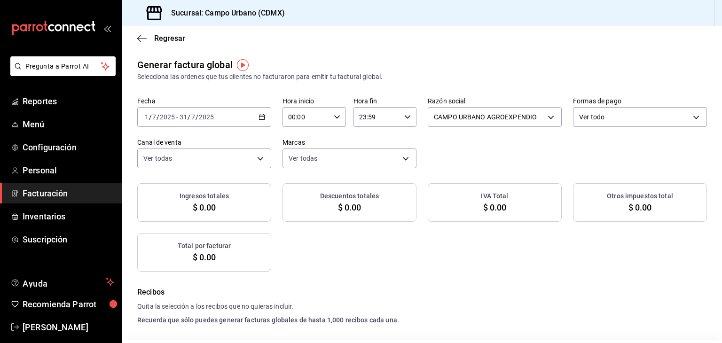
checkbox input "true"
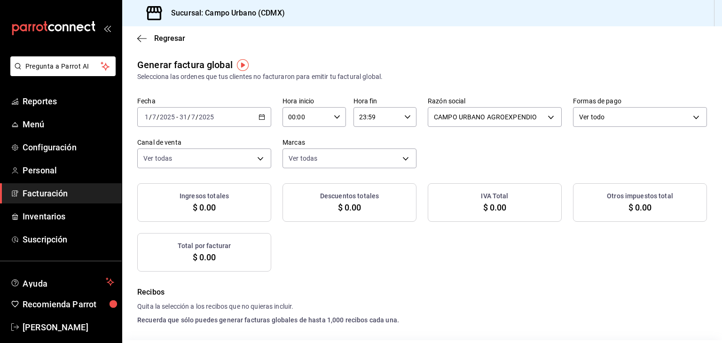
checkbox input "true"
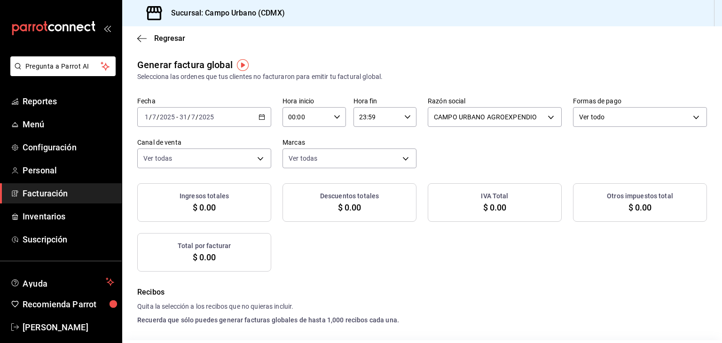
checkbox input "true"
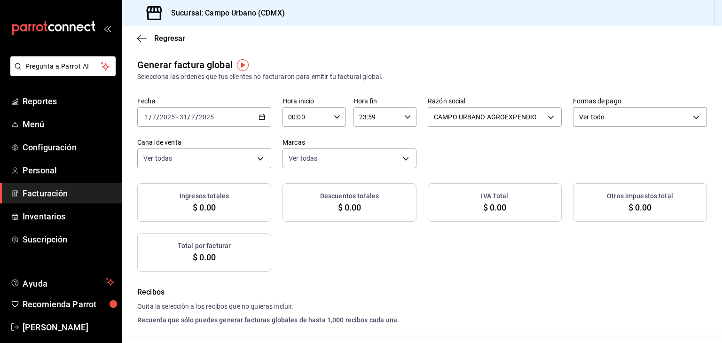
checkbox input "true"
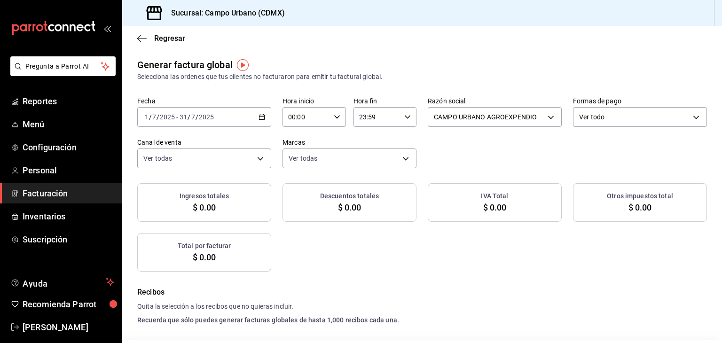
checkbox input "true"
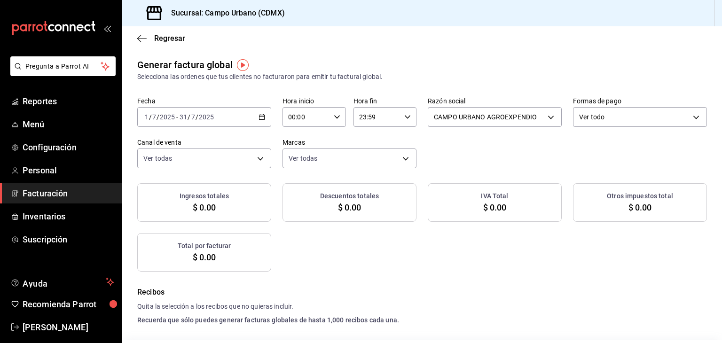
checkbox input "true"
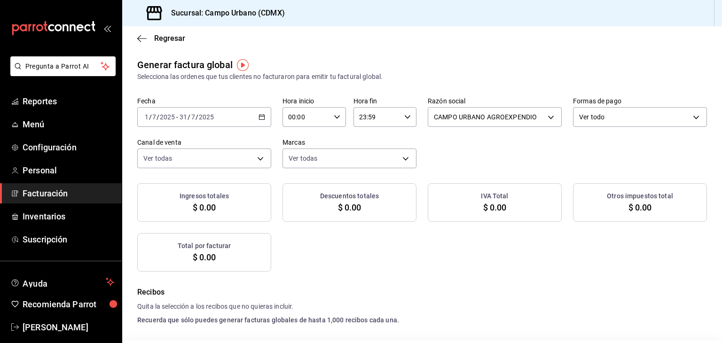
checkbox input "true"
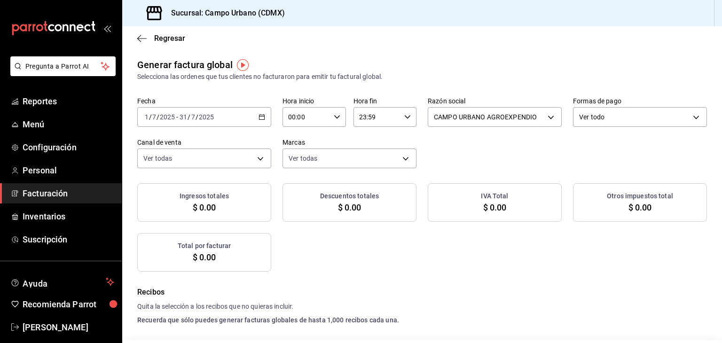
checkbox input "true"
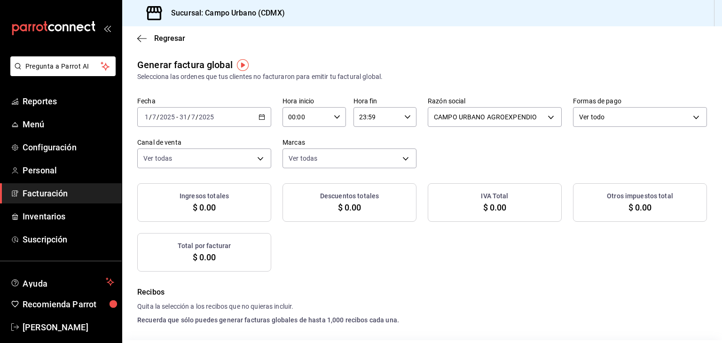
checkbox input "true"
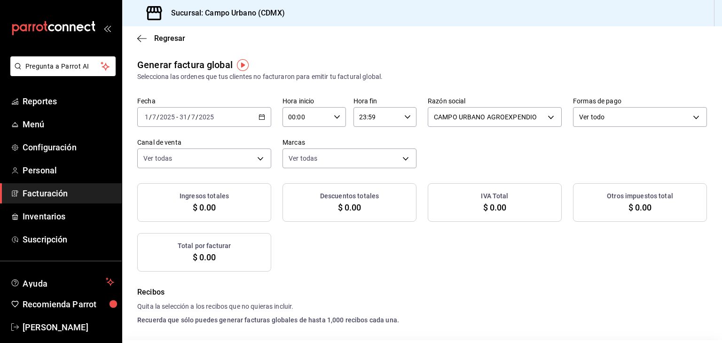
checkbox input "true"
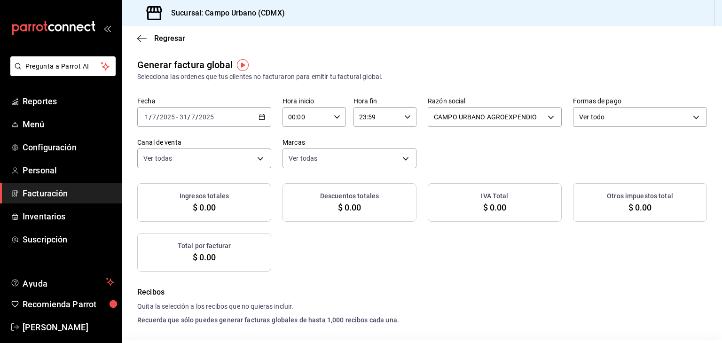
checkbox input "true"
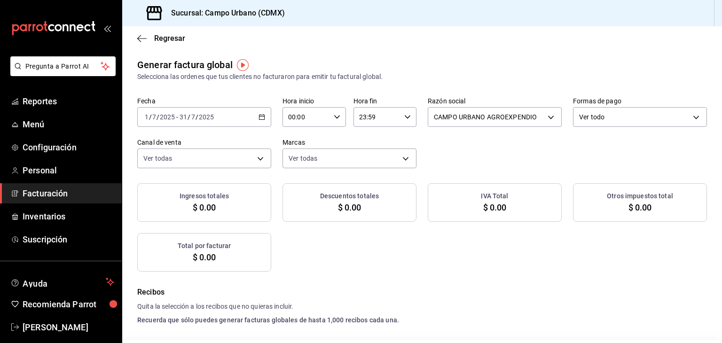
checkbox input "true"
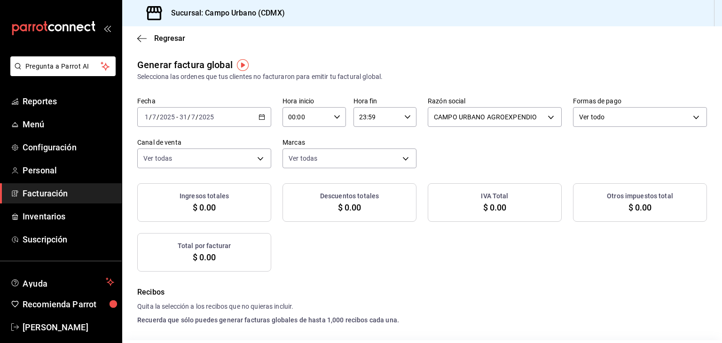
checkbox input "true"
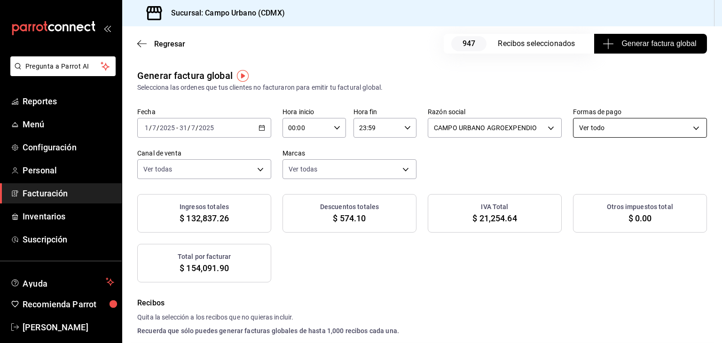
click at [622, 127] on body "Pregunta a Parrot AI Reportes Menú Configuración Personal Facturación Inventari…" at bounding box center [361, 171] width 722 height 343
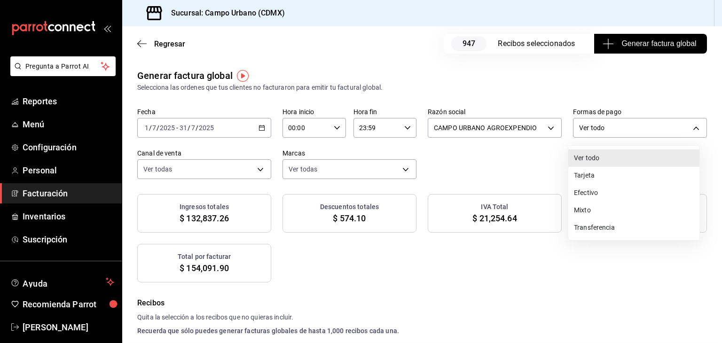
click at [609, 228] on li "Transferencia" at bounding box center [633, 227] width 131 height 17
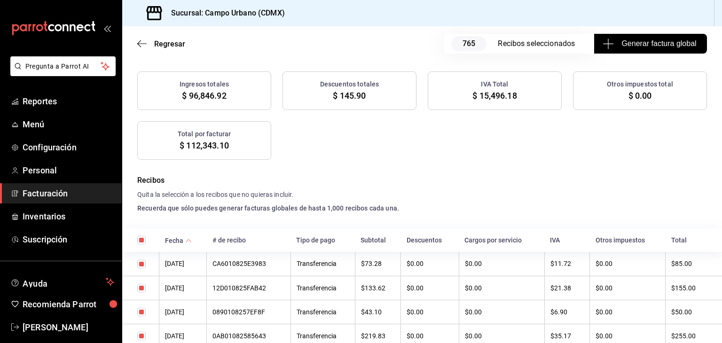
scroll to position [188, 0]
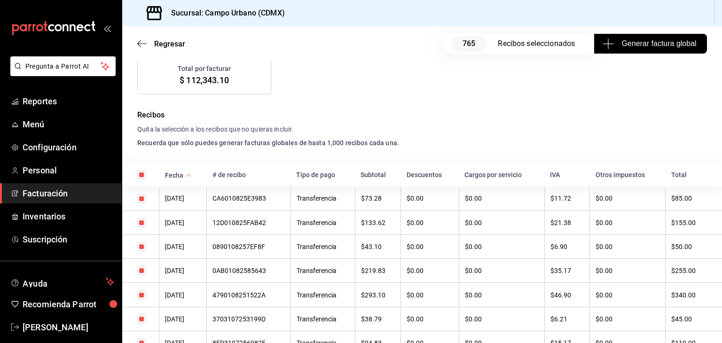
click at [143, 174] on input "checkbox" at bounding box center [141, 175] width 8 height 8
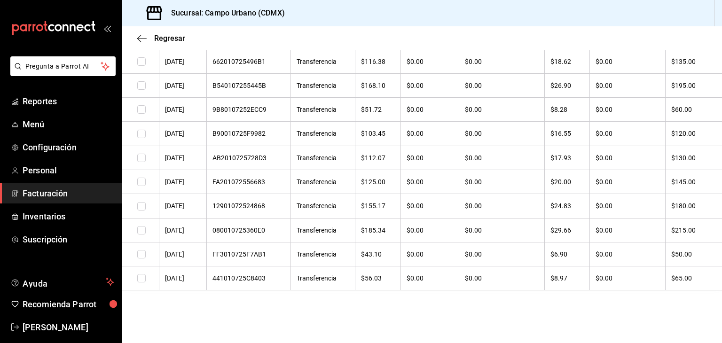
scroll to position [18651, 0]
click at [143, 278] on input "checkbox" at bounding box center [141, 278] width 8 height 8
click at [140, 255] on input "checkbox" at bounding box center [141, 254] width 8 height 8
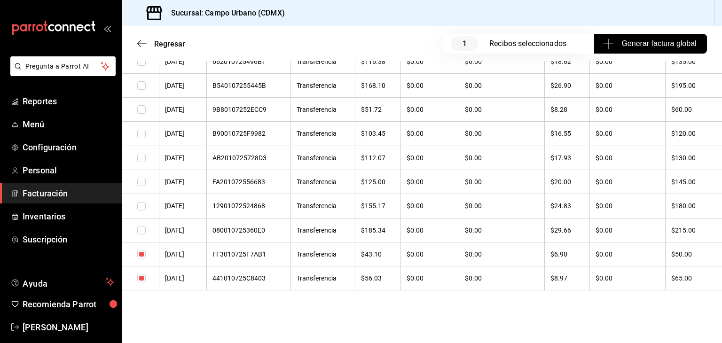
click at [145, 231] on input "checkbox" at bounding box center [141, 230] width 8 height 8
click at [141, 204] on input "checkbox" at bounding box center [141, 206] width 8 height 8
click at [140, 181] on input "checkbox" at bounding box center [141, 182] width 8 height 8
click at [143, 157] on input "checkbox" at bounding box center [141, 158] width 8 height 8
click at [140, 132] on input "checkbox" at bounding box center [141, 134] width 8 height 8
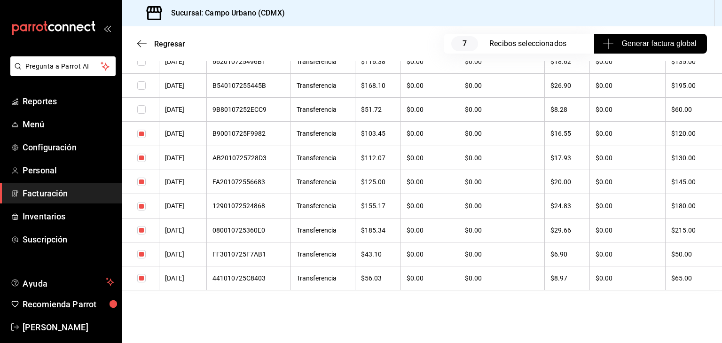
scroll to position [18615, 0]
click at [140, 114] on input "checkbox" at bounding box center [141, 109] width 8 height 8
click at [143, 90] on input "checkbox" at bounding box center [141, 85] width 8 height 8
click at [140, 66] on input "checkbox" at bounding box center [141, 61] width 8 height 8
click at [140, 41] on input "checkbox" at bounding box center [141, 37] width 8 height 8
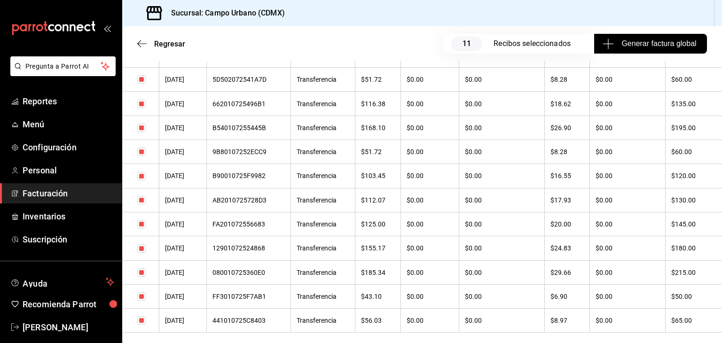
scroll to position [18474, 0]
click at [141, 60] on input "checkbox" at bounding box center [141, 56] width 8 height 8
click at [141, 36] on input "checkbox" at bounding box center [141, 32] width 8 height 8
click at [142, 12] on input "checkbox" at bounding box center [141, 8] width 8 height 8
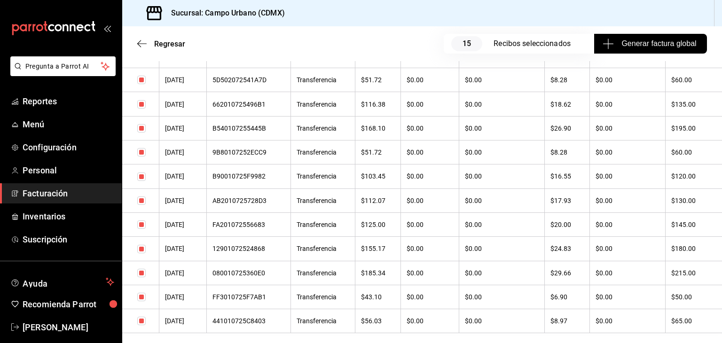
scroll to position [18380, 0]
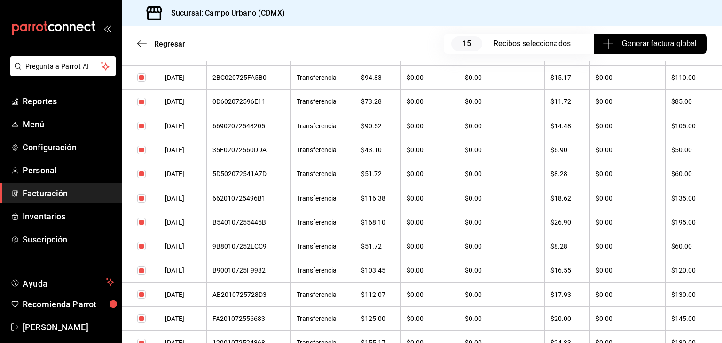
click at [145, 58] on input "checkbox" at bounding box center [141, 53] width 8 height 8
click at [141, 34] on input "checkbox" at bounding box center [141, 29] width 8 height 8
click at [142, 9] on input "checkbox" at bounding box center [141, 5] width 8 height 8
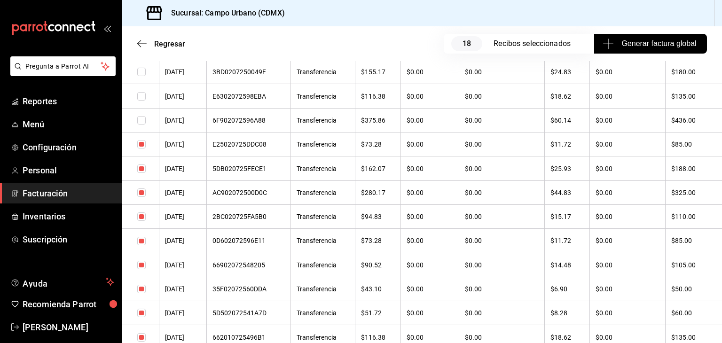
scroll to position [18240, 0]
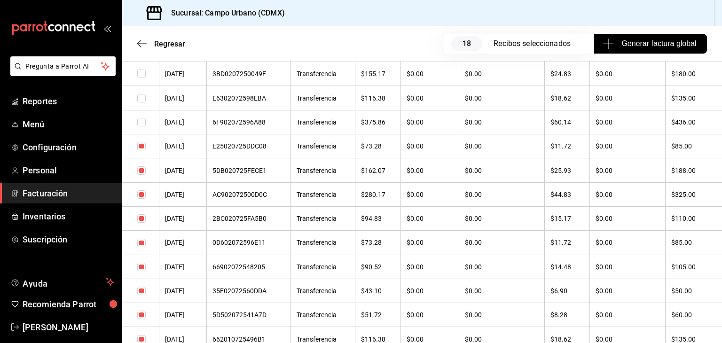
click at [141, 126] on input "checkbox" at bounding box center [141, 122] width 8 height 8
click at [140, 102] on input "checkbox" at bounding box center [141, 98] width 8 height 8
click at [144, 78] on input "checkbox" at bounding box center [141, 74] width 8 height 8
click at [141, 54] on input "checkbox" at bounding box center [141, 50] width 8 height 8
click at [139, 30] on input "checkbox" at bounding box center [141, 26] width 8 height 8
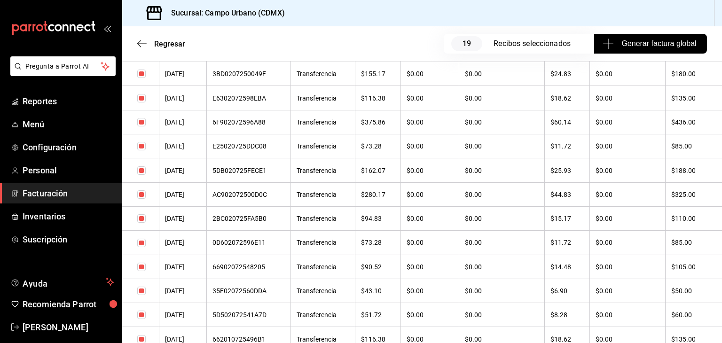
click at [143, 6] on input "checkbox" at bounding box center [141, 2] width 8 height 8
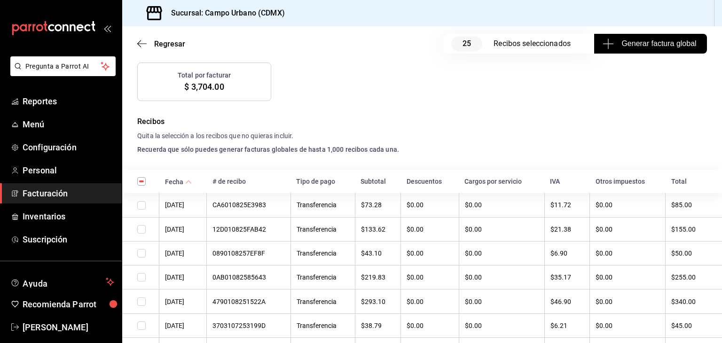
scroll to position [196, 0]
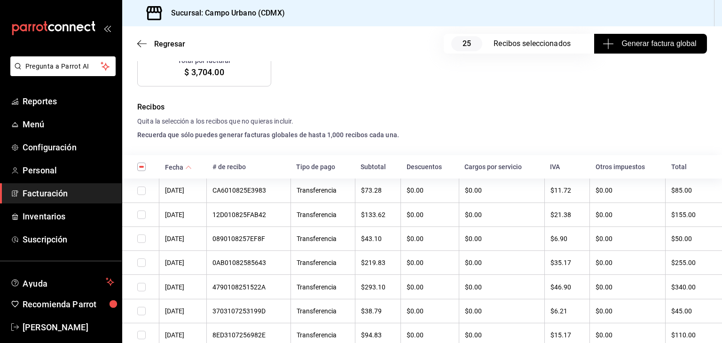
click at [141, 243] on input "checkbox" at bounding box center [141, 238] width 8 height 8
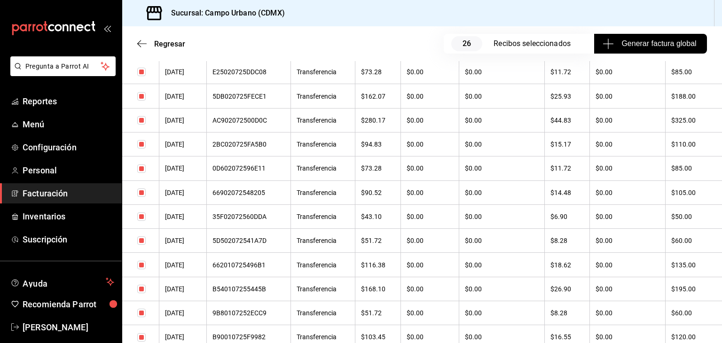
scroll to position [18240, 0]
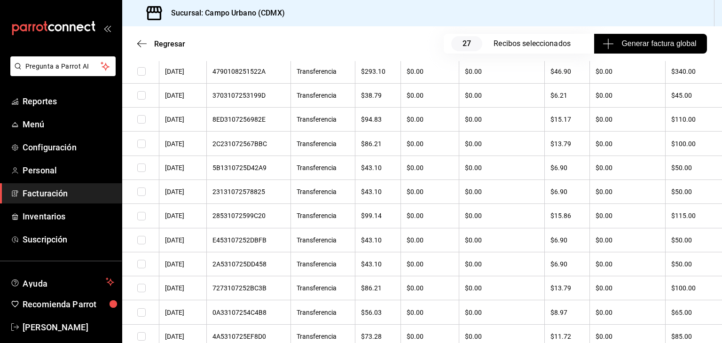
scroll to position [282, 0]
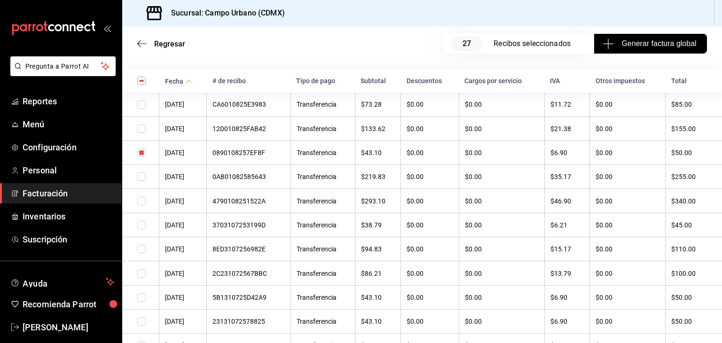
click at [144, 153] on input "checkbox" at bounding box center [141, 152] width 8 height 8
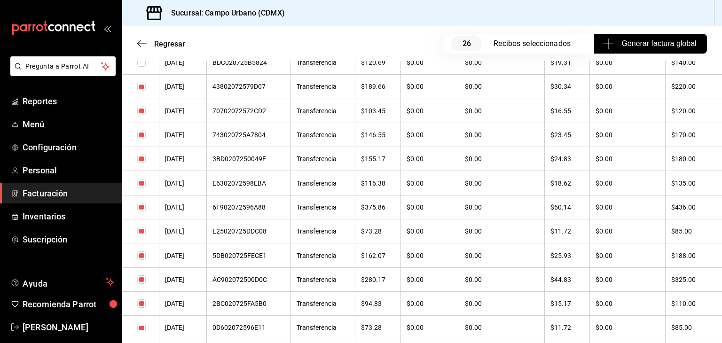
scroll to position [18099, 0]
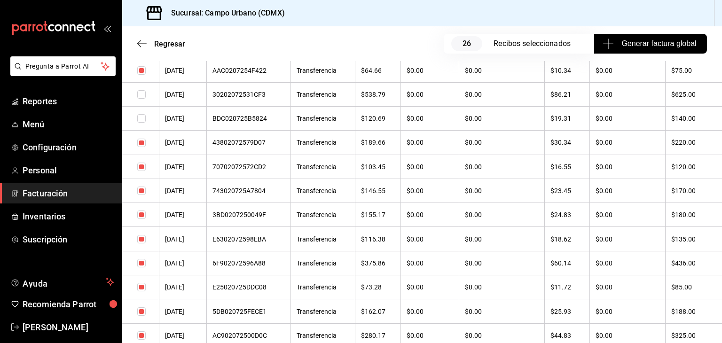
click at [143, 75] on input "checkbox" at bounding box center [141, 70] width 8 height 8
click at [143, 26] on input "checkbox" at bounding box center [141, 22] width 8 height 8
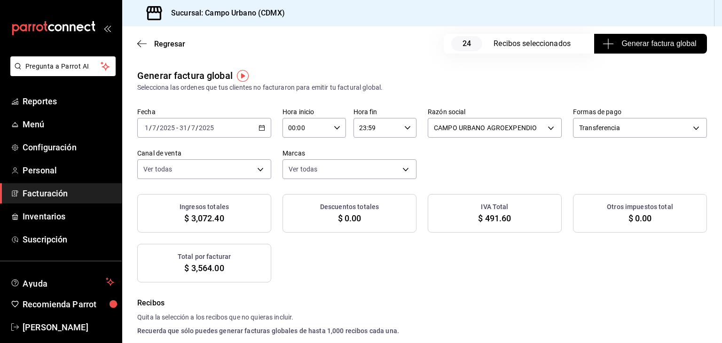
click at [467, 56] on div "Regresar 24 Recibos seleccionados Generar factura global" at bounding box center [421, 43] width 599 height 35
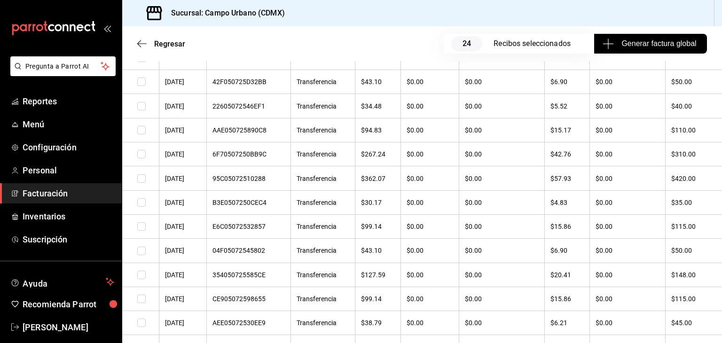
scroll to position [16642, 0]
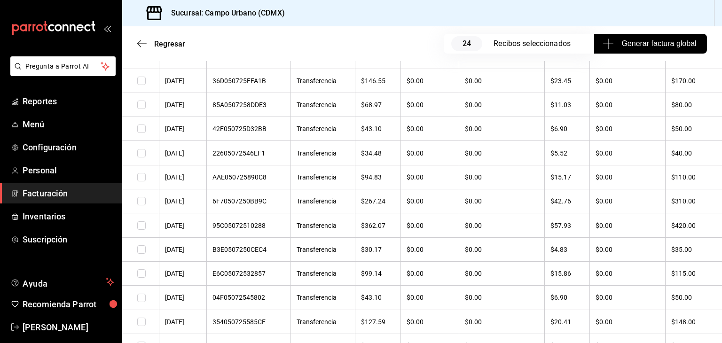
drag, startPoint x: 141, startPoint y: 231, endPoint x: 333, endPoint y: 228, distance: 191.7
click at [141, 109] on input "checkbox" at bounding box center [141, 105] width 8 height 8
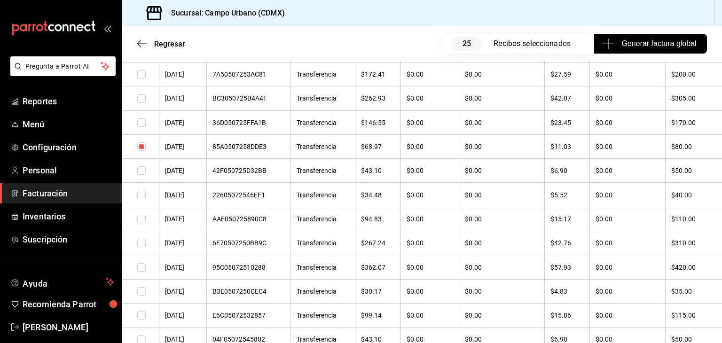
scroll to position [16595, 0]
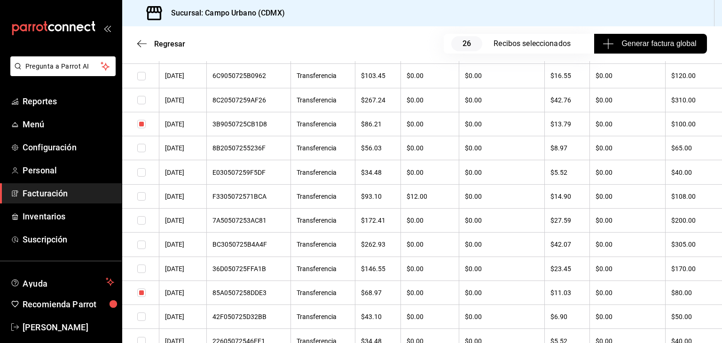
scroll to position [16502, 0]
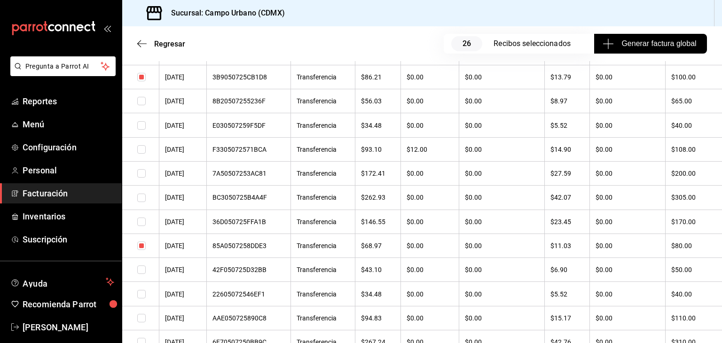
click at [140, 154] on input "checkbox" at bounding box center [141, 149] width 8 height 8
click at [141, 81] on input "checkbox" at bounding box center [141, 77] width 8 height 8
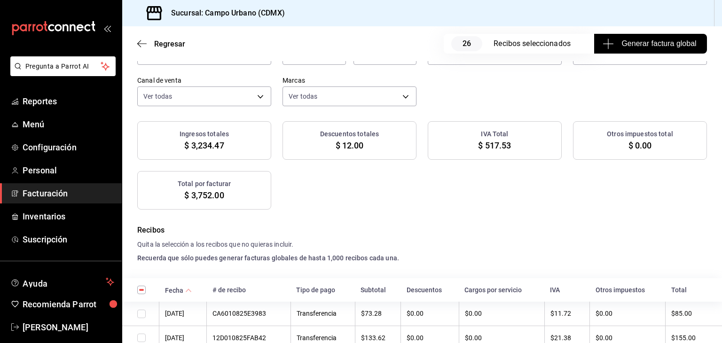
scroll to position [0, 0]
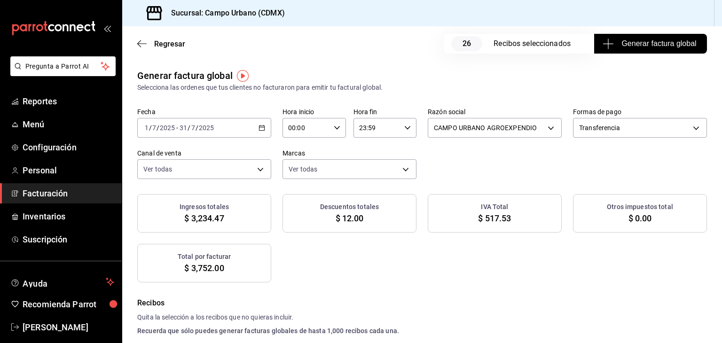
click at [665, 40] on span "Generar factura global" at bounding box center [650, 43] width 92 height 11
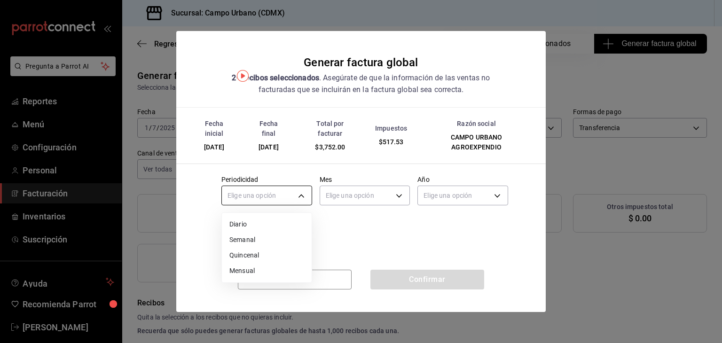
click at [302, 194] on body "Pregunta a Parrot AI Reportes Menú Configuración Personal Facturación Inventari…" at bounding box center [361, 171] width 722 height 343
click at [267, 270] on li "Mensual" at bounding box center [267, 271] width 90 height 16
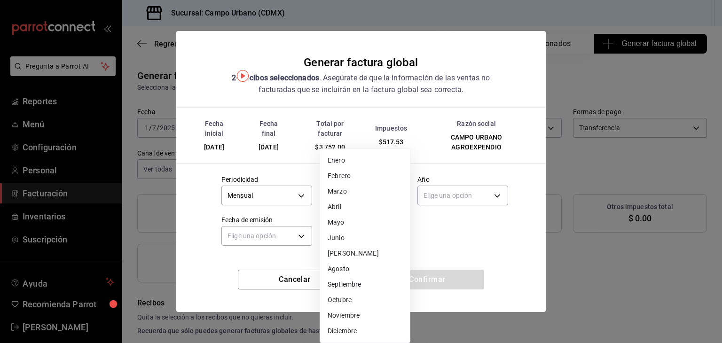
click at [402, 196] on body "Pregunta a Parrot AI Reportes Menú Configuración Personal Facturación Inventari…" at bounding box center [361, 171] width 722 height 343
click at [352, 254] on li "[PERSON_NAME]" at bounding box center [365, 254] width 90 height 16
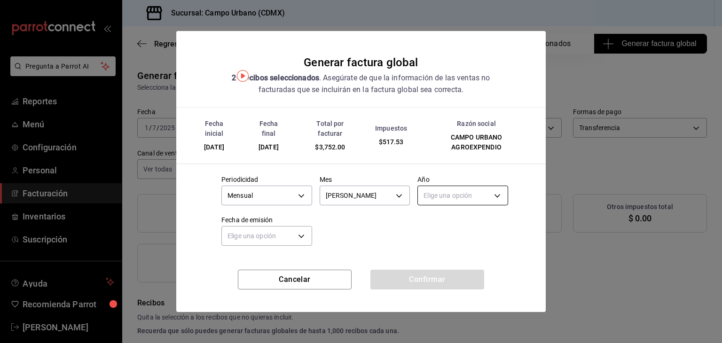
click at [501, 194] on body "Pregunta a Parrot AI Reportes Menú Configuración Personal Facturación Inventari…" at bounding box center [361, 171] width 722 height 343
click at [473, 222] on li "2025" at bounding box center [463, 225] width 90 height 16
click at [298, 235] on body "Pregunta a Parrot AI Reportes Menú Configuración Personal Facturación Inventari…" at bounding box center [361, 171] width 722 height 343
click at [262, 271] on li "Hoy" at bounding box center [267, 265] width 90 height 16
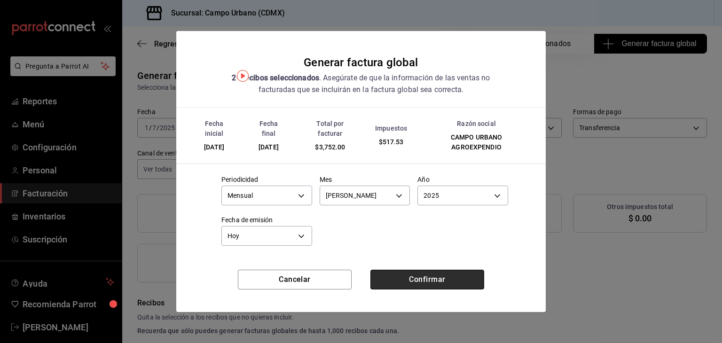
click at [453, 283] on button "Confirmar" at bounding box center [427, 280] width 114 height 20
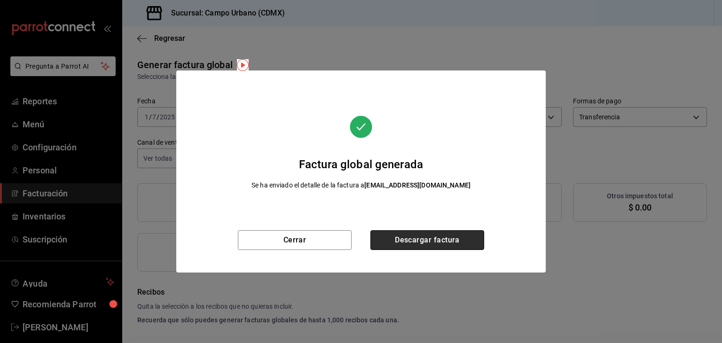
click at [398, 240] on button "Descargar factura" at bounding box center [427, 240] width 114 height 20
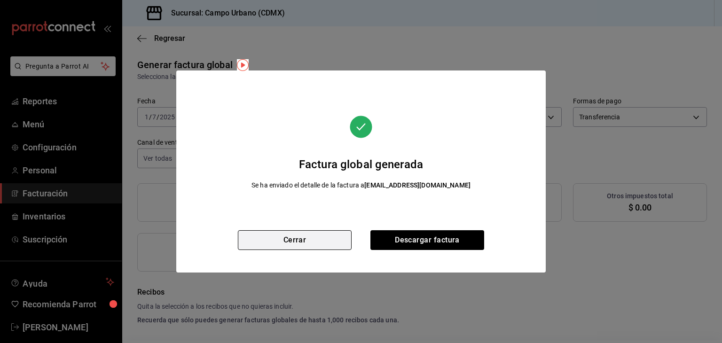
click at [325, 235] on button "Cerrar" at bounding box center [295, 240] width 114 height 20
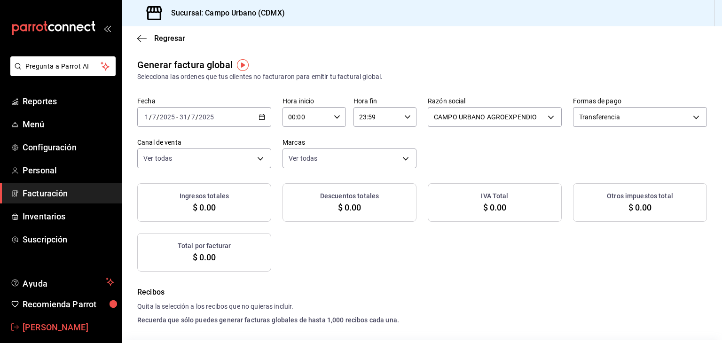
click at [62, 324] on span "[PERSON_NAME]" at bounding box center [69, 327] width 92 height 13
